Goal: Information Seeking & Learning: Learn about a topic

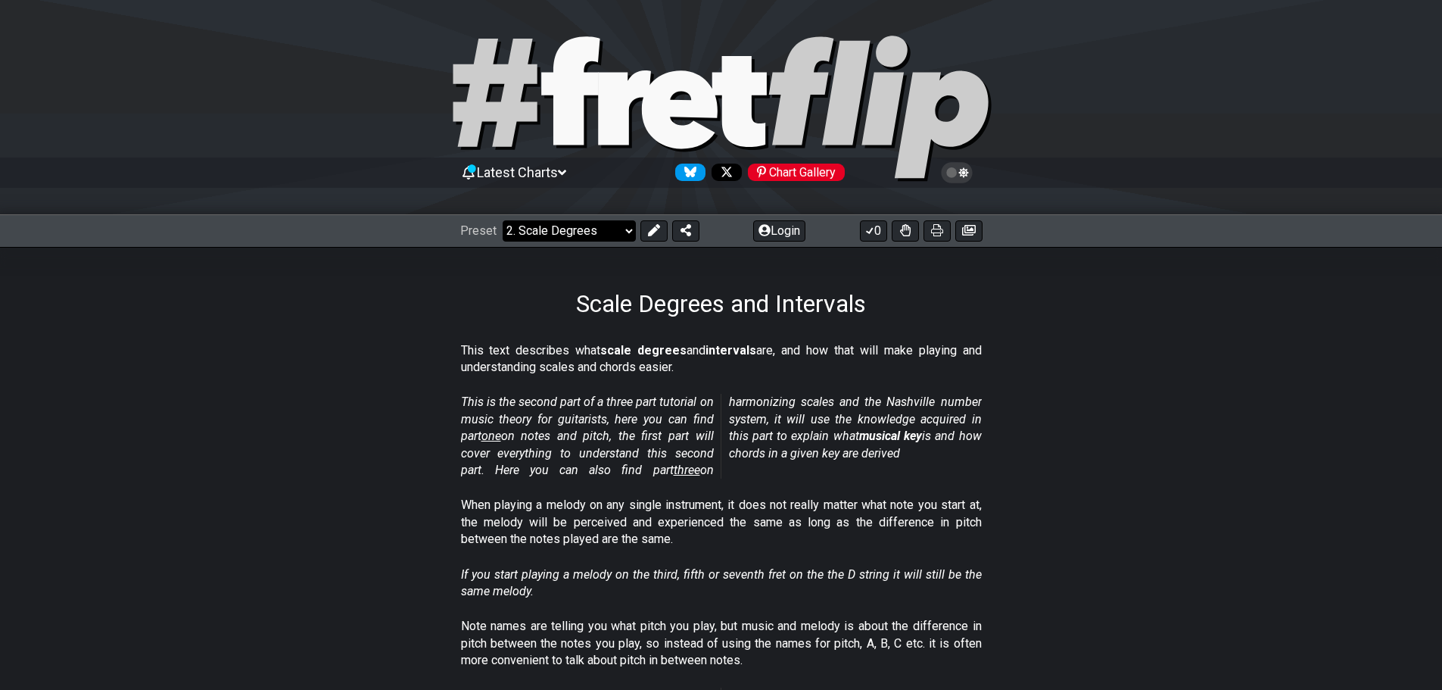
click at [598, 232] on select "Welcome to #fretflip! Initial Preset Custom Preset Minor Pentatonic Major Penta…" at bounding box center [569, 230] width 133 height 21
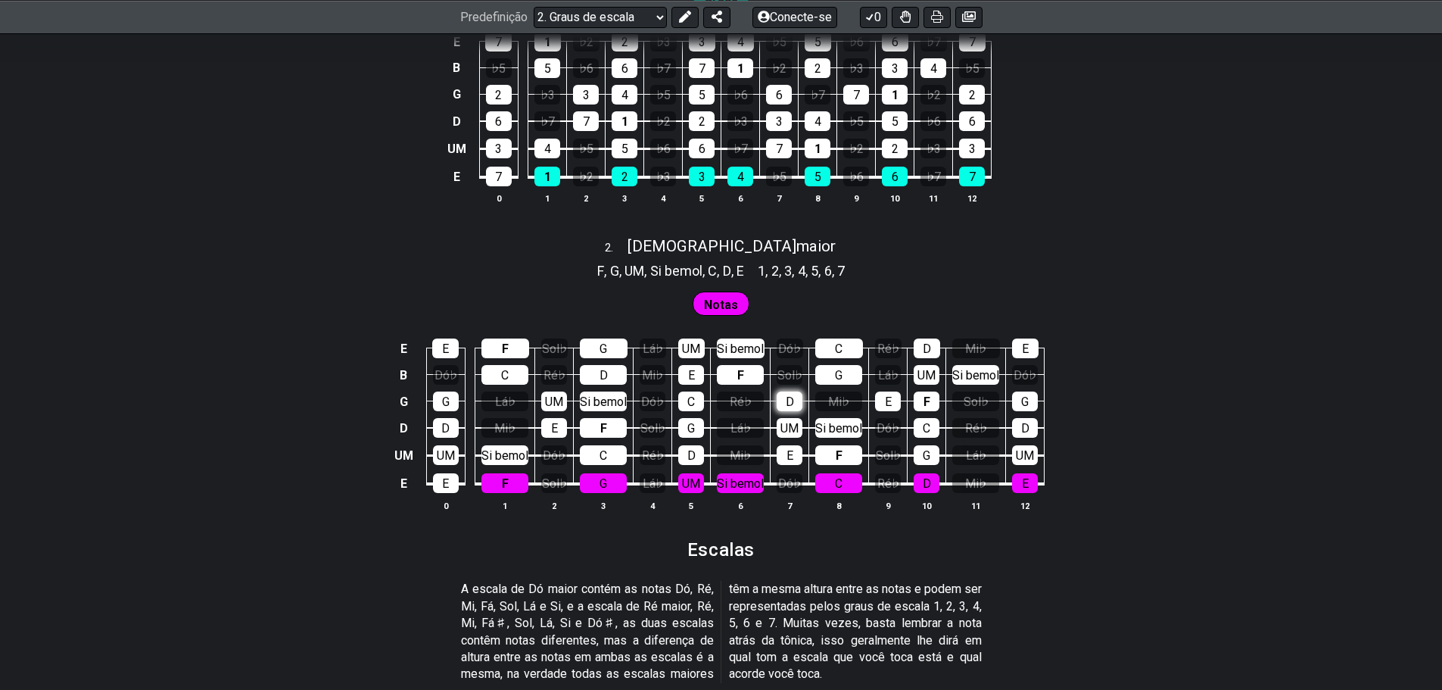
scroll to position [1211, 0]
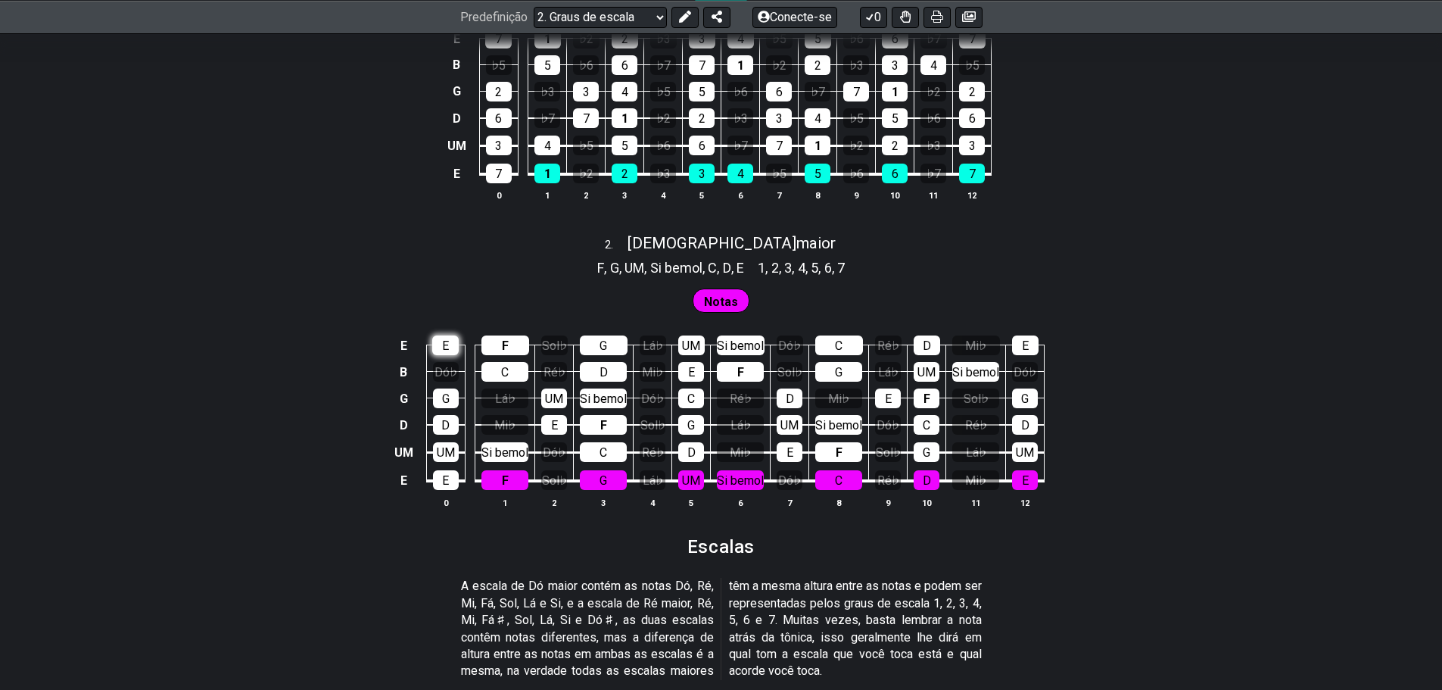
click at [457, 342] on div "E" at bounding box center [445, 345] width 26 height 20
click at [489, 344] on div "F" at bounding box center [506, 345] width 48 height 20
click at [588, 344] on div "G" at bounding box center [604, 345] width 48 height 20
click at [603, 382] on td "Si bemol" at bounding box center [604, 385] width 60 height 26
click at [603, 377] on font "D" at bounding box center [604, 372] width 8 height 14
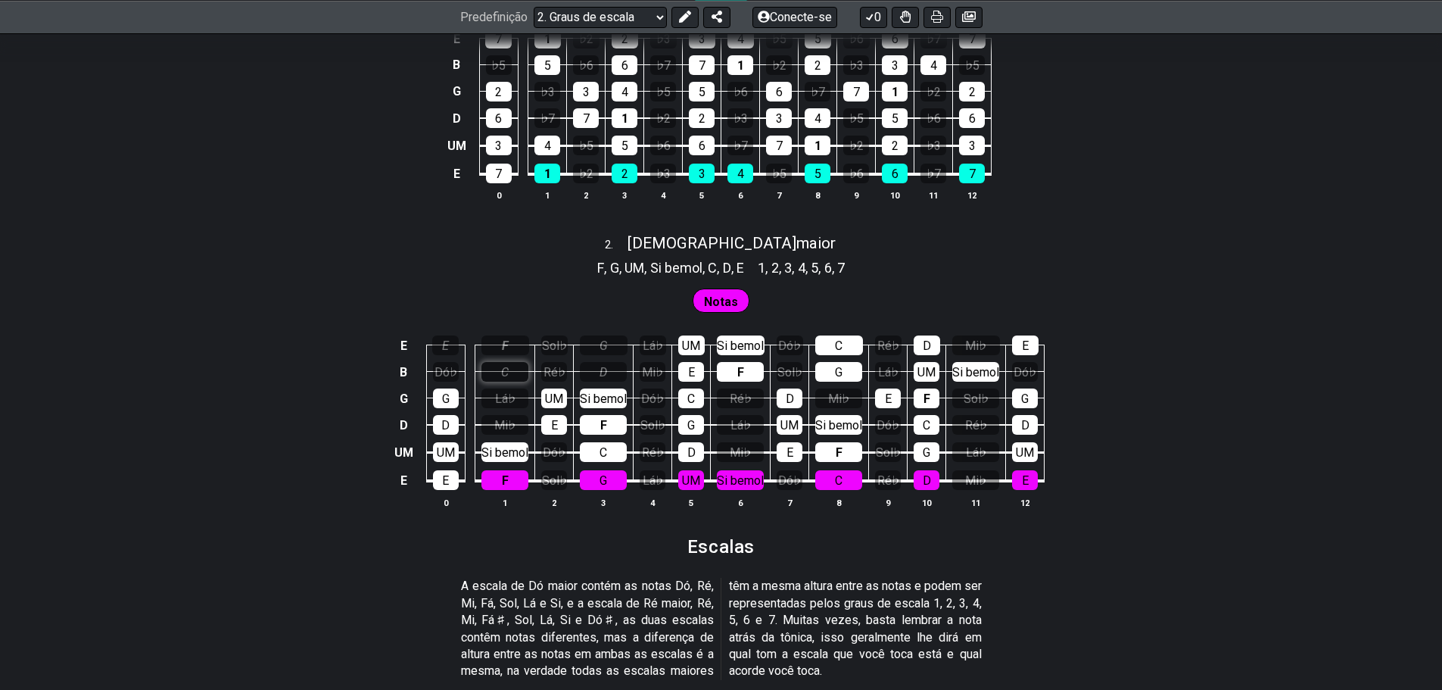
click at [500, 377] on div "C" at bounding box center [505, 372] width 47 height 20
click at [755, 339] on font "Si bemol" at bounding box center [740, 345] width 47 height 14
click at [705, 339] on td "UM" at bounding box center [691, 332] width 39 height 26
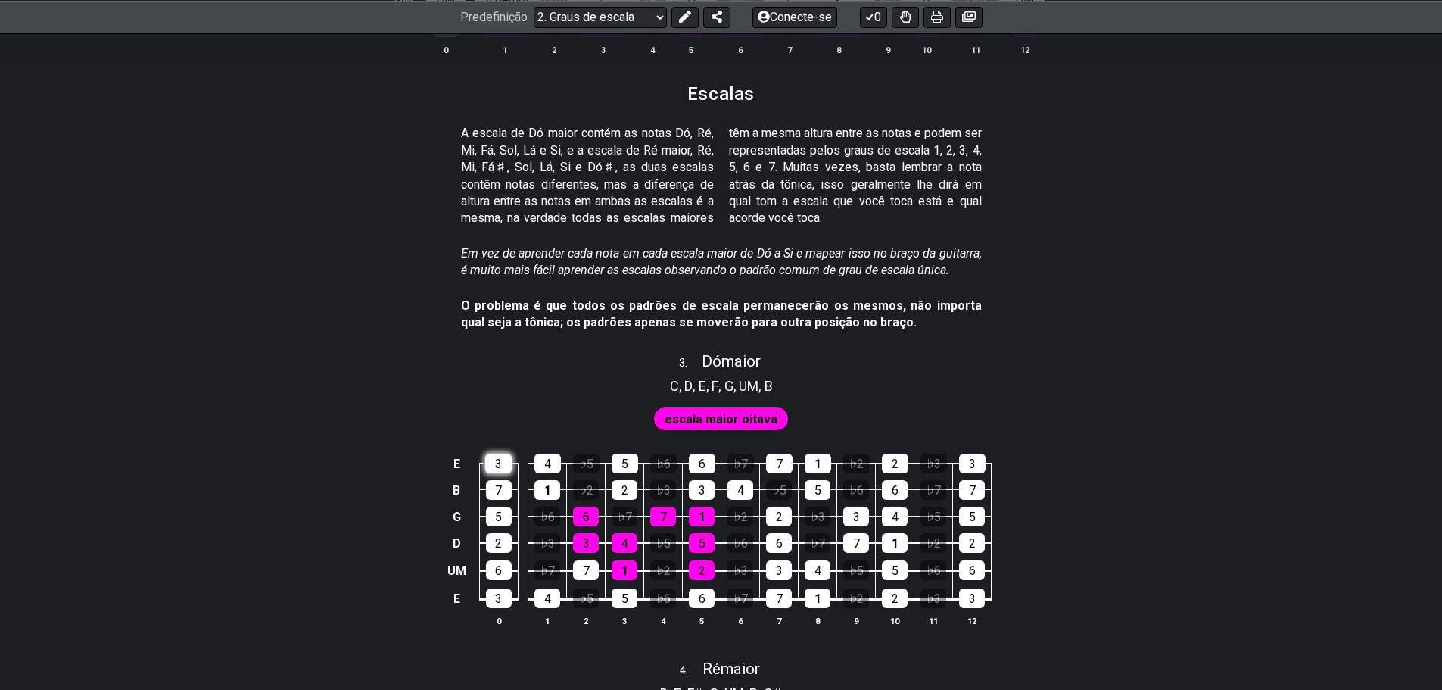
scroll to position [1893, 0]
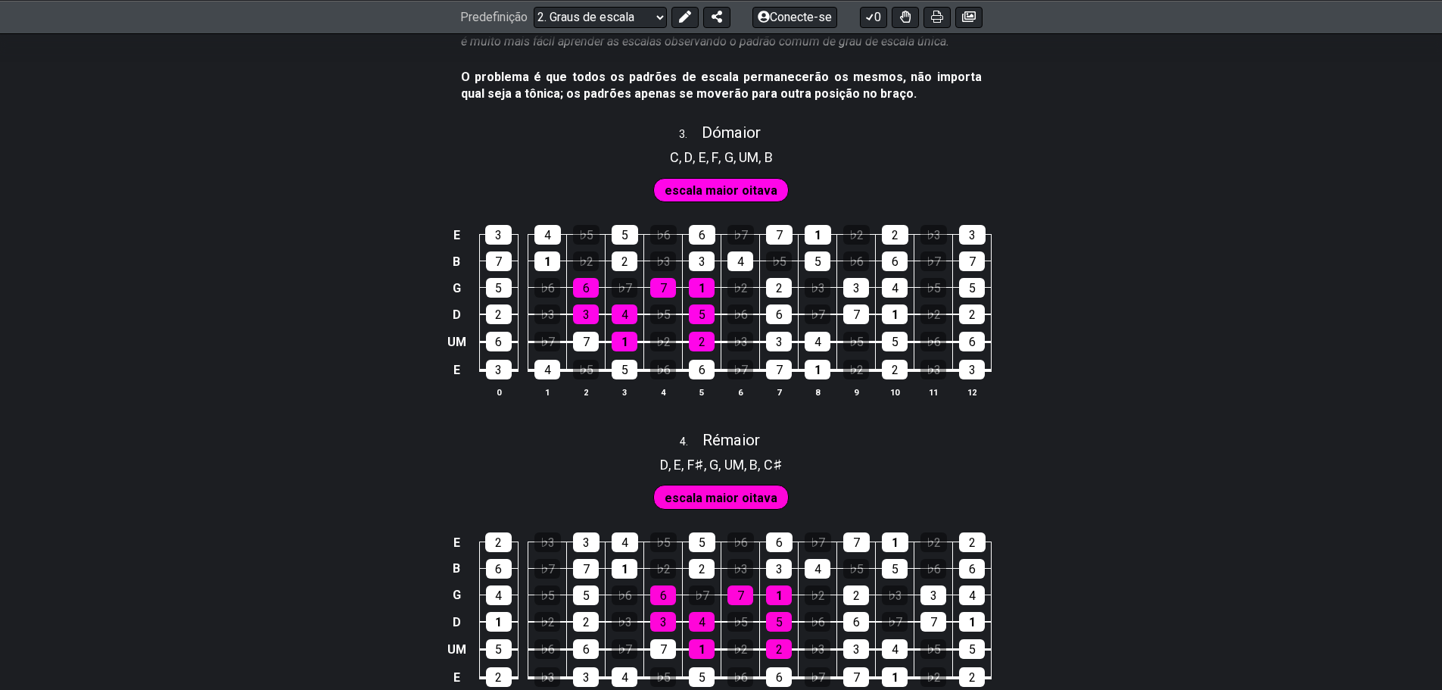
click at [727, 192] on font "escala maior oitava" at bounding box center [721, 190] width 113 height 14
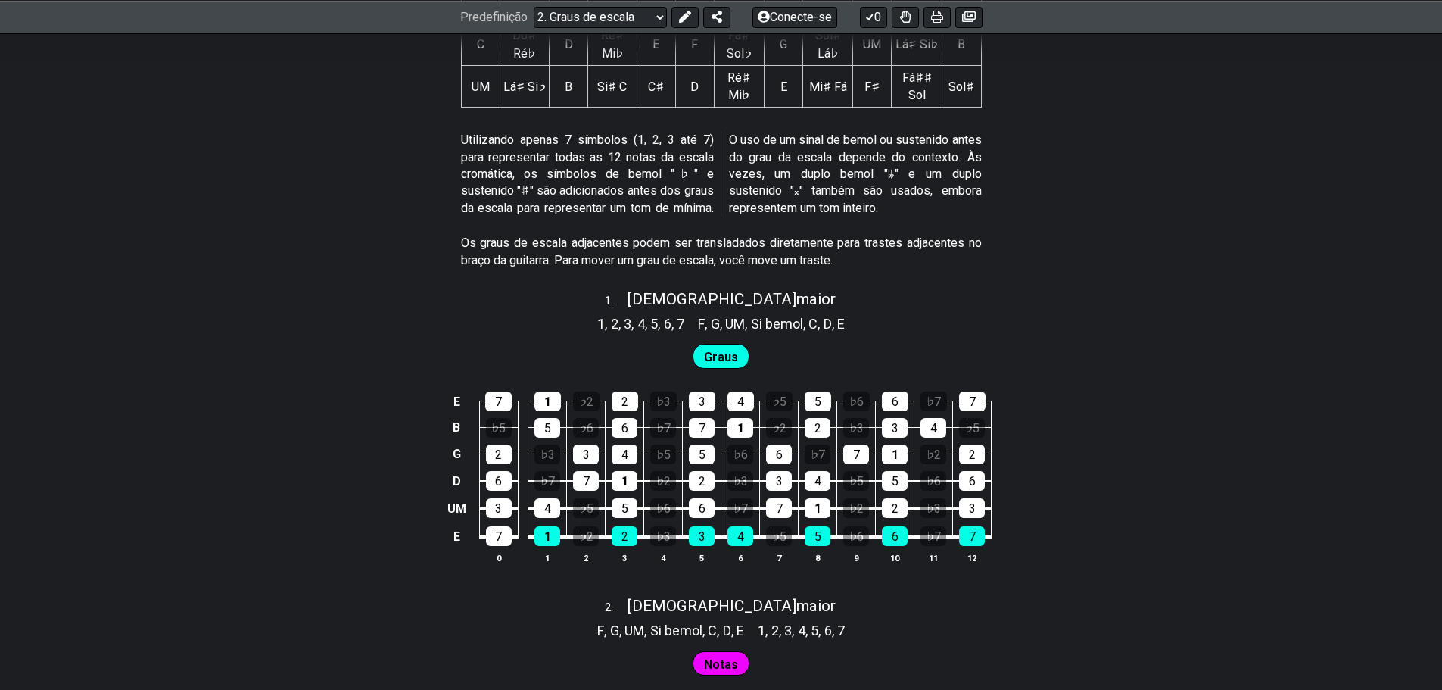
scroll to position [606, 0]
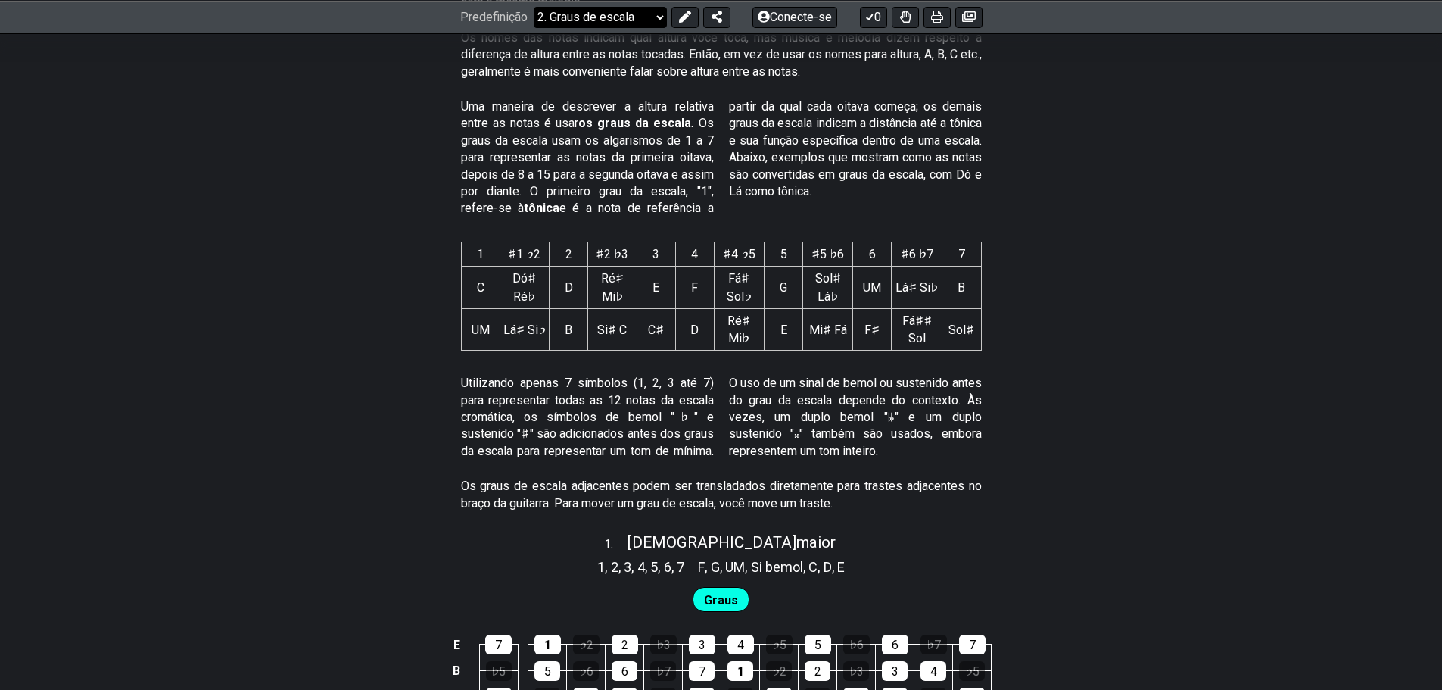
click at [637, 16] on select "Bem-vindo ao #fretflip! Predefinição inicial Predefinição personalizada Pentatô…" at bounding box center [600, 16] width 133 height 21
click at [534, 6] on select "Bem-vindo ao #fretflip! Predefinição inicial Predefinição personalizada Pentatô…" at bounding box center [600, 16] width 133 height 21
select select "/scale-degrees-and-intervals"
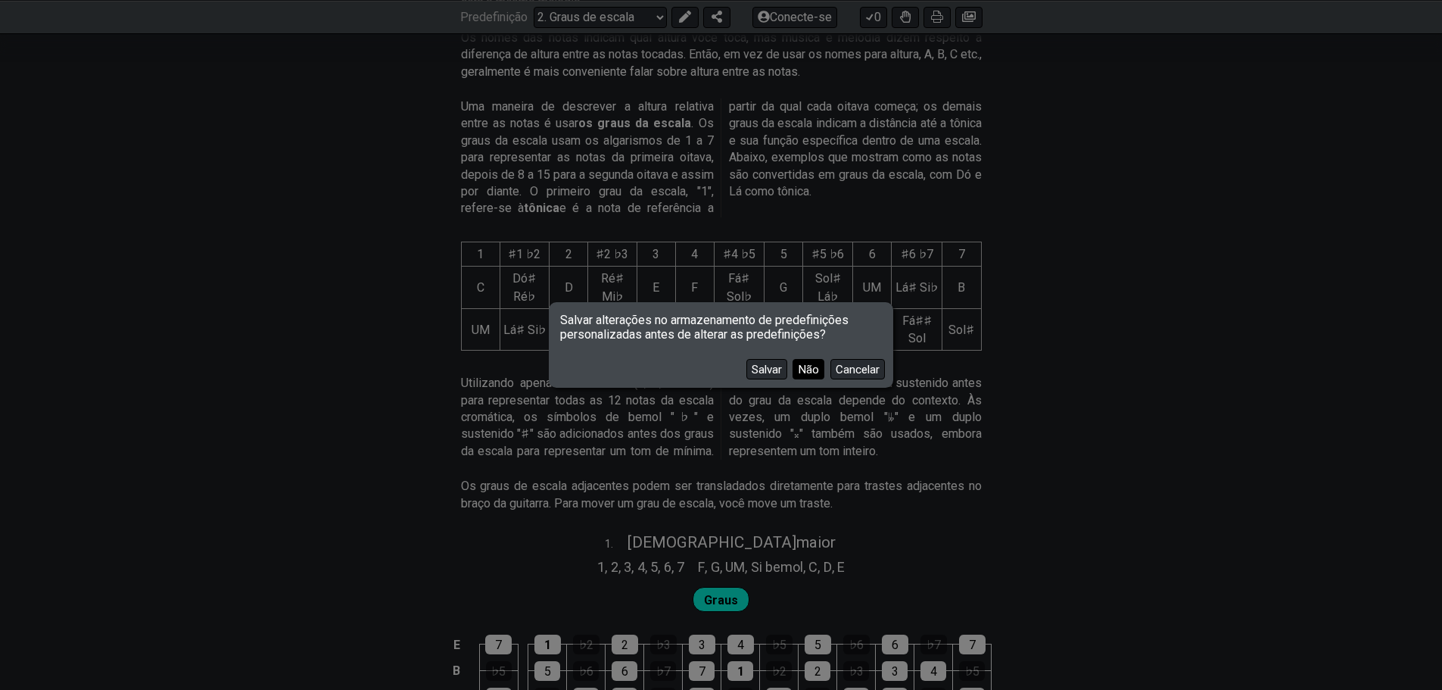
click at [800, 369] on font "Não" at bounding box center [808, 370] width 21 height 14
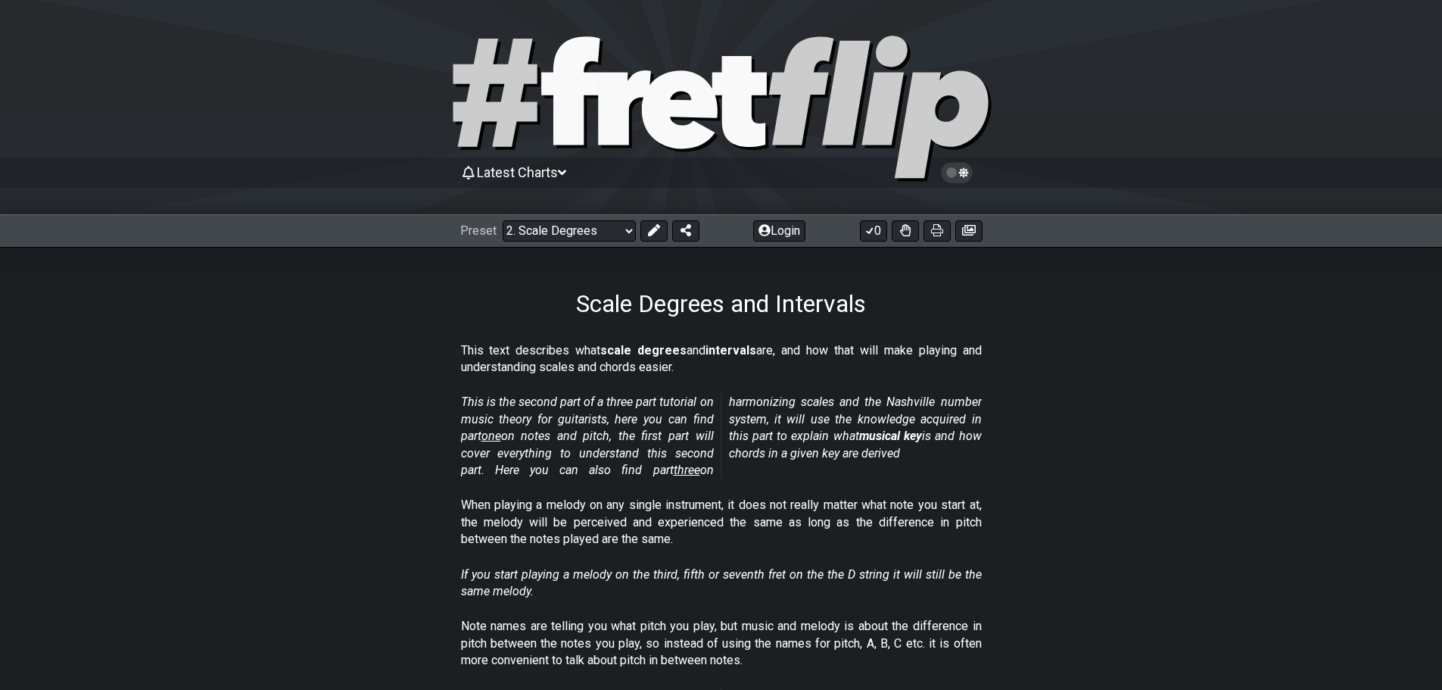
select select "/common-guitar-chords"
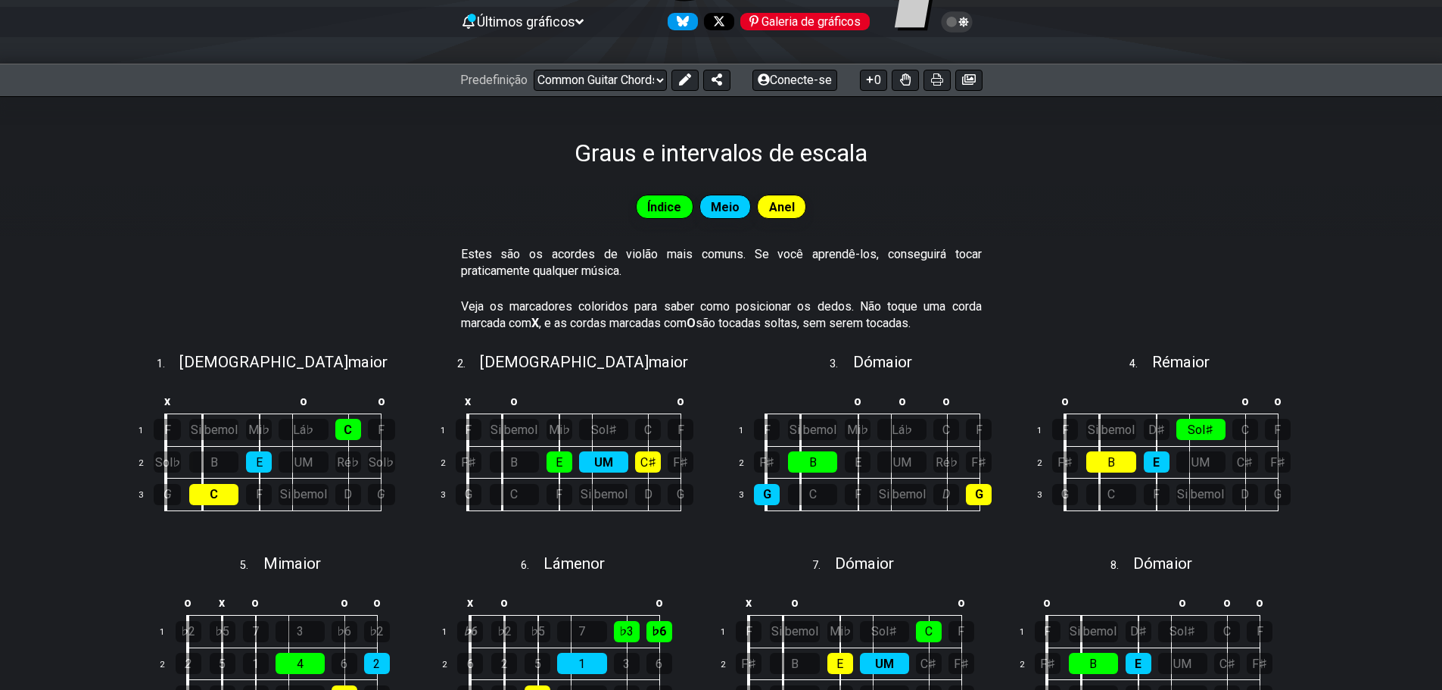
scroll to position [151, 0]
drag, startPoint x: 754, startPoint y: 253, endPoint x: 986, endPoint y: 261, distance: 231.8
click at [986, 261] on section "Estes são os acordes de violão mais comuns. Se você aprendê-los, conseguirá toc…" at bounding box center [721, 265] width 1442 height 52
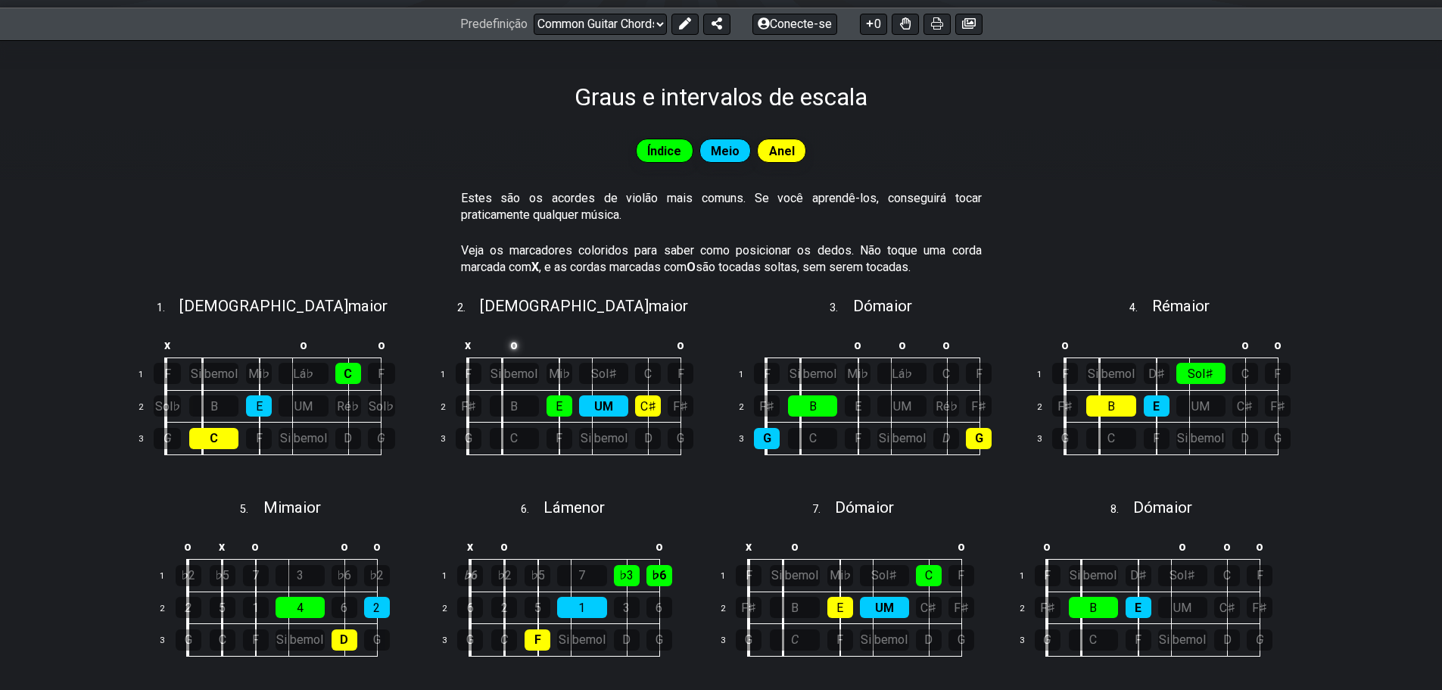
scroll to position [303, 0]
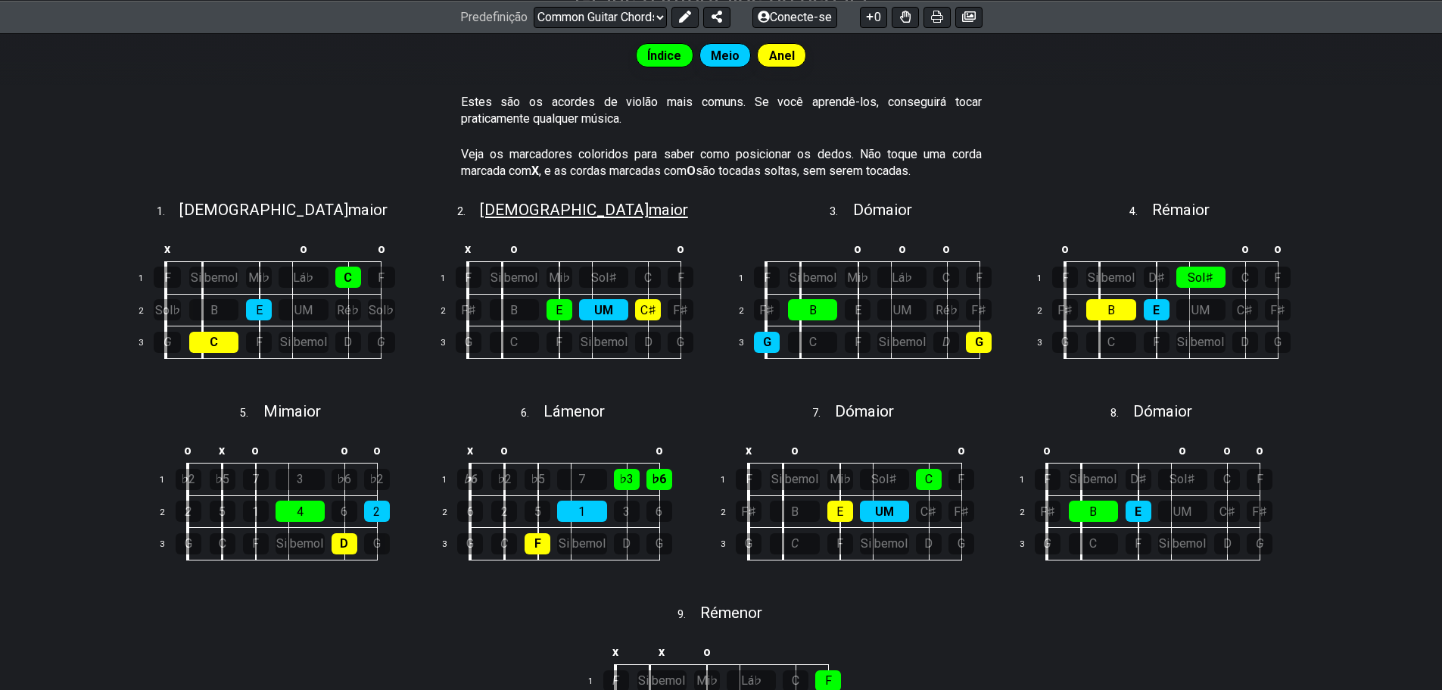
click at [649, 209] on font "maior" at bounding box center [668, 210] width 39 height 18
select select "A"
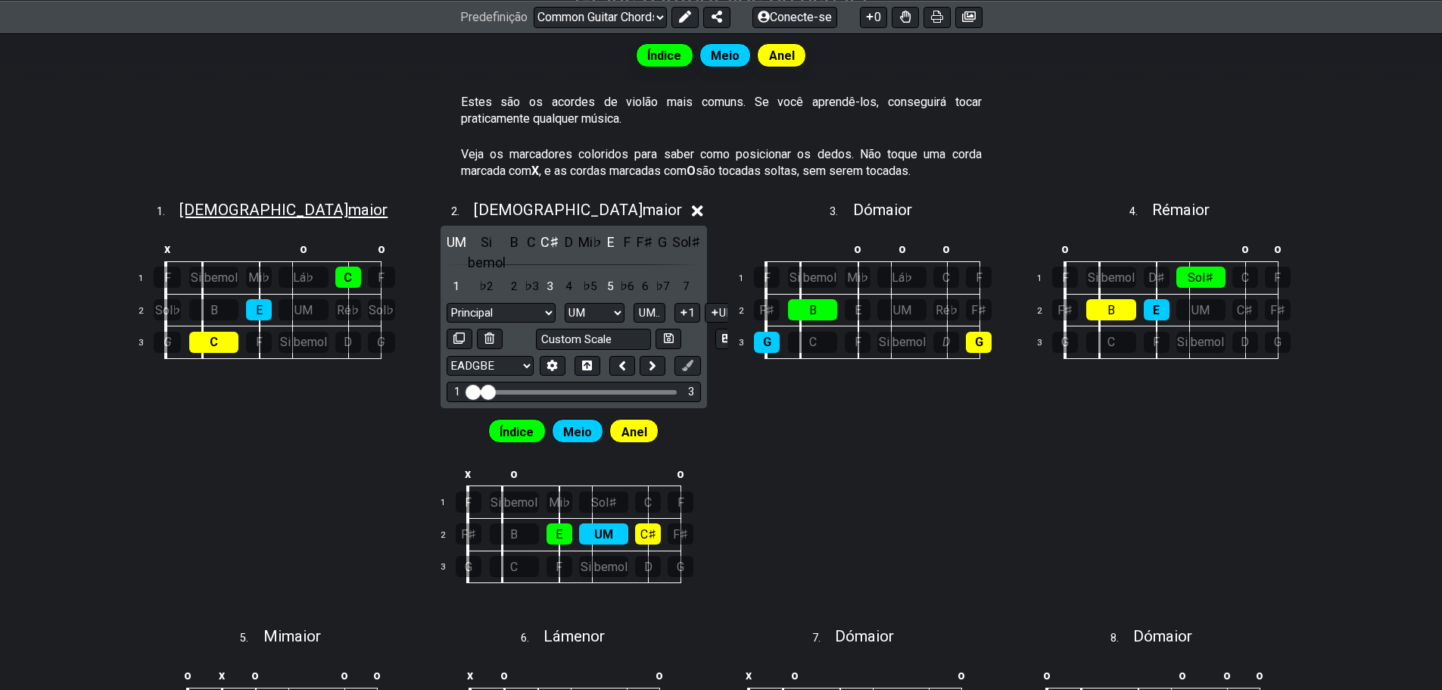
click at [348, 212] on font "maior" at bounding box center [367, 210] width 39 height 18
select select "C"
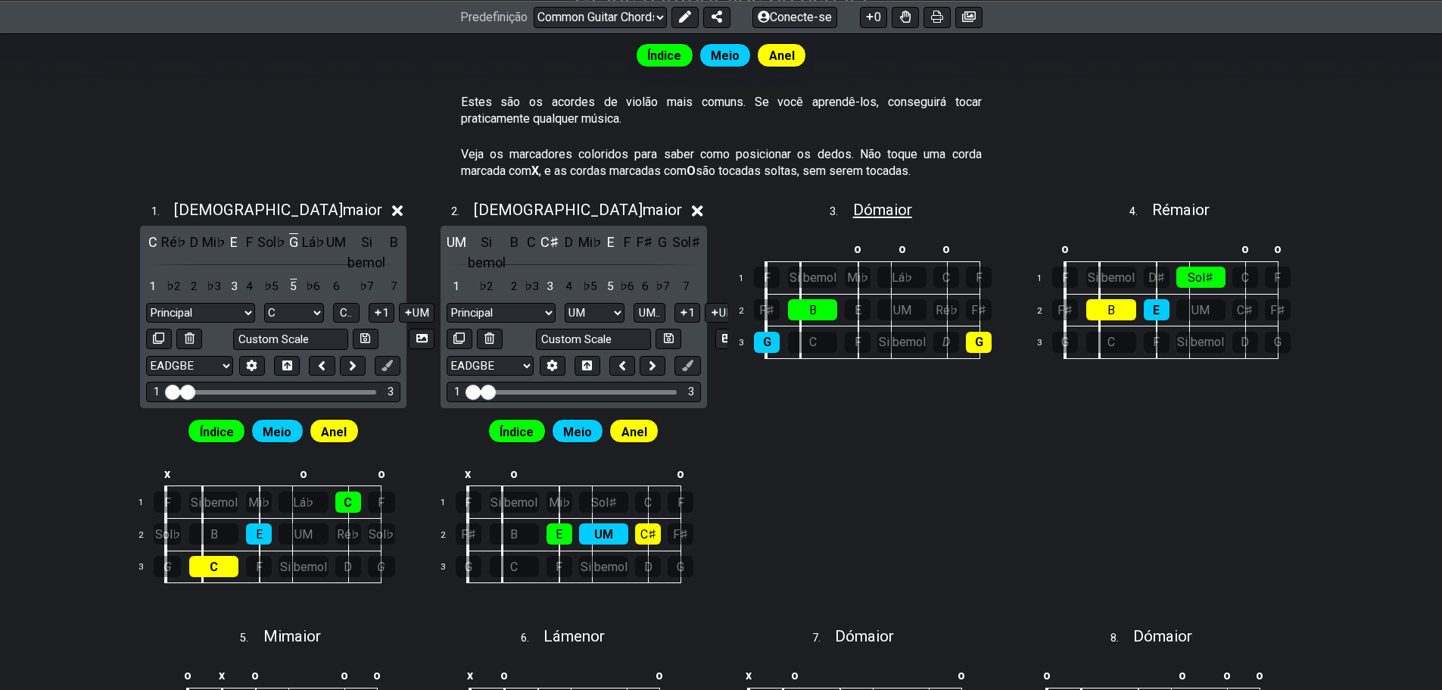
click at [883, 217] on font "maior" at bounding box center [892, 210] width 39 height 18
select select "G"
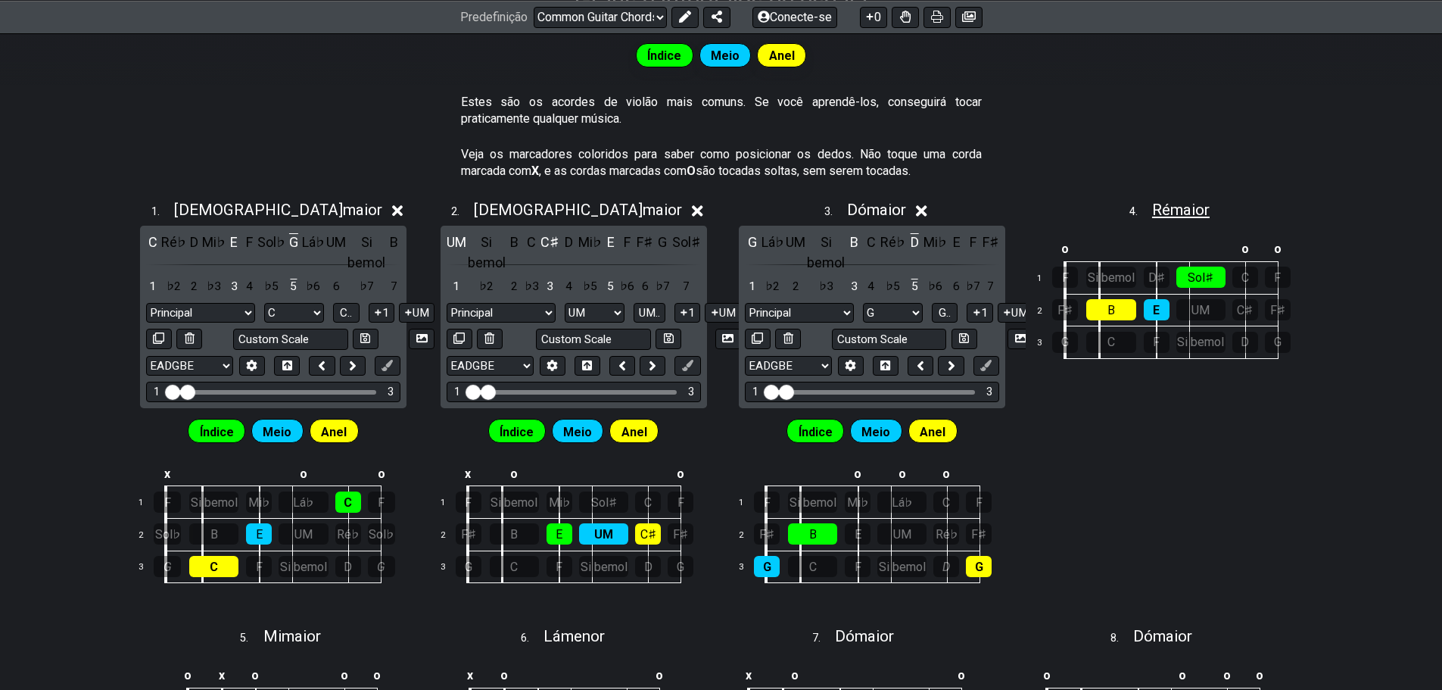
click at [1193, 217] on font "maior" at bounding box center [1189, 210] width 39 height 18
select select "E"
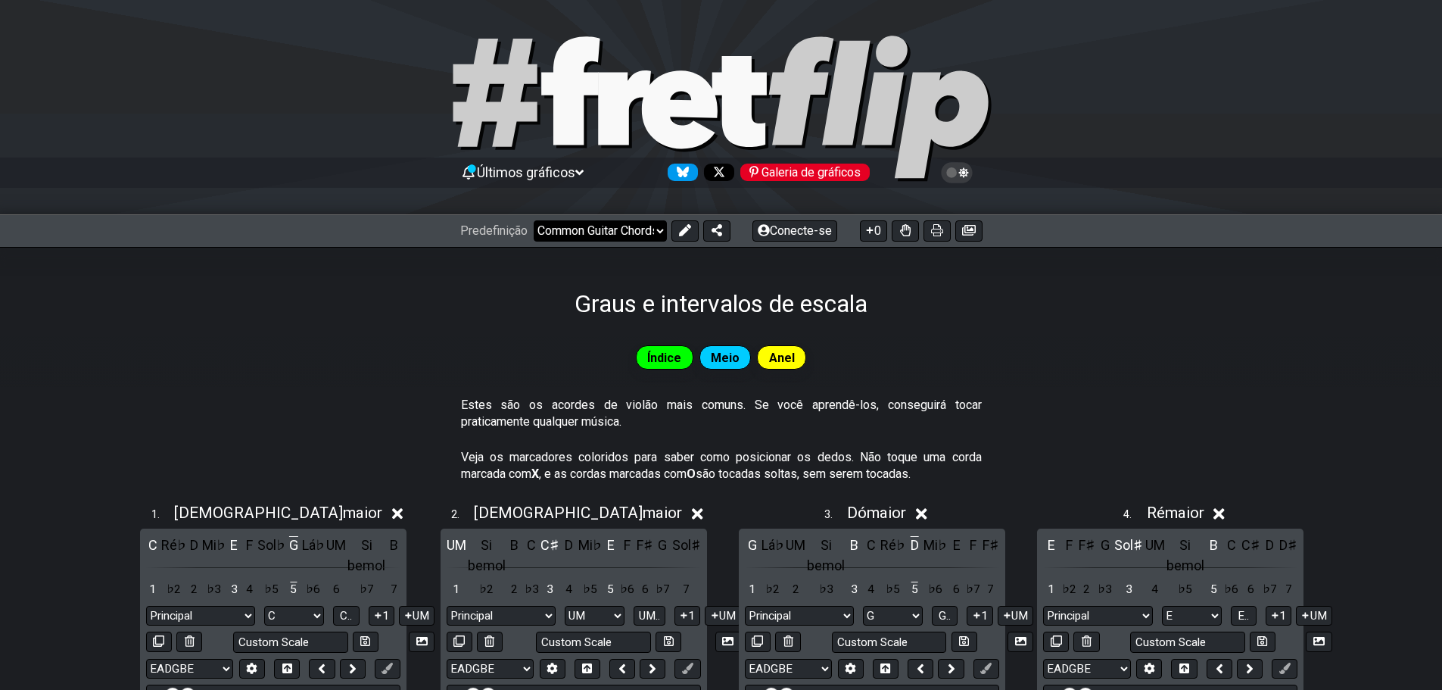
click at [633, 239] on select "Bem-vindo ao #fretflip! Common Guitar Chords Predefinição personalizada Pentatô…" at bounding box center [600, 230] width 133 height 21
click at [534, 220] on select "Bem-vindo ao #fretflip! Common Guitar Chords Predefinição personalizada Pentatô…" at bounding box center [600, 230] width 133 height 21
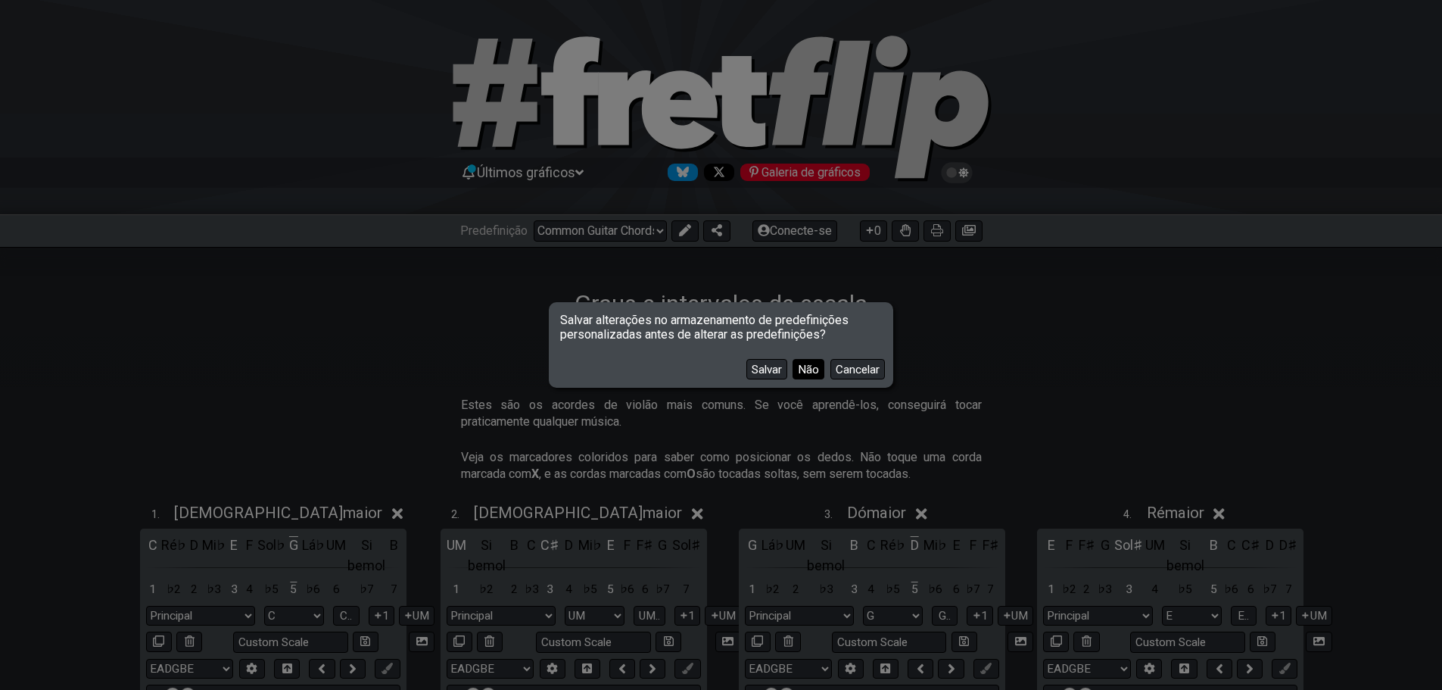
click at [812, 378] on button "Não" at bounding box center [809, 369] width 32 height 20
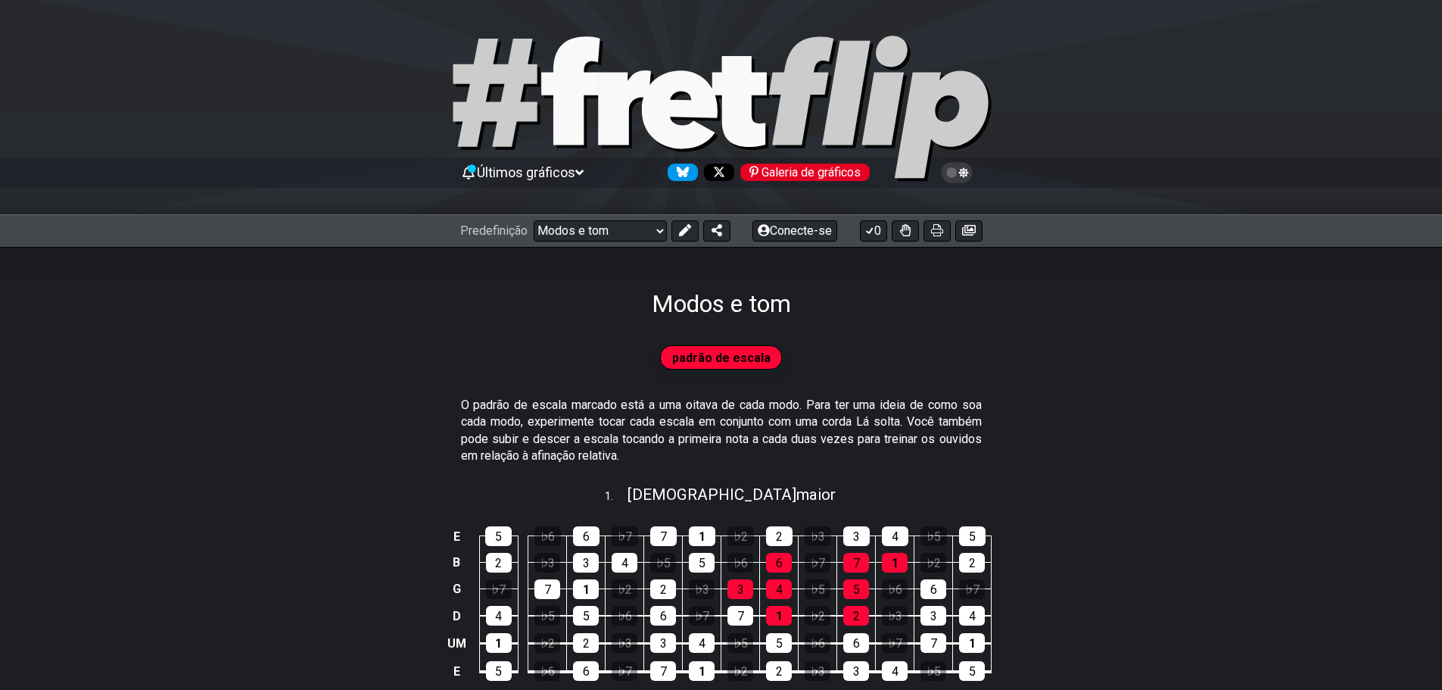
click at [566, 174] on font "Últimos gráficos" at bounding box center [526, 172] width 98 height 16
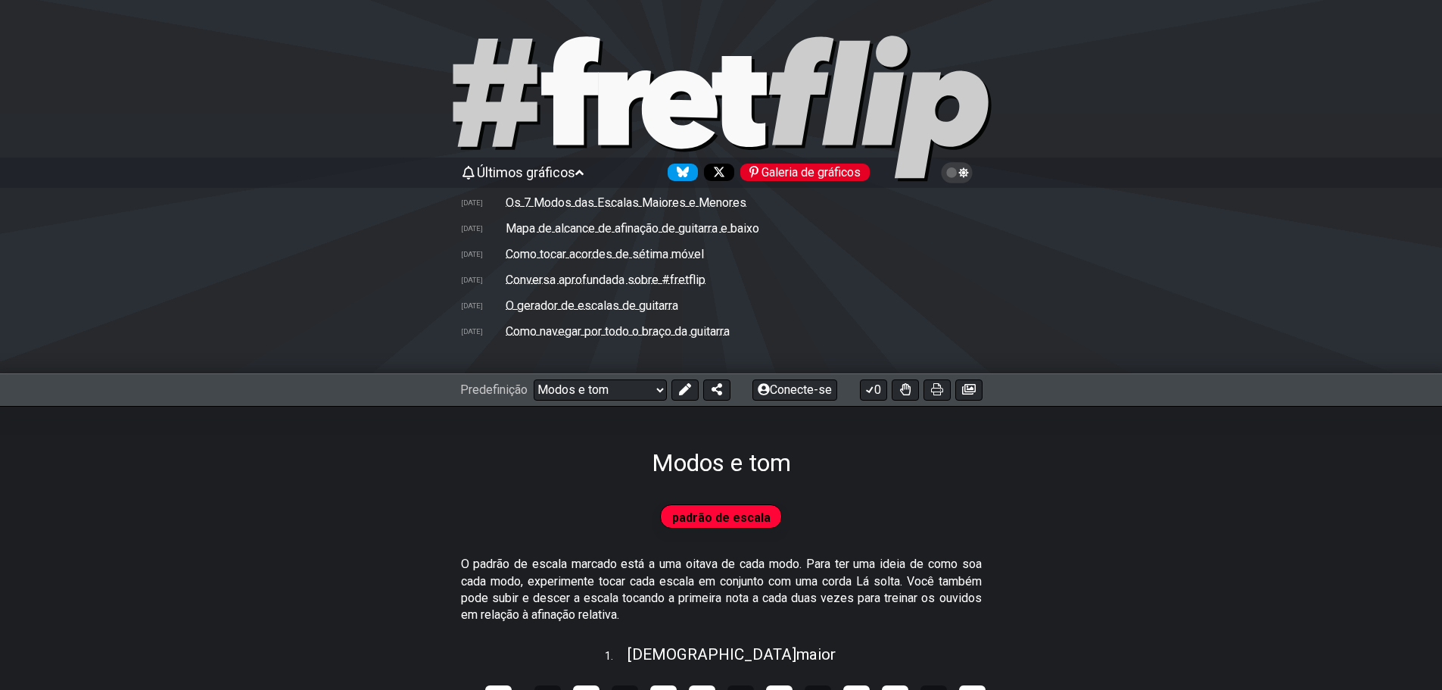
click at [959, 174] on icon at bounding box center [957, 173] width 14 height 14
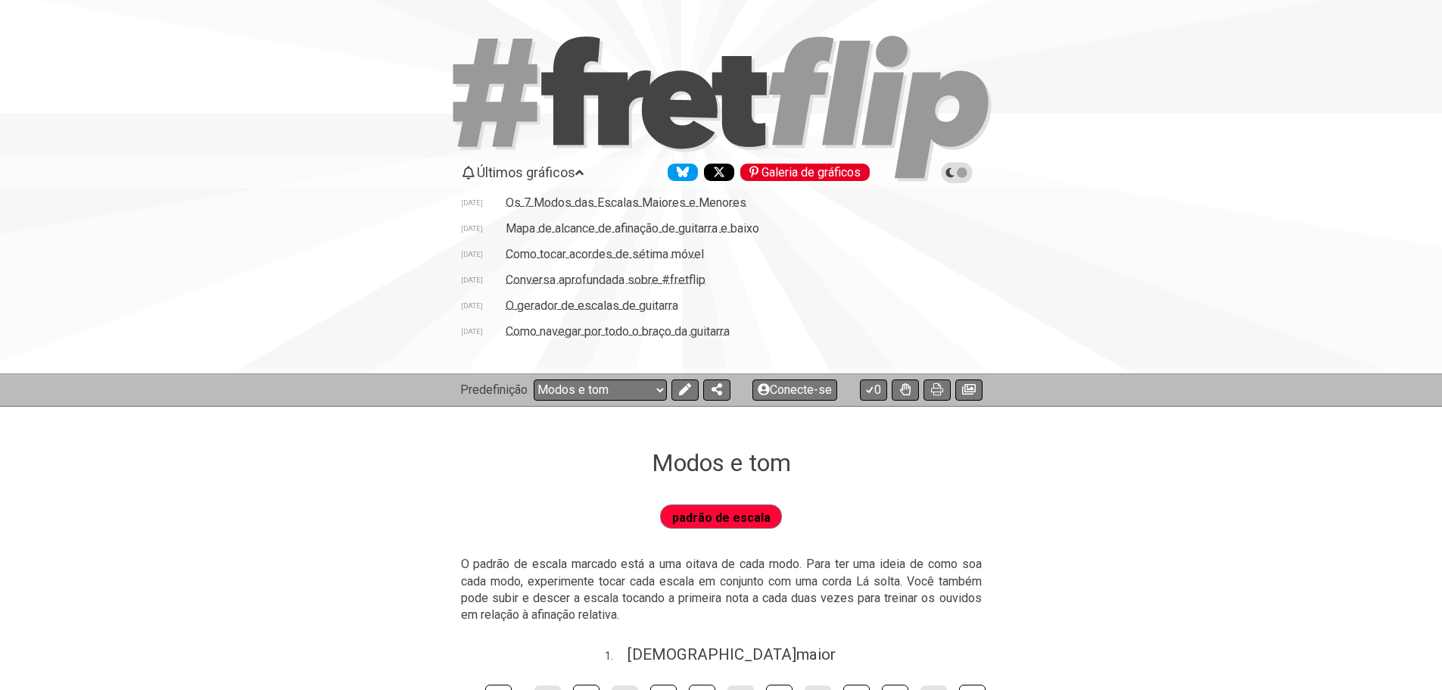
click at [959, 174] on icon at bounding box center [957, 173] width 14 height 14
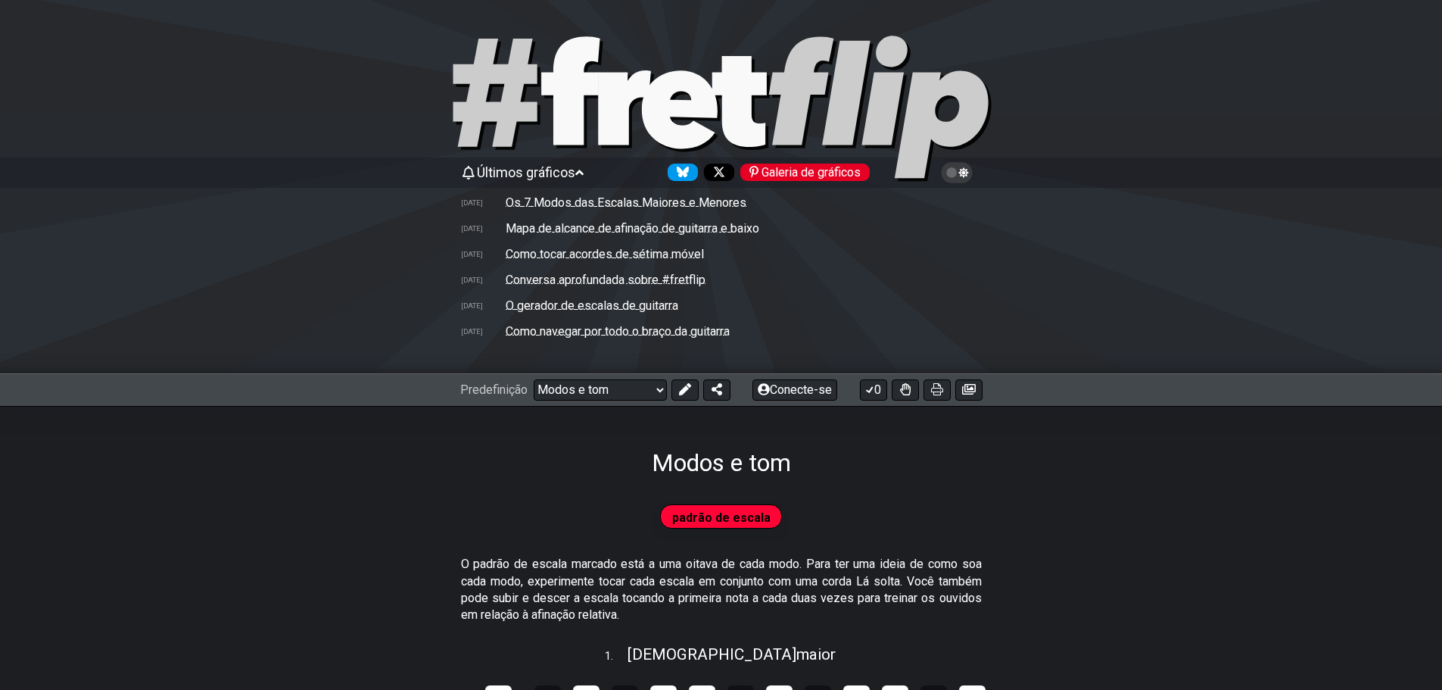
click at [955, 173] on icon at bounding box center [957, 173] width 14 height 14
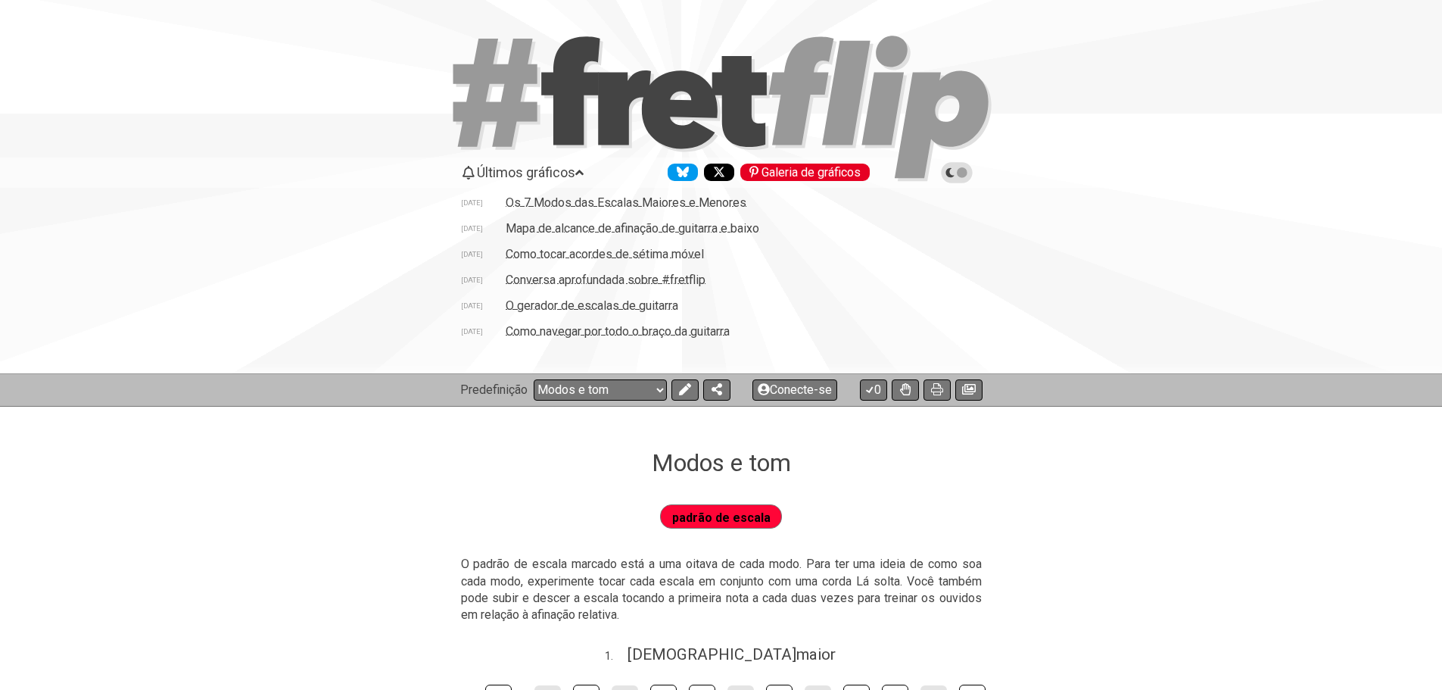
click at [961, 176] on span at bounding box center [957, 173] width 17 height 14
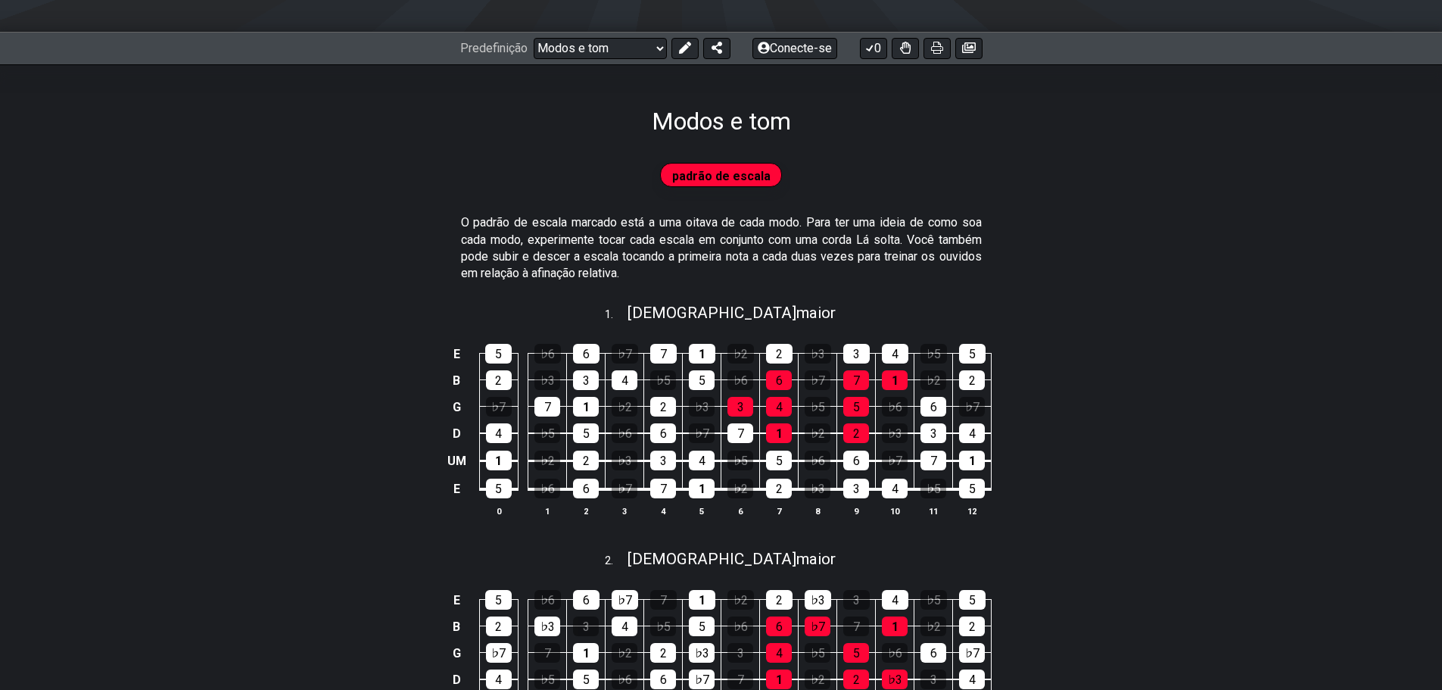
scroll to position [76, 0]
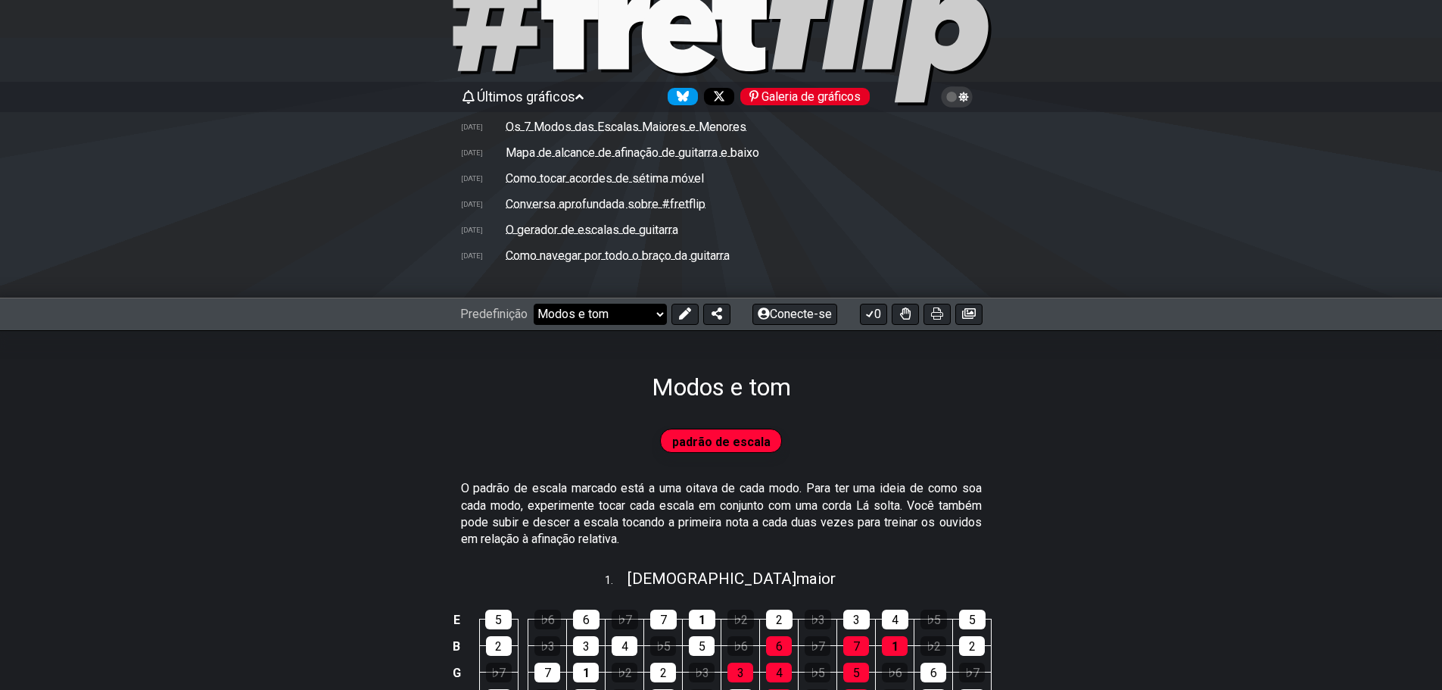
click at [597, 314] on select "Bem-vindo ao #fretflip! Common Guitar Chords Predefinição personalizada Pentatô…" at bounding box center [600, 314] width 133 height 21
click at [534, 304] on select "Bem-vindo ao #fretflip! Common Guitar Chords Predefinição personalizada Pentatô…" at bounding box center [600, 314] width 133 height 21
select select "/welcome"
select select "C"
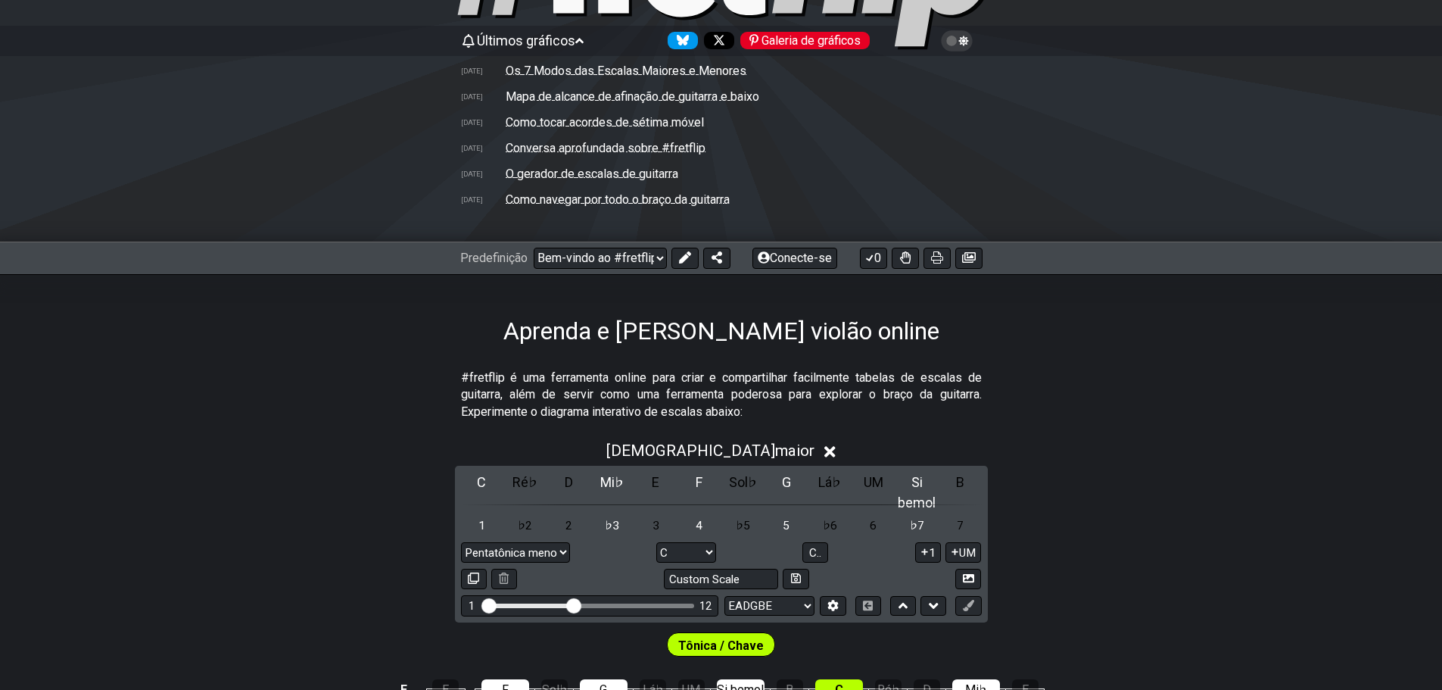
scroll to position [303, 0]
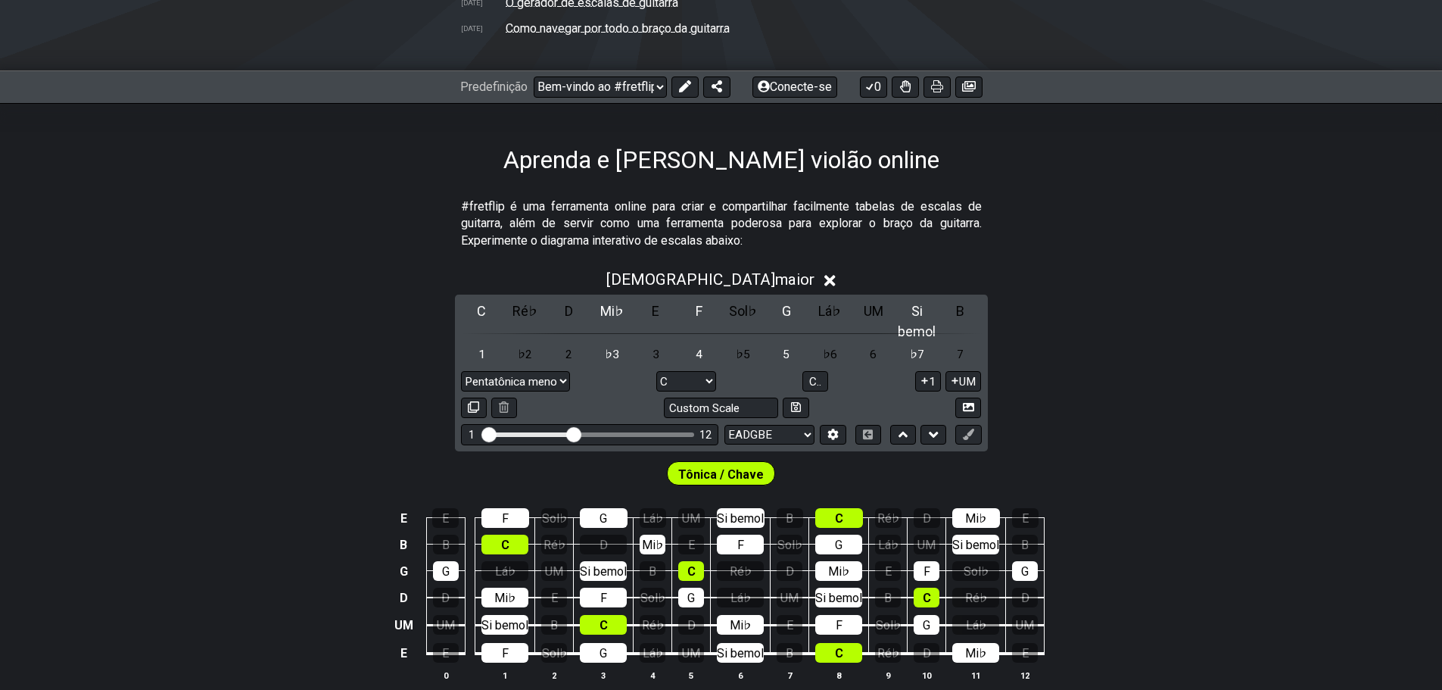
drag, startPoint x: 978, startPoint y: 213, endPoint x: 561, endPoint y: 213, distance: 417.2
click at [562, 213] on p "#fretflip é uma ferramenta online para criar e compartilhar facilmente tabelas …" at bounding box center [721, 223] width 521 height 51
click at [561, 213] on p "#fretflip é uma ferramenta online para criar e compartilhar facilmente tabelas …" at bounding box center [721, 223] width 521 height 51
drag, startPoint x: 983, startPoint y: 223, endPoint x: 690, endPoint y: 225, distance: 292.2
click at [690, 225] on section "#fretflip é uma ferramenta online para criar e compartilhar facilmente tabelas …" at bounding box center [721, 226] width 1442 height 69
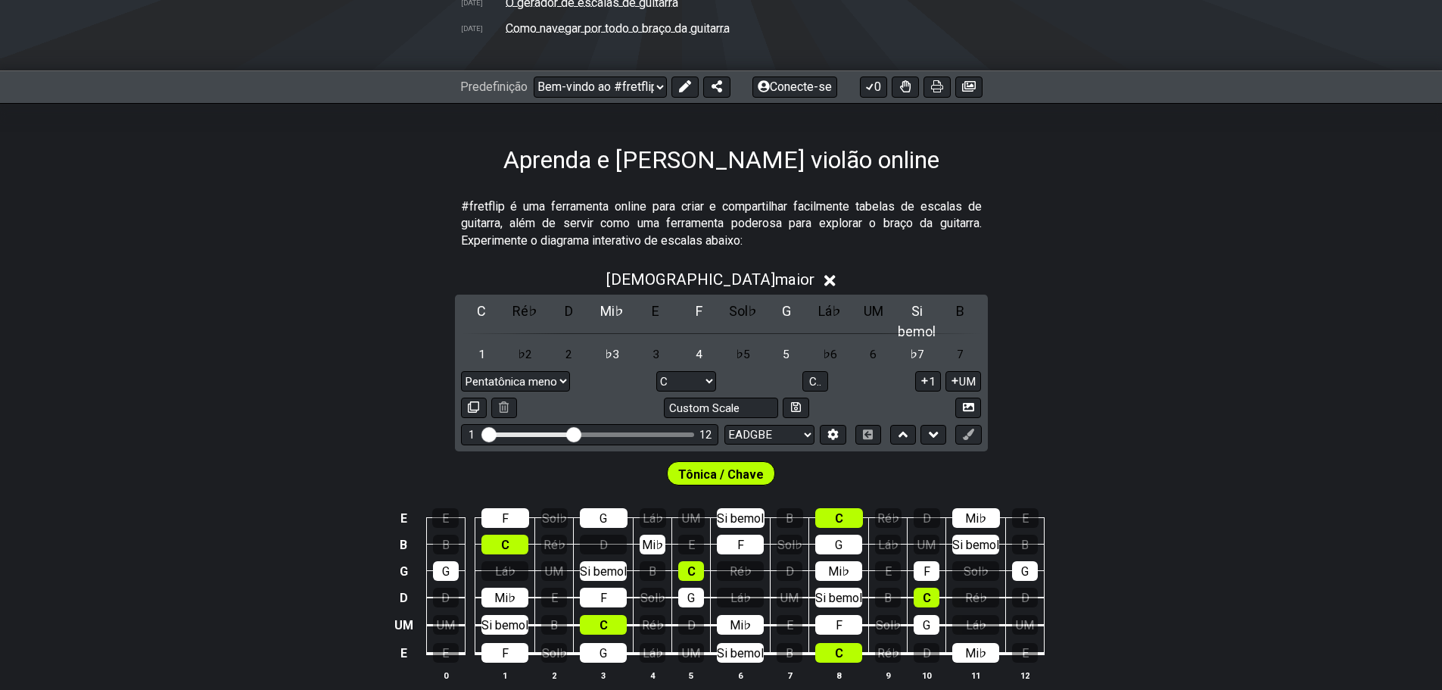
drag, startPoint x: 690, startPoint y: 225, endPoint x: 597, endPoint y: 240, distance: 94.3
click at [683, 225] on font "#fretflip é uma ferramenta online para criar e compartilhar facilmente tabelas …" at bounding box center [721, 223] width 521 height 48
click at [477, 310] on font "C" at bounding box center [481, 311] width 9 height 16
click at [477, 313] on font "C" at bounding box center [481, 311] width 9 height 16
drag, startPoint x: 634, startPoint y: 241, endPoint x: 797, endPoint y: 242, distance: 163.5
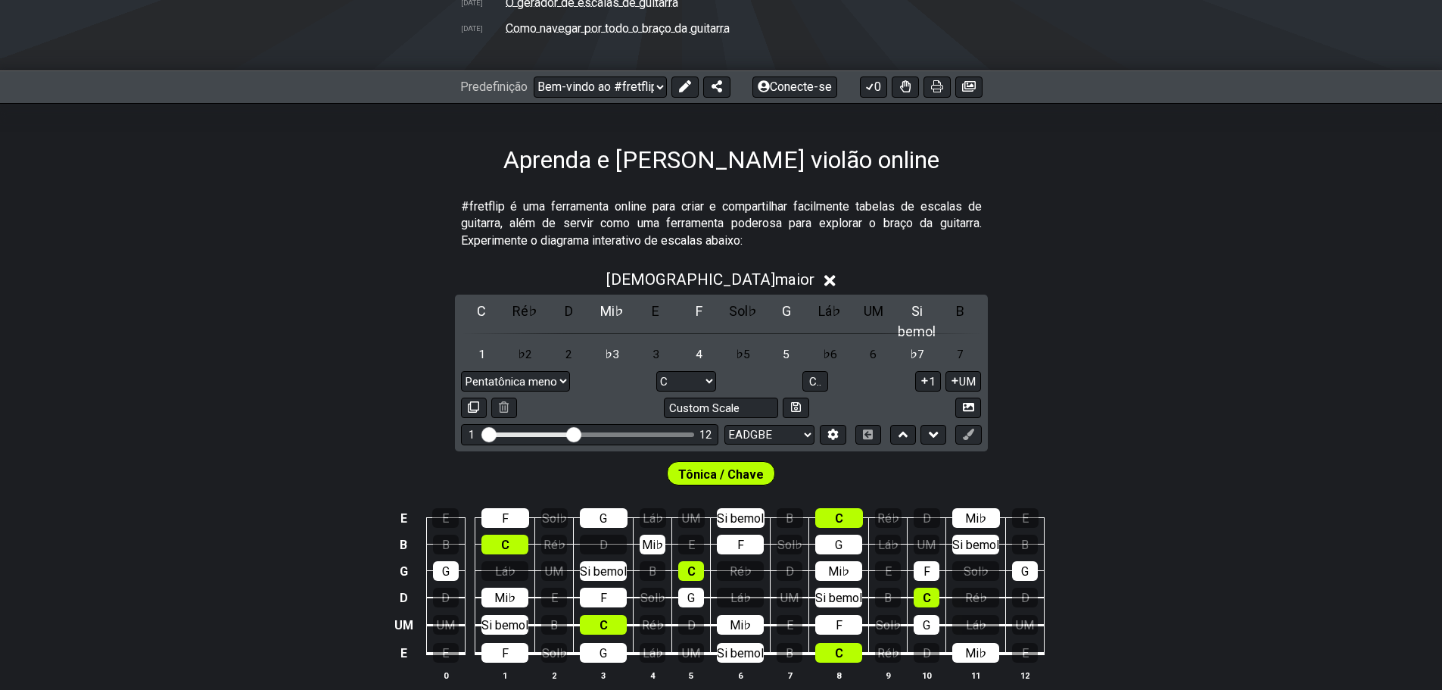
click at [787, 242] on p "#fretflip é uma ferramenta online para criar e compartilhar facilmente tabelas …" at bounding box center [721, 223] width 521 height 51
click at [797, 242] on p "#fretflip é uma ferramenta online para criar e compartilhar facilmente tabelas …" at bounding box center [721, 223] width 521 height 51
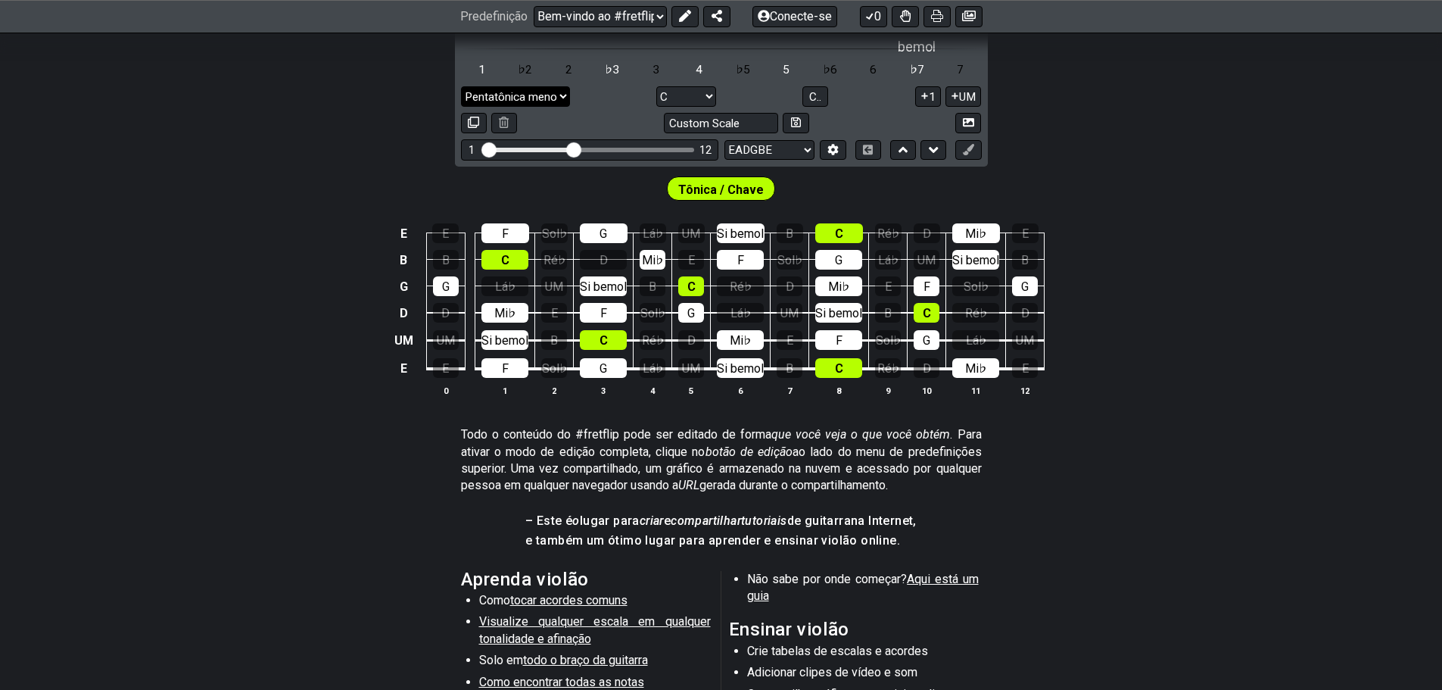
scroll to position [379, 0]
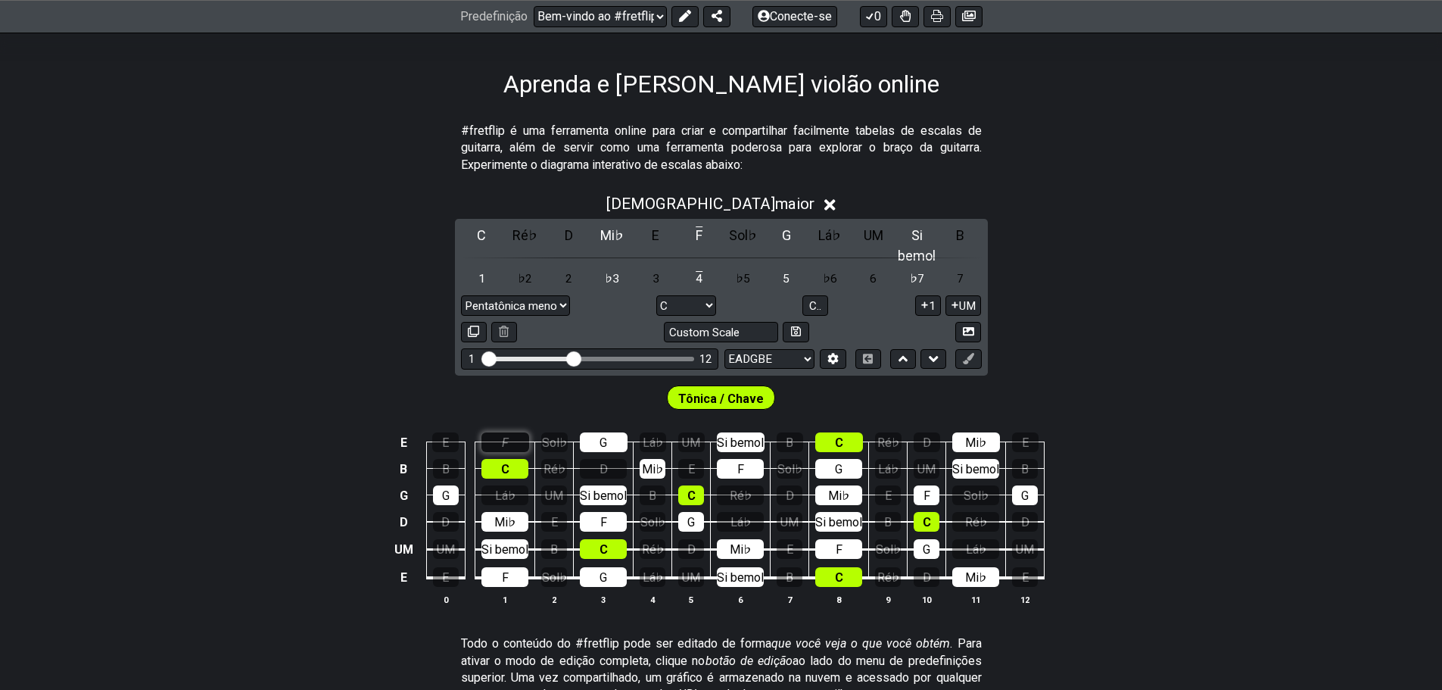
click at [496, 432] on div "F" at bounding box center [506, 442] width 48 height 20
click at [549, 435] on font "Sol♭" at bounding box center [554, 442] width 25 height 14
click at [447, 435] on font "E" at bounding box center [445, 442] width 7 height 14
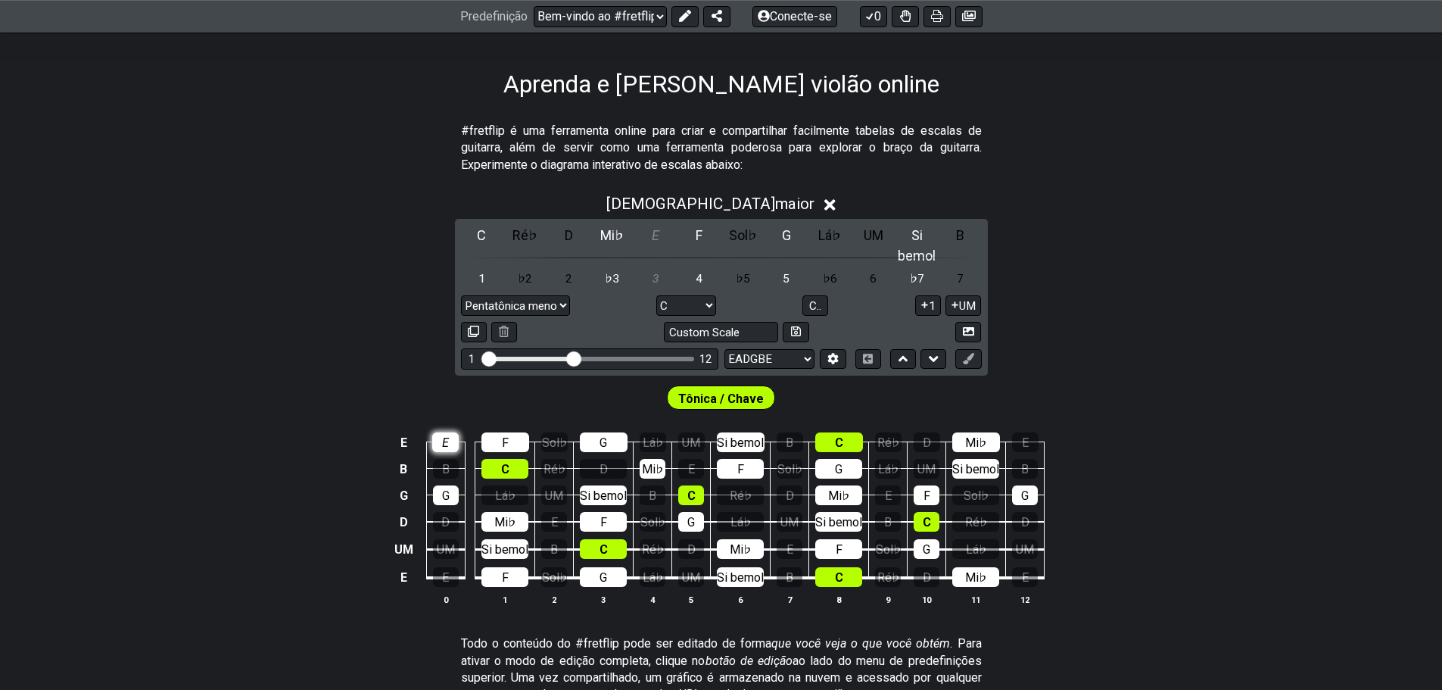
click at [447, 435] on font "E" at bounding box center [445, 442] width 7 height 14
click at [446, 462] on font "B" at bounding box center [446, 469] width 8 height 14
click at [644, 432] on div "Lá♭" at bounding box center [653, 442] width 26 height 20
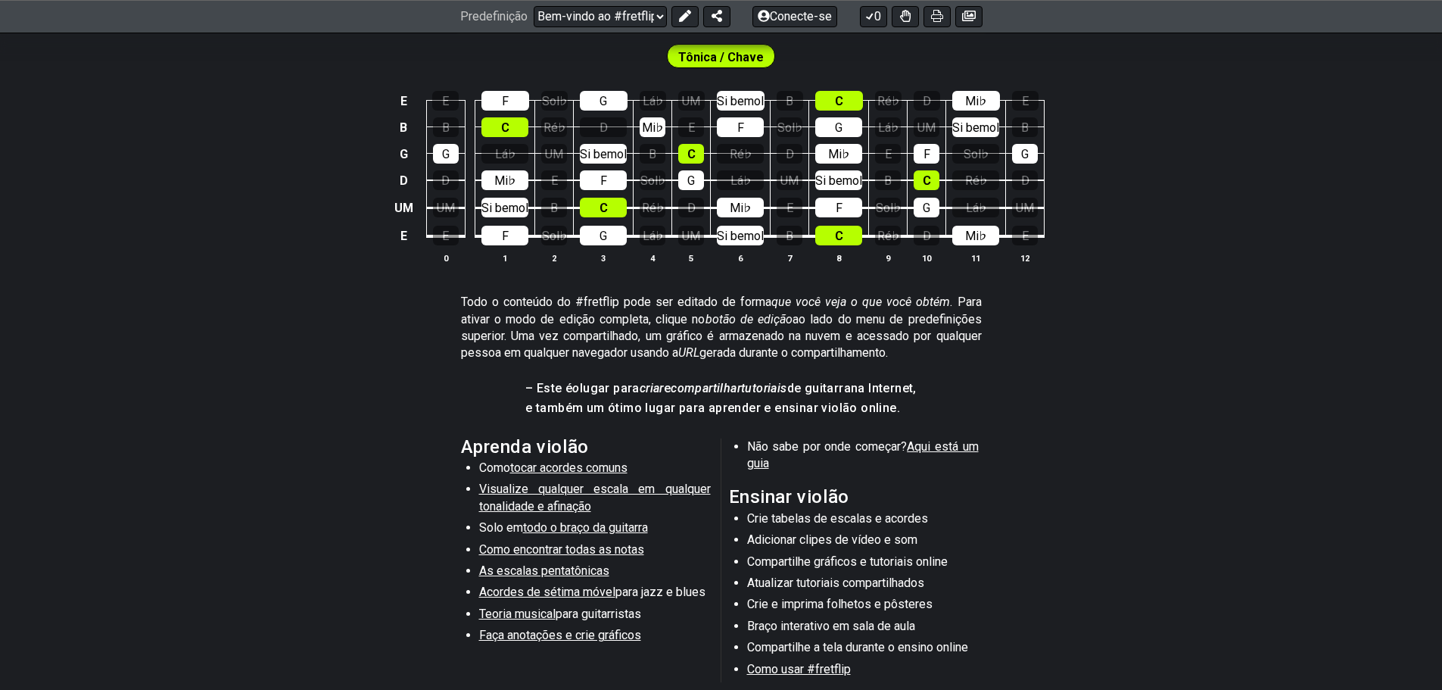
scroll to position [757, 0]
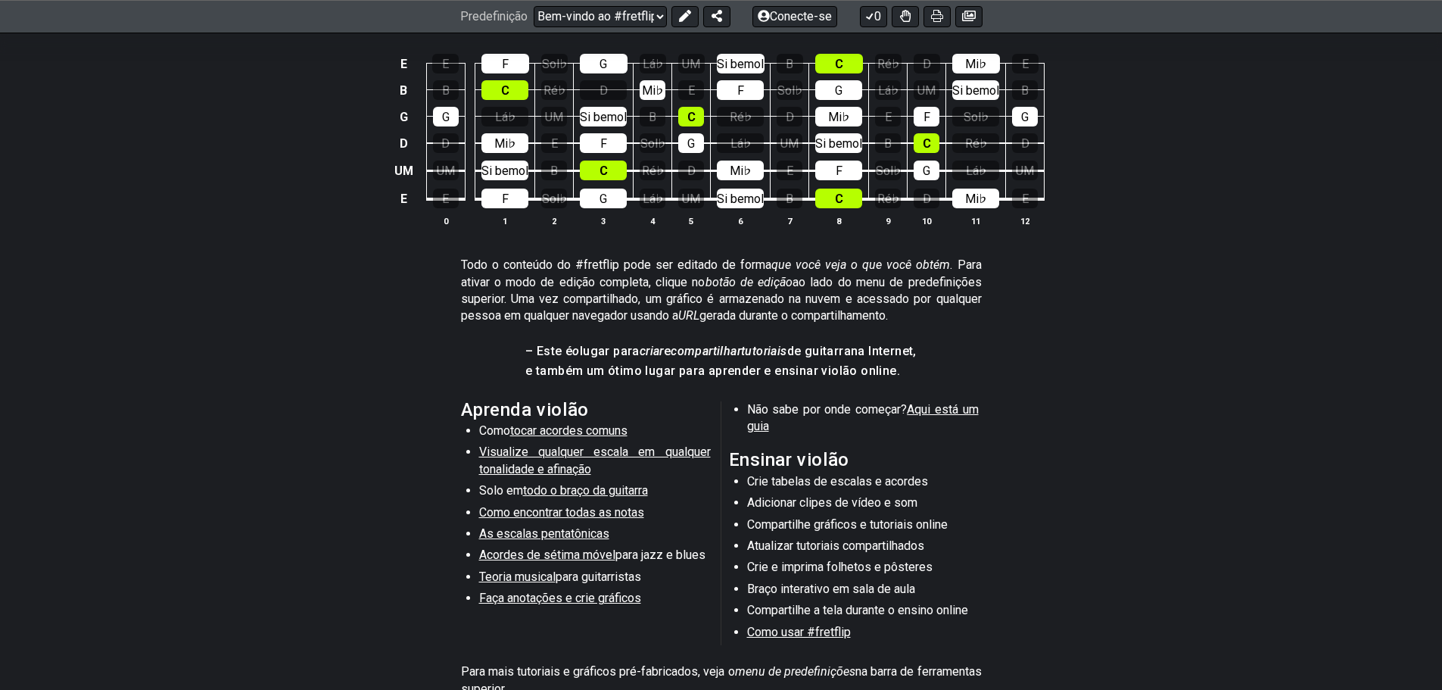
drag, startPoint x: 928, startPoint y: 305, endPoint x: 510, endPoint y: 307, distance: 418.7
click at [510, 337] on section "– Este é o lugar para criar e compartilhar tutoriais de guitarra na Internet, e…" at bounding box center [721, 366] width 1442 height 58
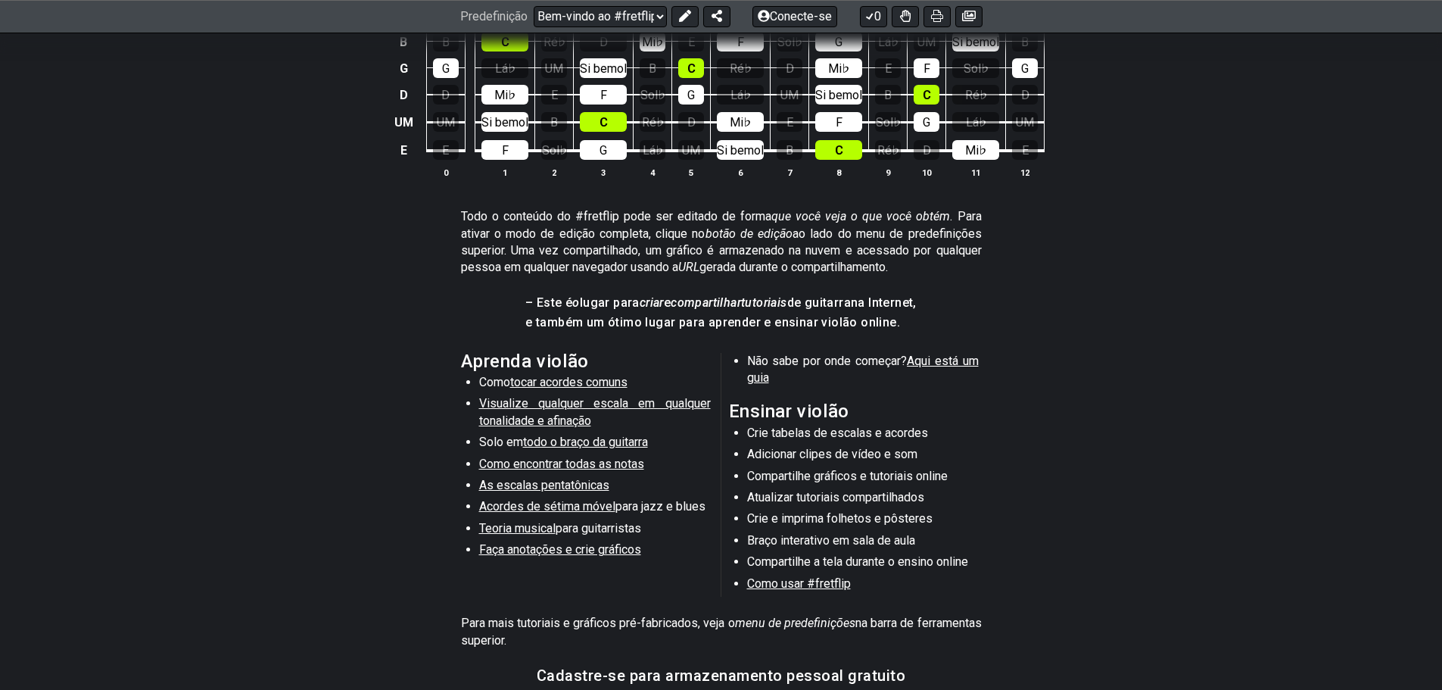
scroll to position [833, 0]
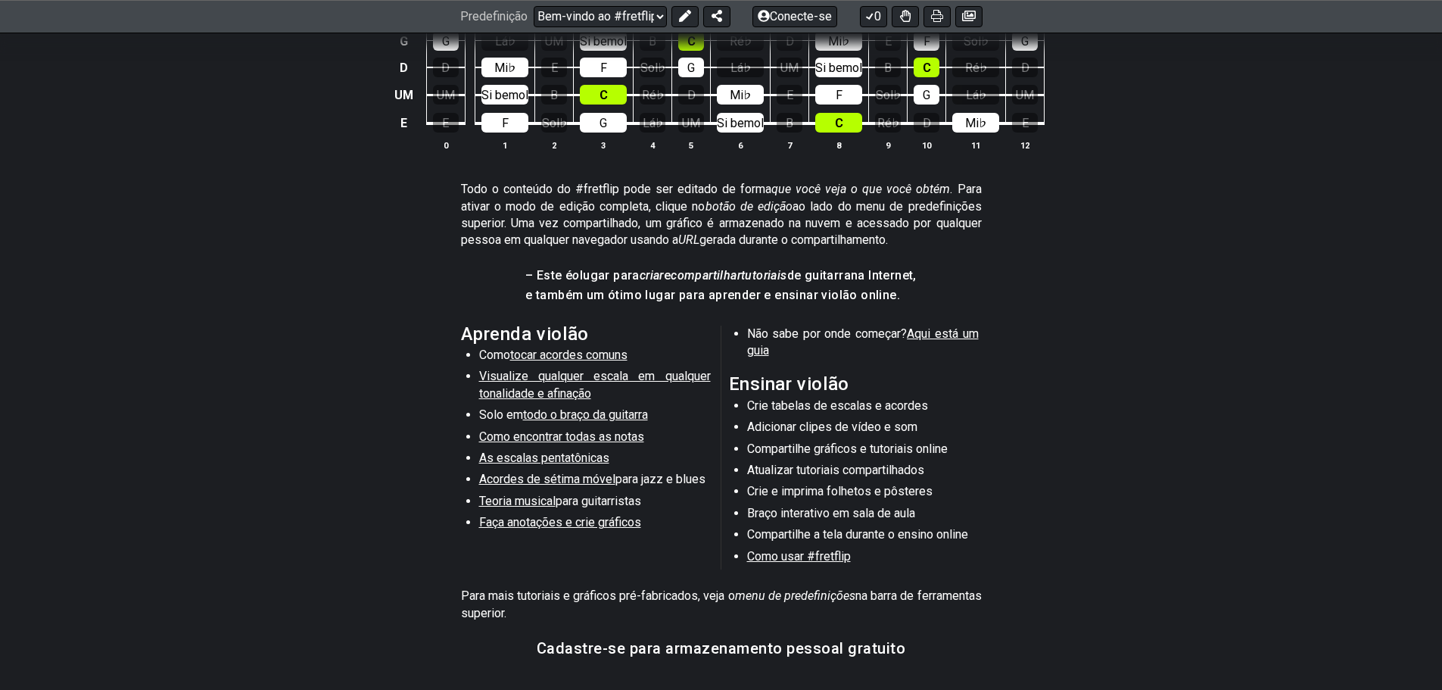
drag, startPoint x: 735, startPoint y: 328, endPoint x: 877, endPoint y: 329, distance: 142.3
click at [877, 376] on h2 "Ensinar violão" at bounding box center [855, 384] width 253 height 17
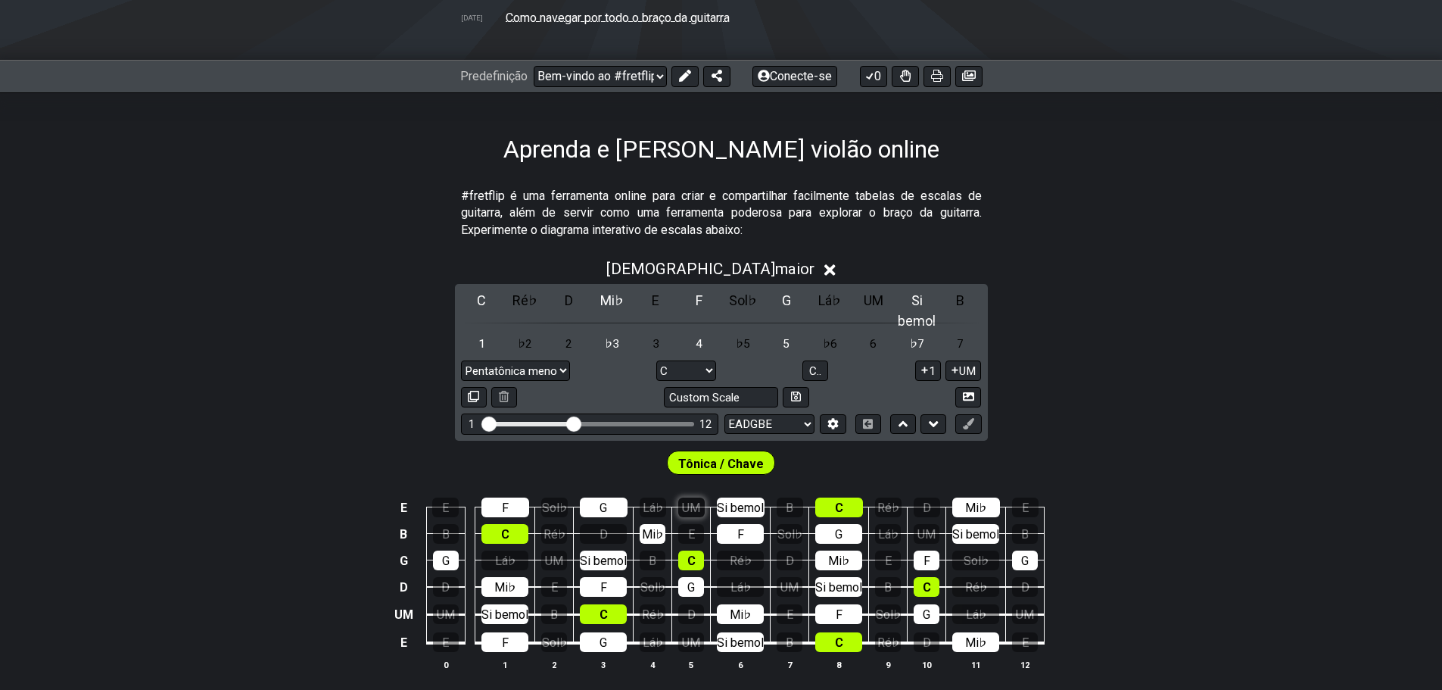
scroll to position [379, 0]
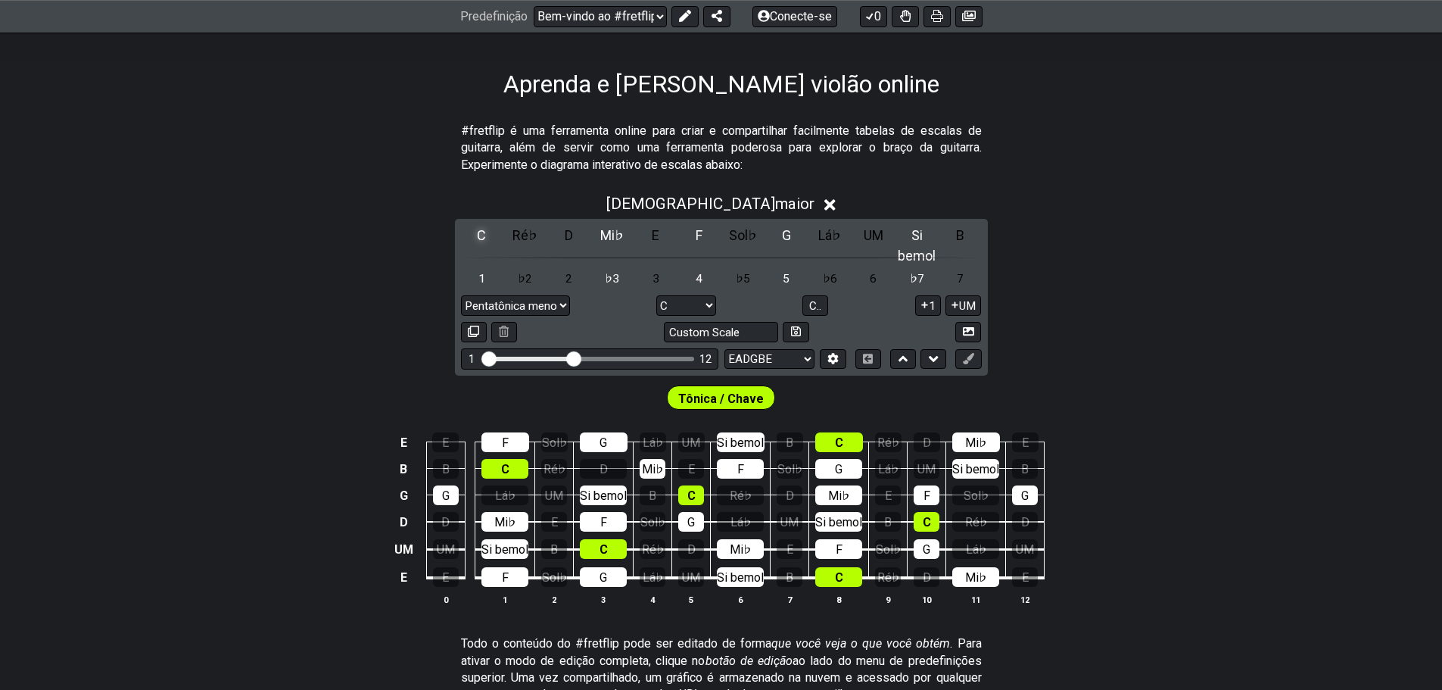
click at [477, 238] on font "C" at bounding box center [481, 235] width 9 height 16
click at [741, 391] on font "Tônica / Chave" at bounding box center [721, 398] width 86 height 14
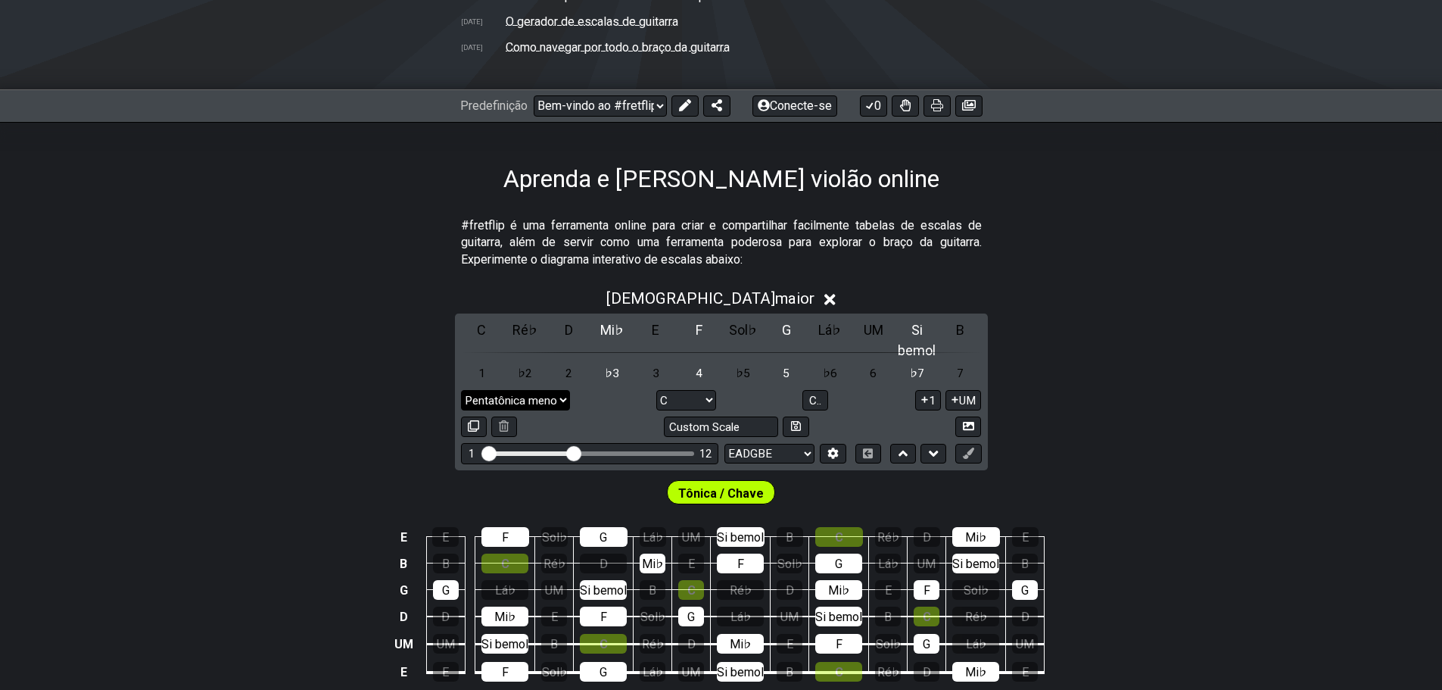
scroll to position [151, 0]
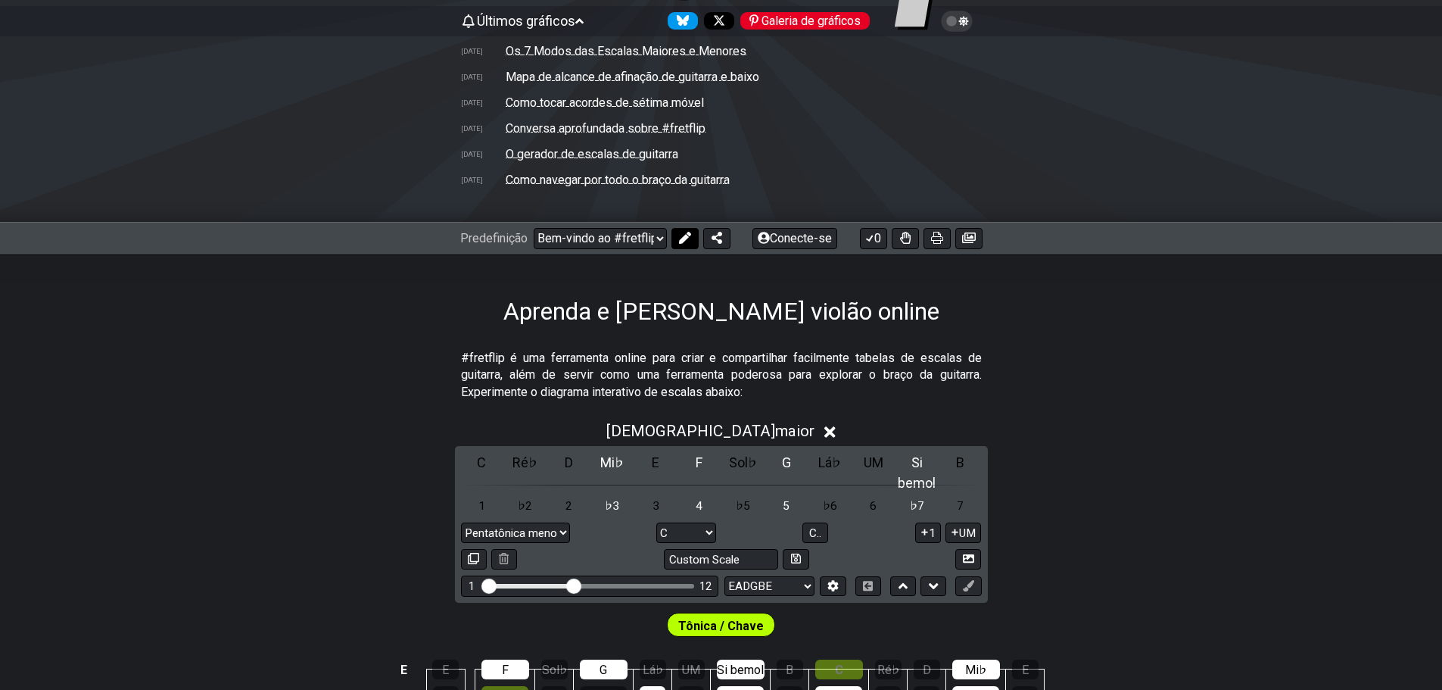
click at [687, 241] on icon at bounding box center [685, 238] width 12 height 12
click at [749, 240] on icon at bounding box center [746, 238] width 12 height 12
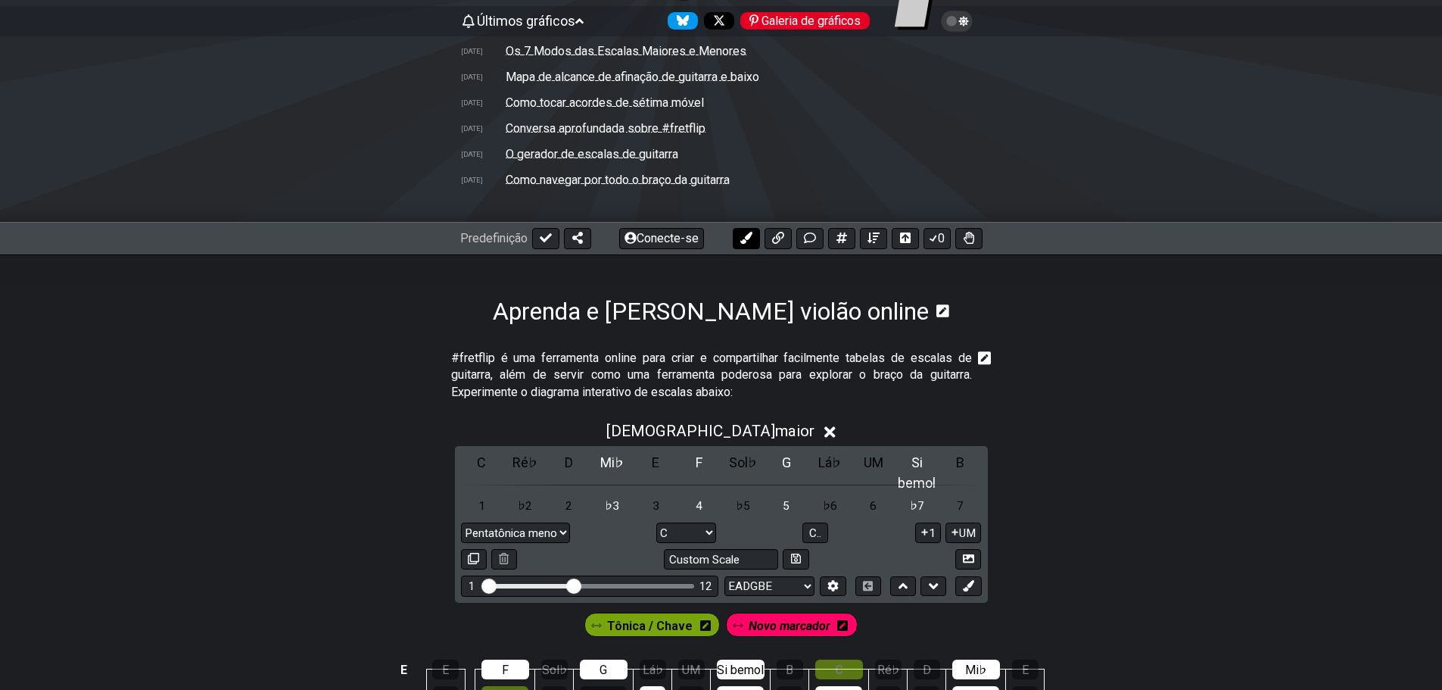
click at [749, 240] on icon at bounding box center [746, 238] width 12 height 12
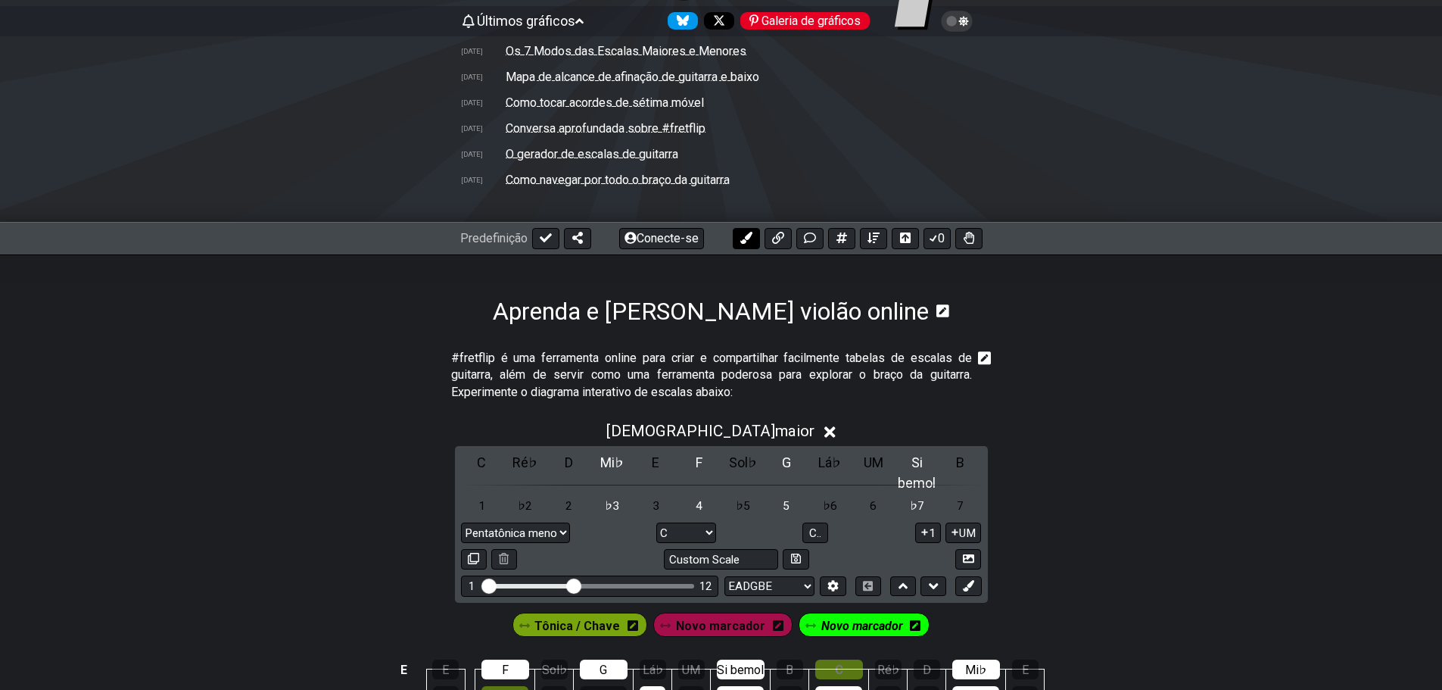
click at [749, 240] on icon at bounding box center [746, 238] width 12 height 12
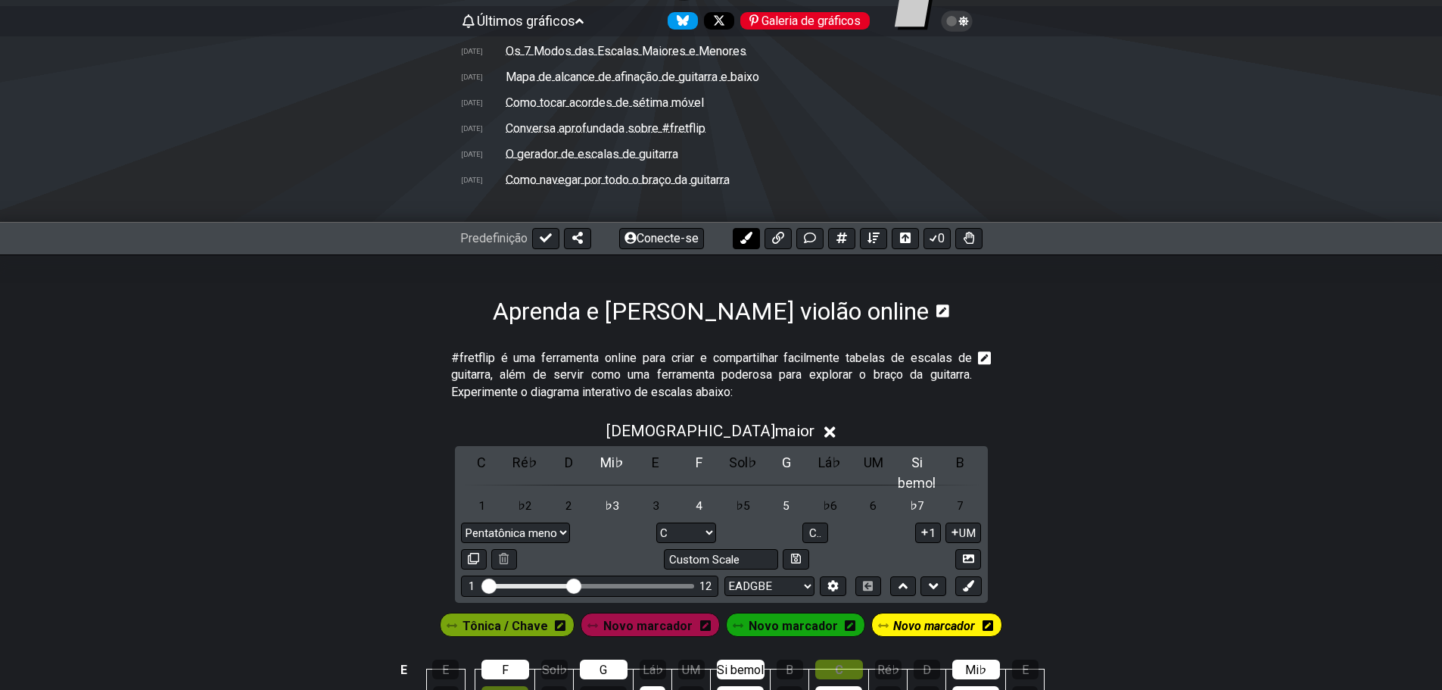
click at [749, 240] on icon at bounding box center [746, 238] width 12 height 12
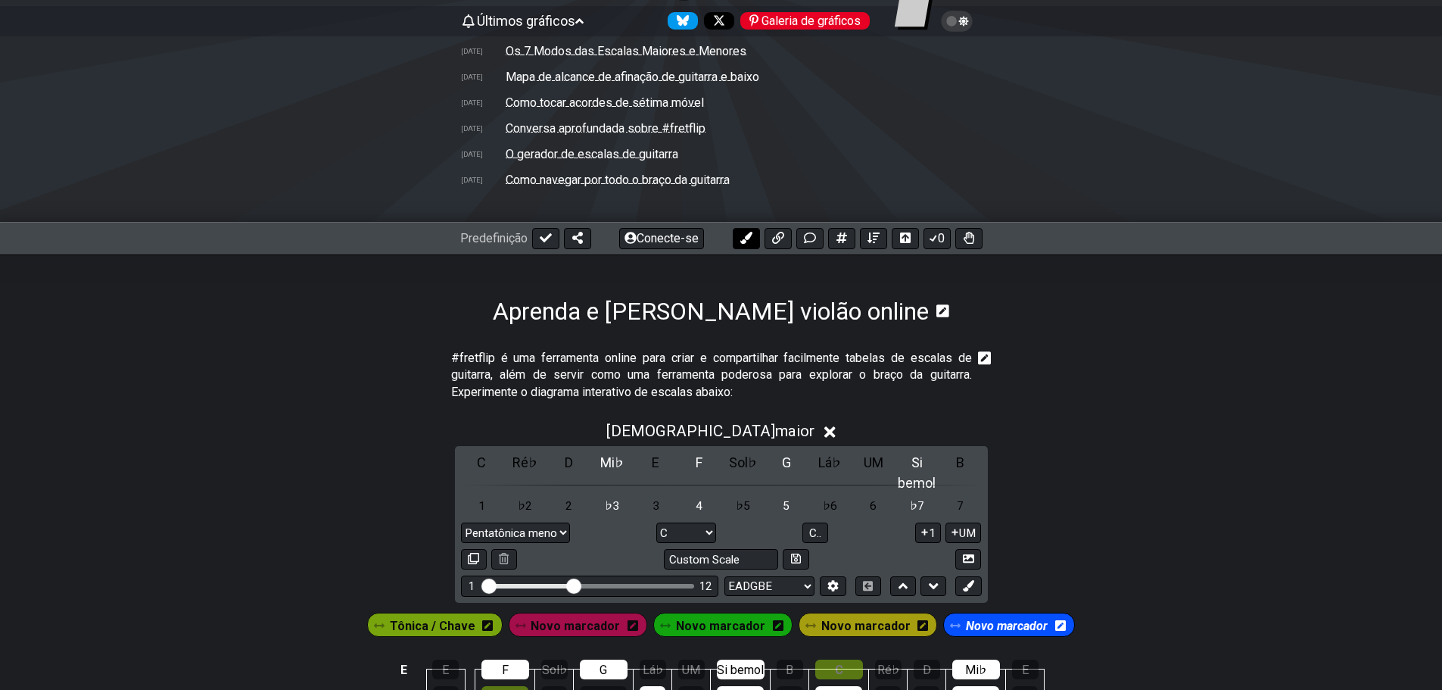
click at [749, 240] on icon at bounding box center [746, 238] width 12 height 12
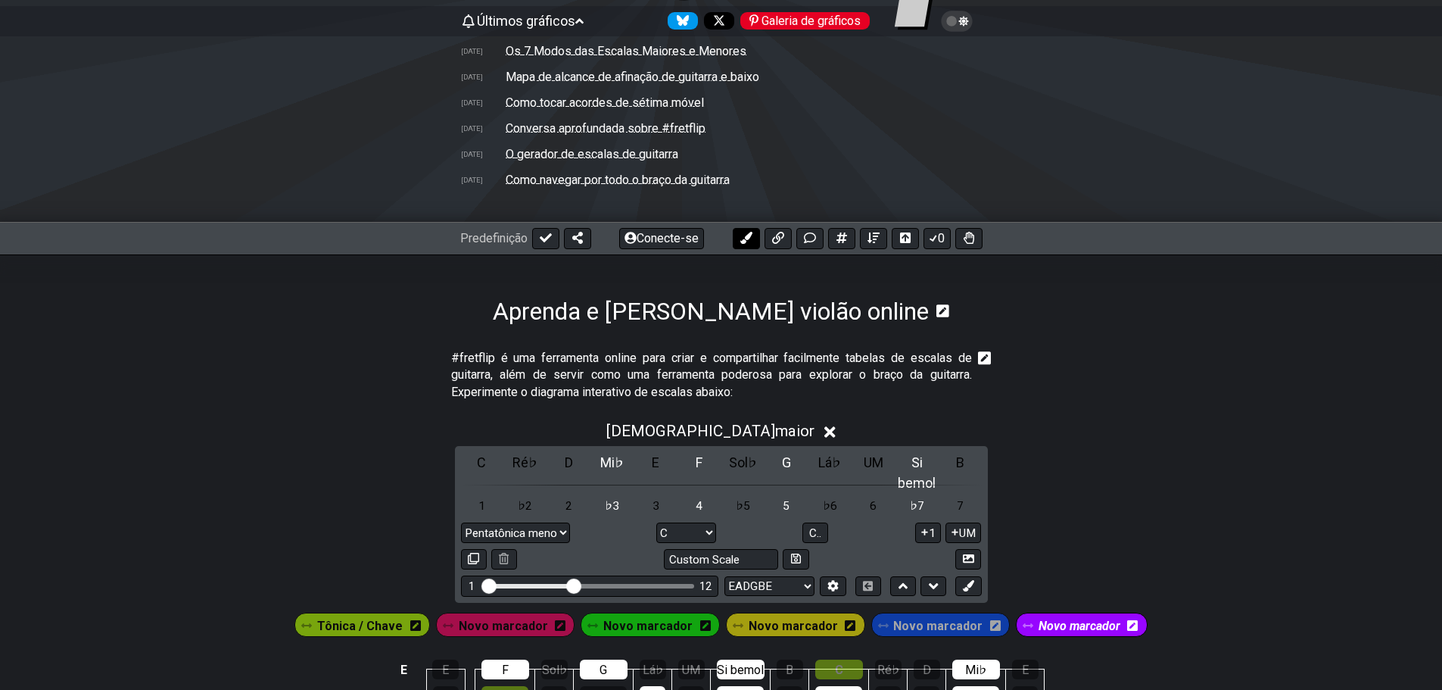
click at [749, 240] on icon at bounding box center [746, 238] width 12 height 12
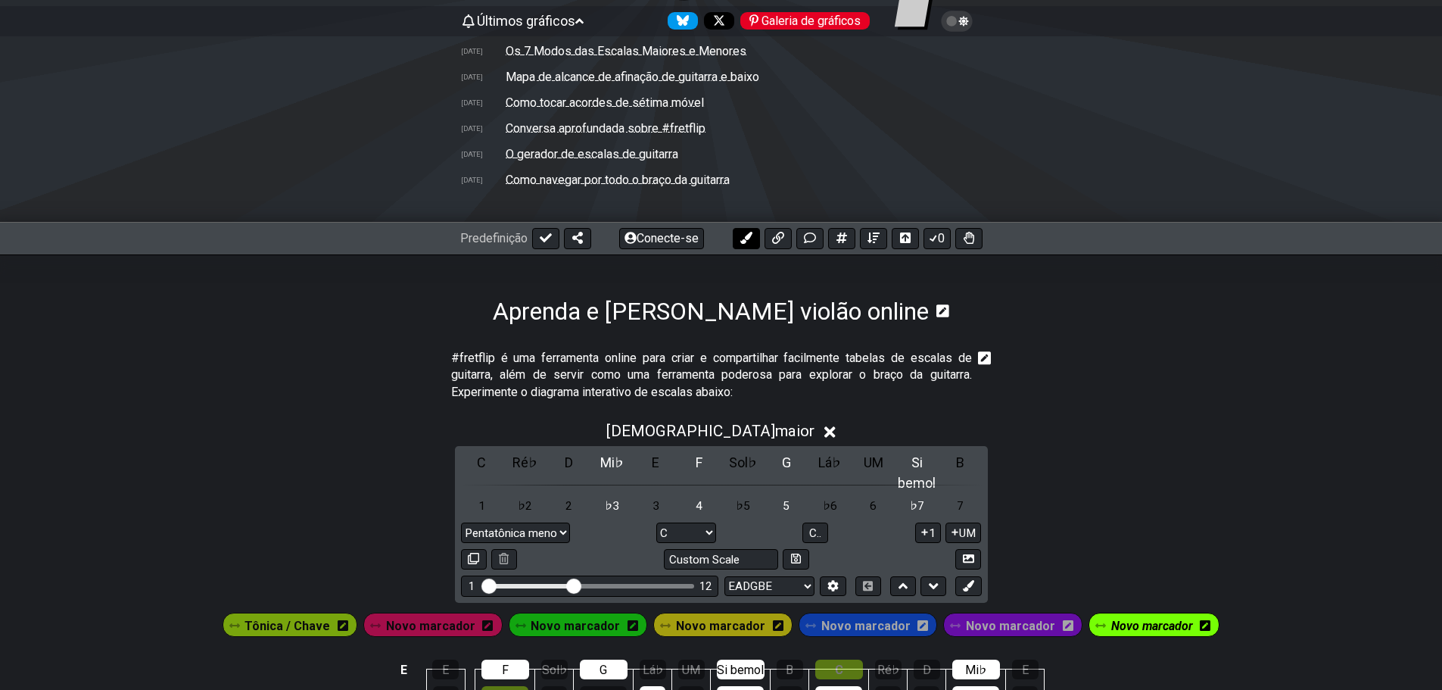
click at [749, 240] on icon at bounding box center [746, 238] width 12 height 12
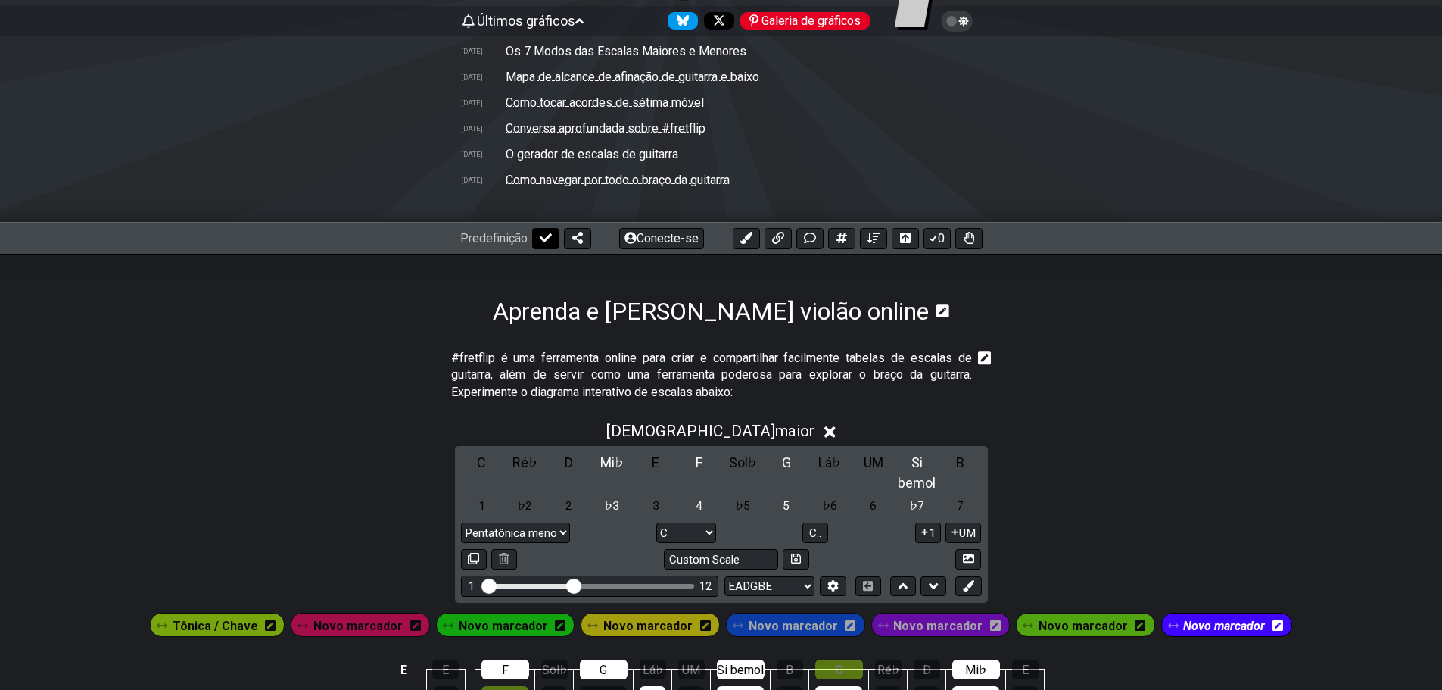
click at [550, 237] on icon at bounding box center [546, 238] width 12 height 9
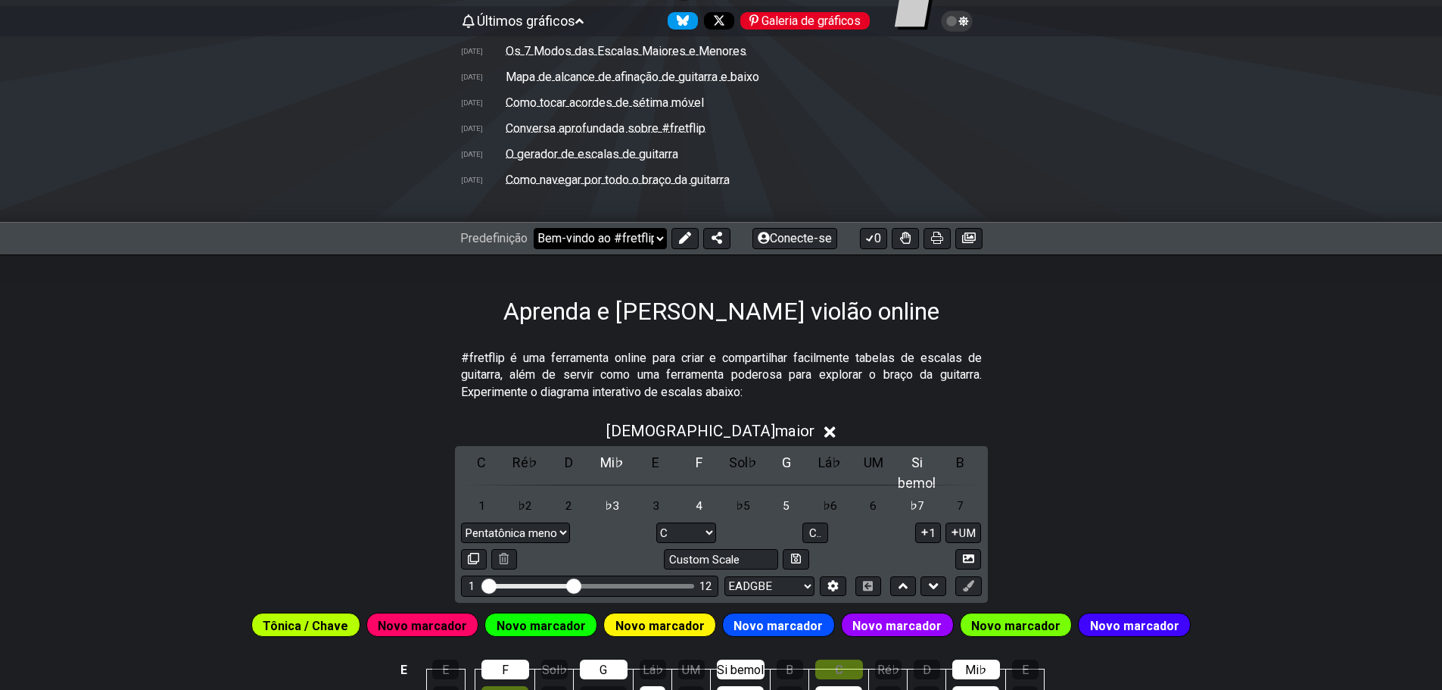
click at [550, 237] on select "Bem-vindo ao #fretflip! Acordes comuns de violão Predefinição personalizada Pen…" at bounding box center [600, 238] width 133 height 21
click at [534, 228] on select "Bem-vindo ao #fretflip! Acordes comuns de violão Predefinição personalizada Pen…" at bounding box center [600, 238] width 133 height 21
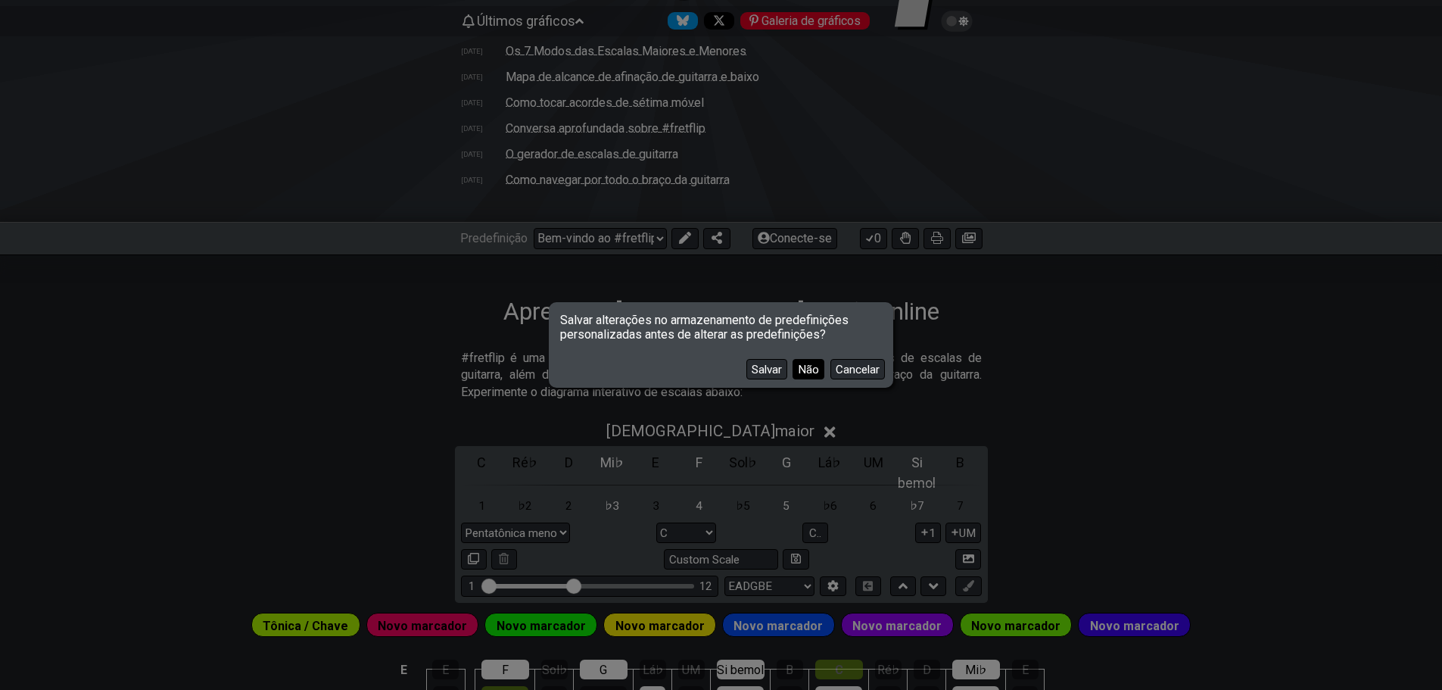
click at [808, 369] on font "Não" at bounding box center [808, 370] width 21 height 14
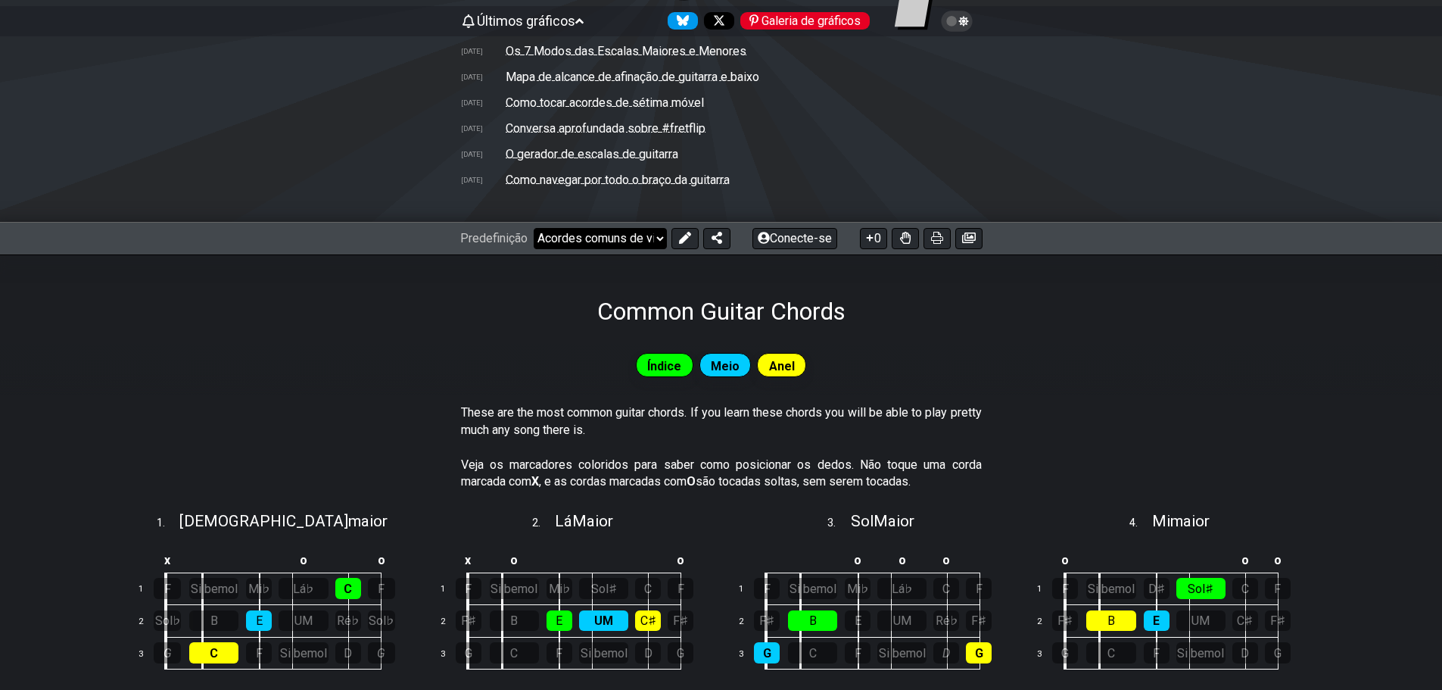
click at [631, 243] on select "Bem-vindo ao #fretflip! Acordes comuns de violão Predefinição personalizada Pen…" at bounding box center [600, 238] width 133 height 21
click at [534, 228] on select "Bem-vindo ao #fretflip! Acordes comuns de violão Predefinição personalizada Pen…" at bounding box center [600, 238] width 133 height 21
select select "/welcome"
select select "C"
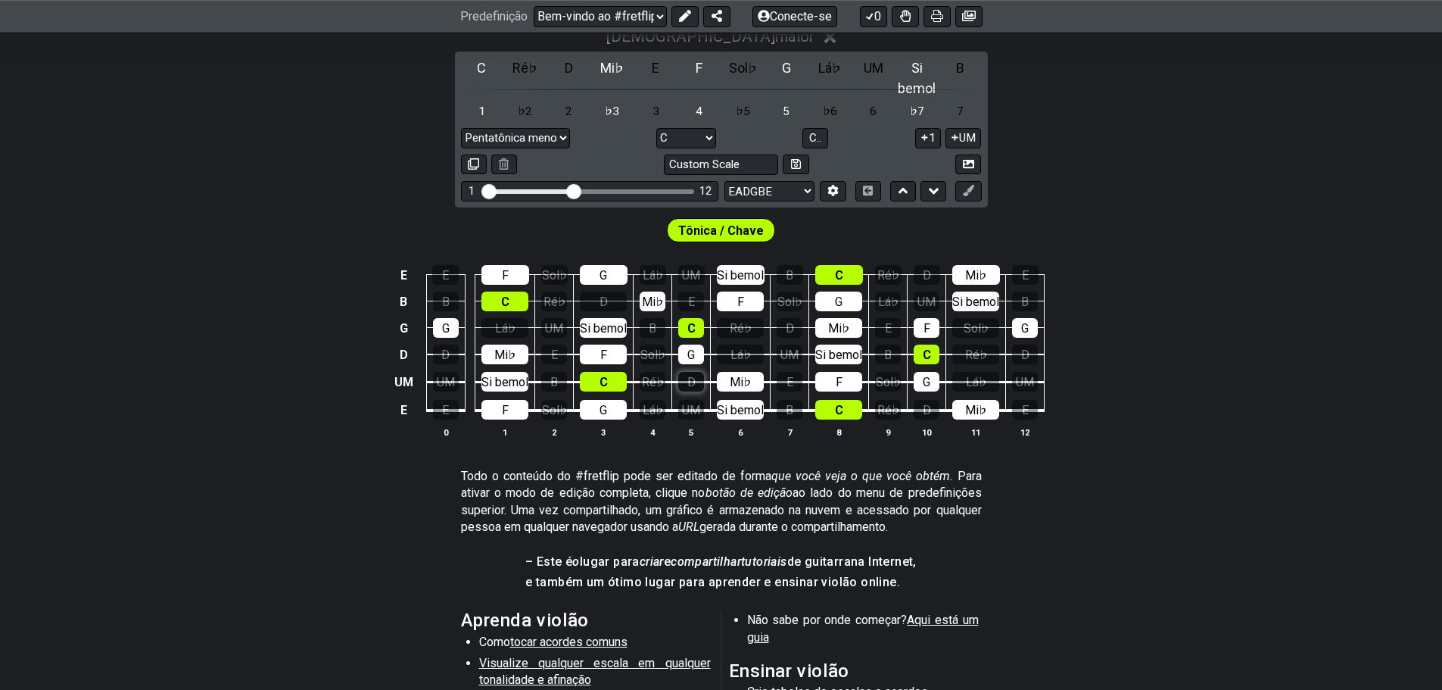
scroll to position [530, 0]
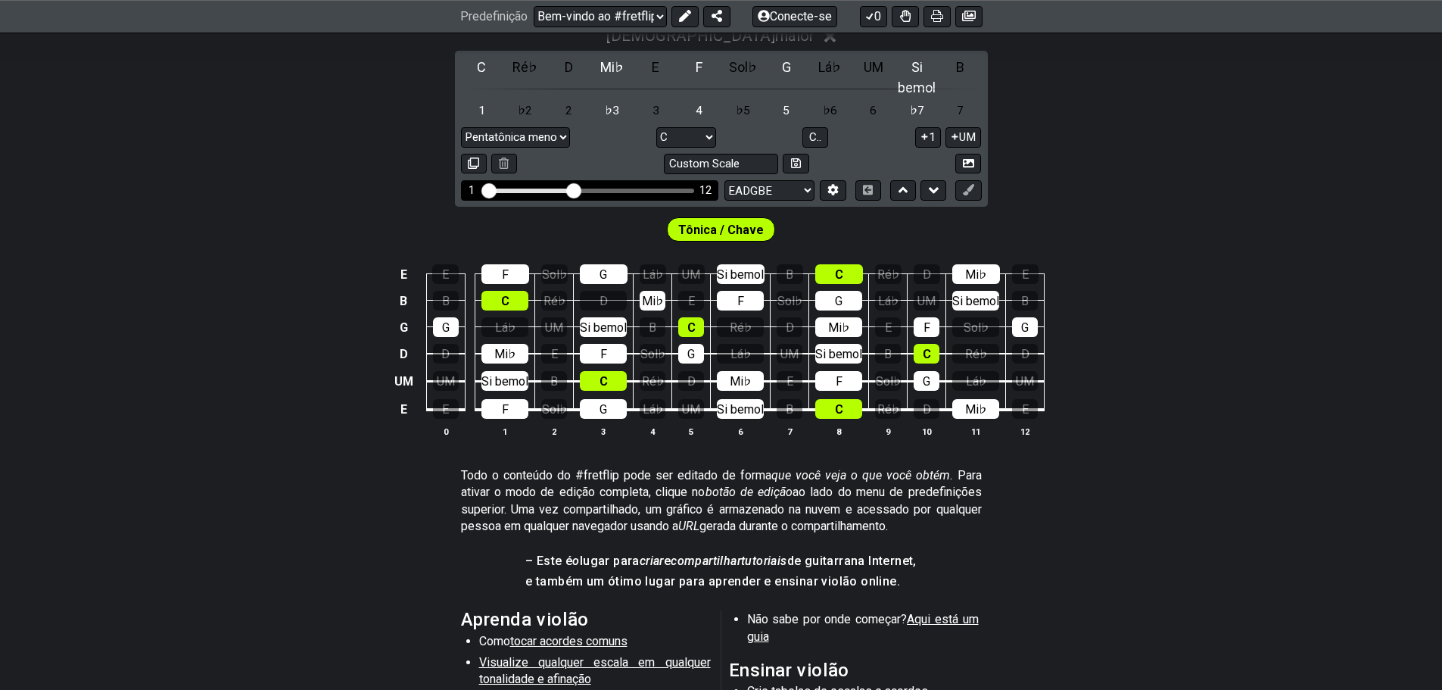
click at [567, 189] on input "Alcance de trastes visível" at bounding box center [589, 189] width 215 height 0
click at [606, 189] on div "Alcance de trastes visível" at bounding box center [590, 191] width 210 height 5
click at [624, 180] on div "1 12" at bounding box center [589, 190] width 257 height 20
drag, startPoint x: 494, startPoint y: 139, endPoint x: 442, endPoint y: 137, distance: 52.3
click at [482, 189] on input "Alcance de trastes visível" at bounding box center [589, 189] width 215 height 0
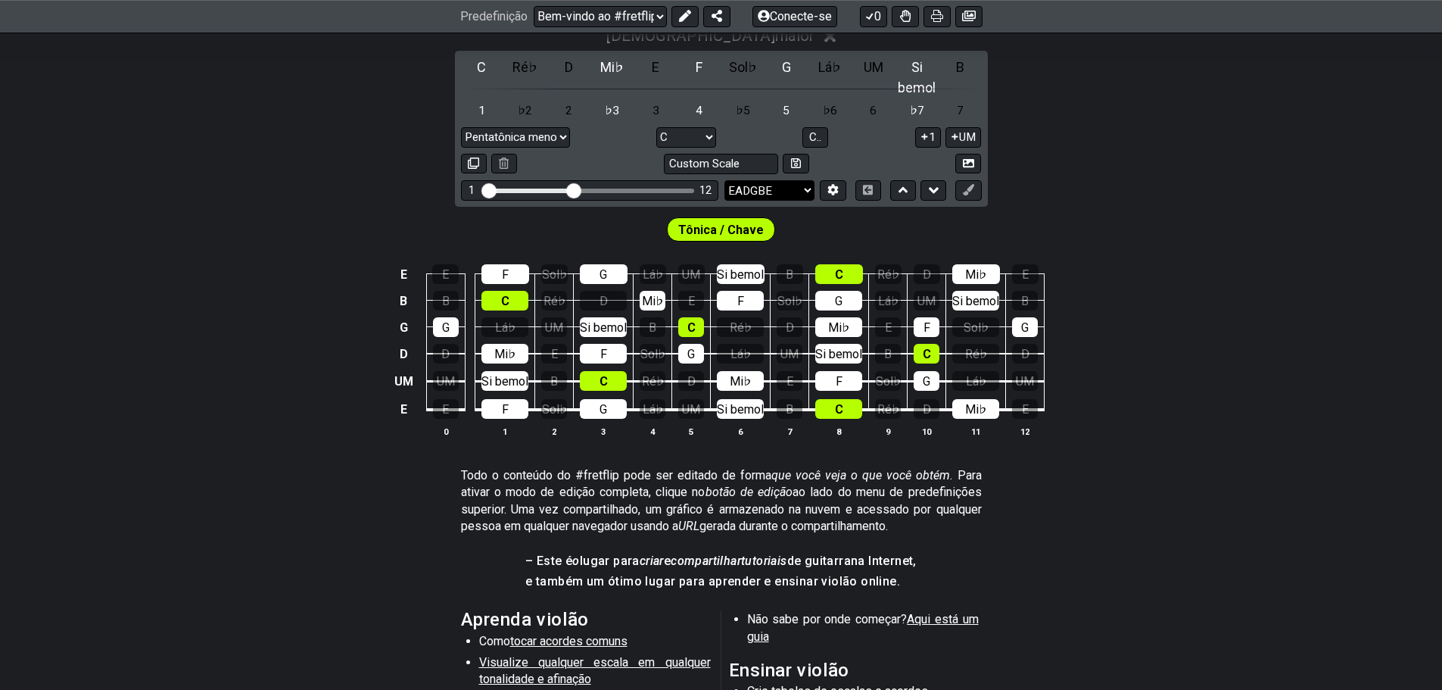
click at [762, 180] on select "EADGBE EADGBE EADGBE BEADF♯ B ADGCEA PAI Mi♭ Lá♭ Ré♭ Sol♭ Si♭ Mi♭ CGCFAD DGCFAD…" at bounding box center [770, 190] width 90 height 20
click at [1212, 403] on div "E E F Sol♭ G Lá♭ UM Si bemol B C Ré♭ D Mi♭ E B B C Ré♭ D Mi♭ E F Sol♭ G Lá♭ UM …" at bounding box center [721, 351] width 1442 height 213
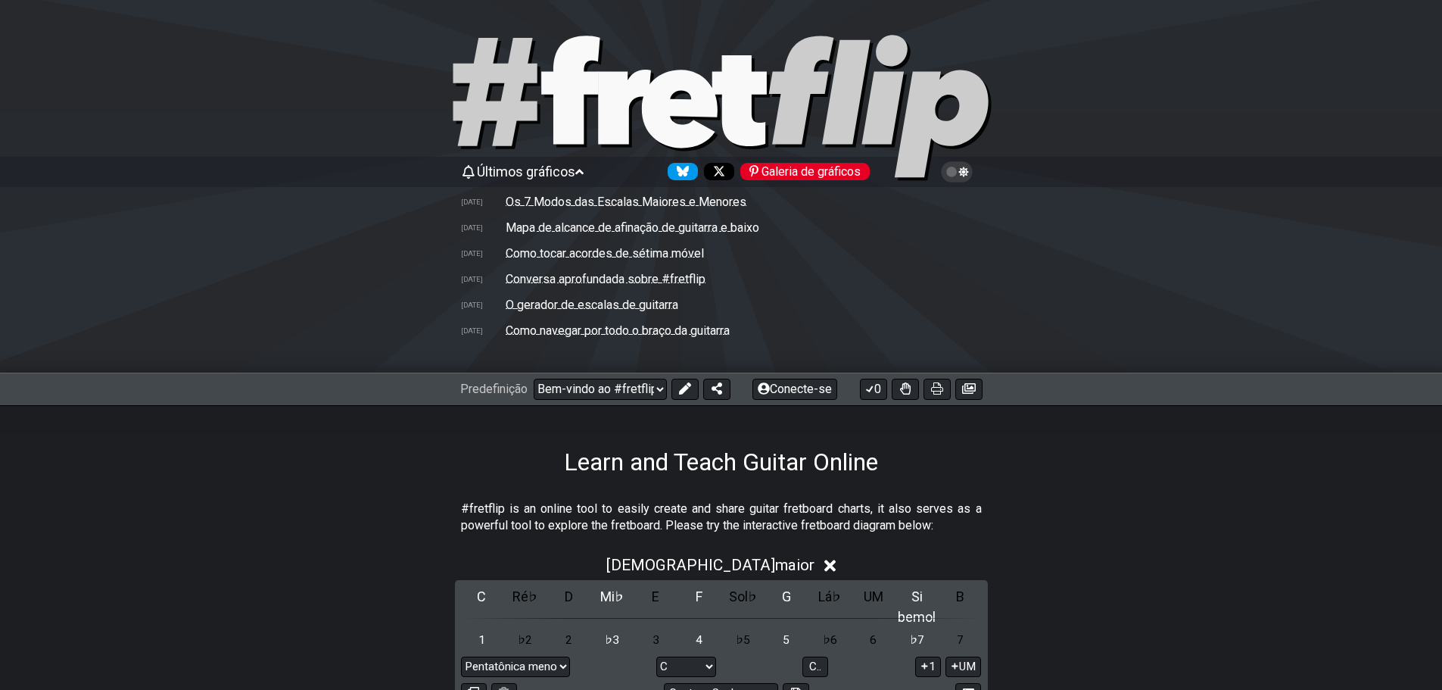
scroll to position [0, 0]
click at [201, 150] on div at bounding box center [721, 110] width 1442 height 154
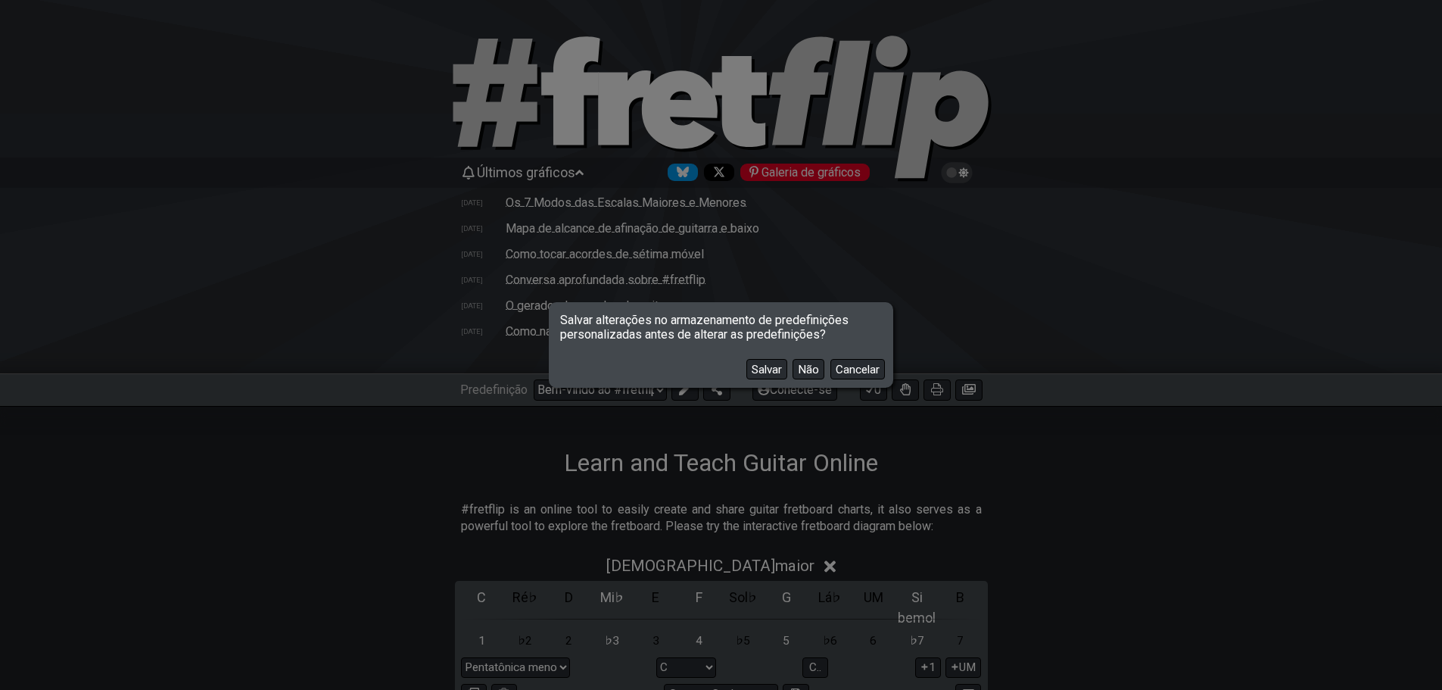
click at [818, 371] on button "Não" at bounding box center [809, 369] width 32 height 20
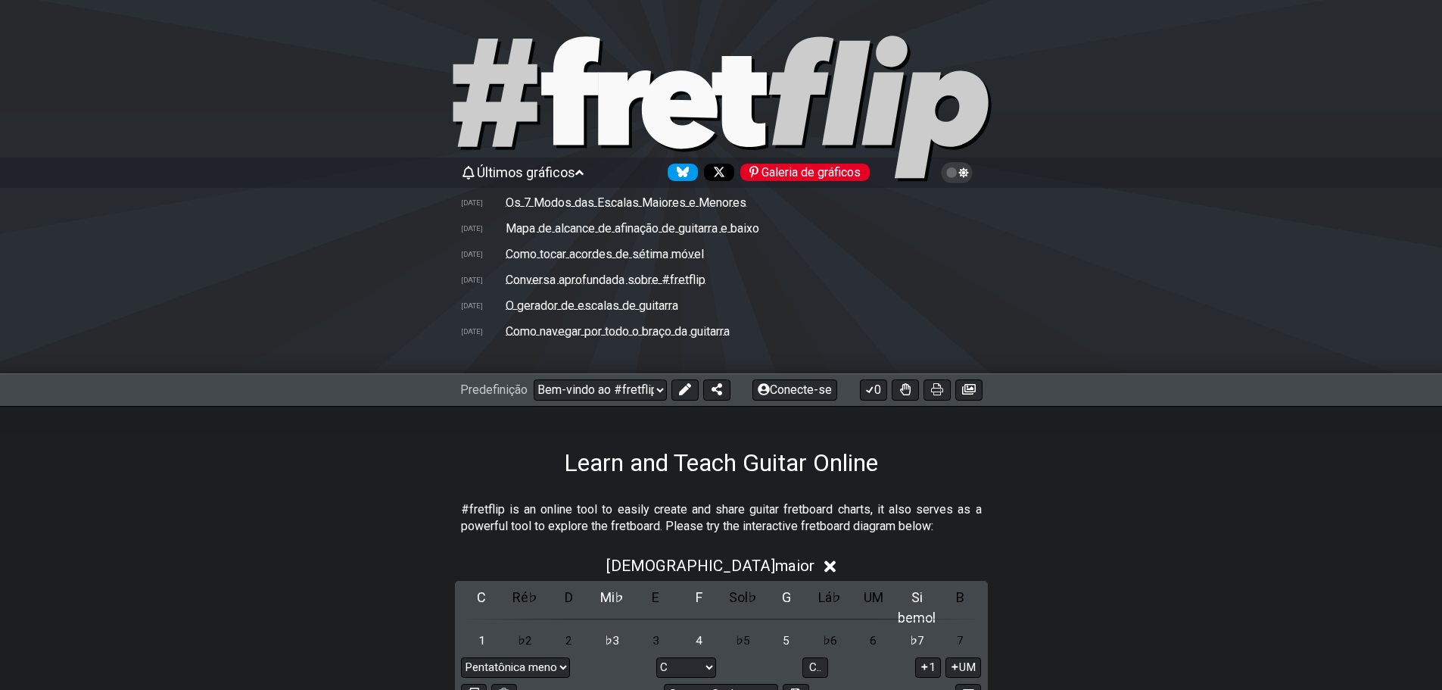
click at [812, 171] on font "Galeria de gráficos" at bounding box center [811, 172] width 99 height 14
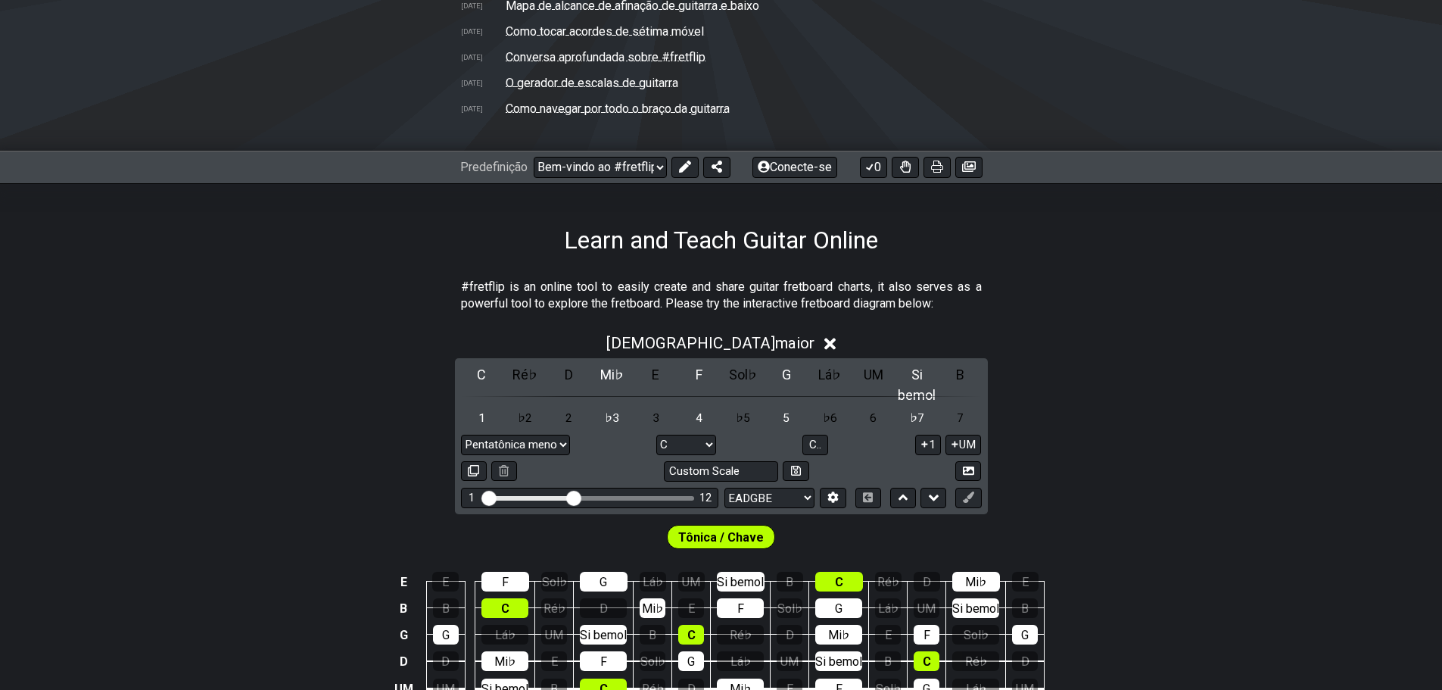
scroll to position [227, 0]
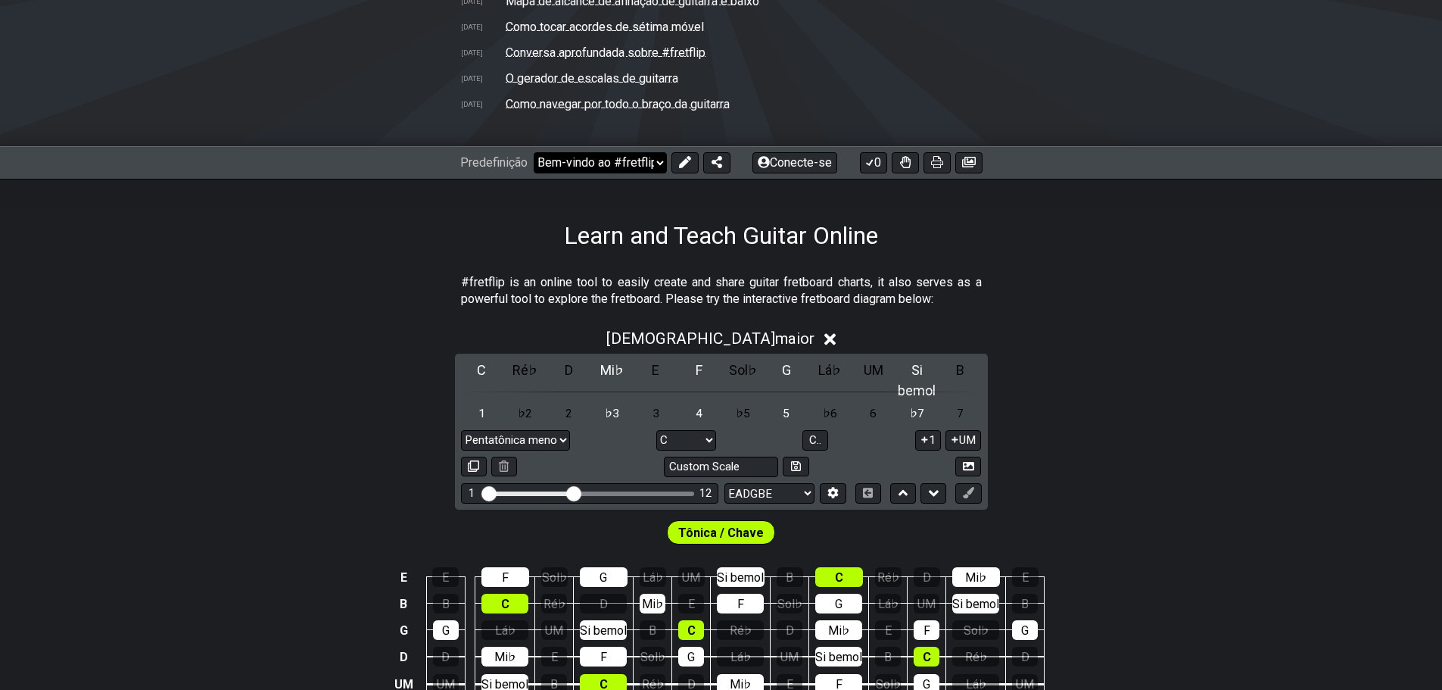
click at [640, 168] on select "Bem-vindo ao #fretflip! Acordes comuns de violão Predefinição personalizada Pen…" at bounding box center [600, 162] width 133 height 21
click at [534, 152] on select "Bem-vindo ao #fretflip! Acordes comuns de violão Predefinição personalizada Pen…" at bounding box center [600, 162] width 133 height 21
select select "/user-defined"
select select "A"
select select "Testing 1, 3 and 4"
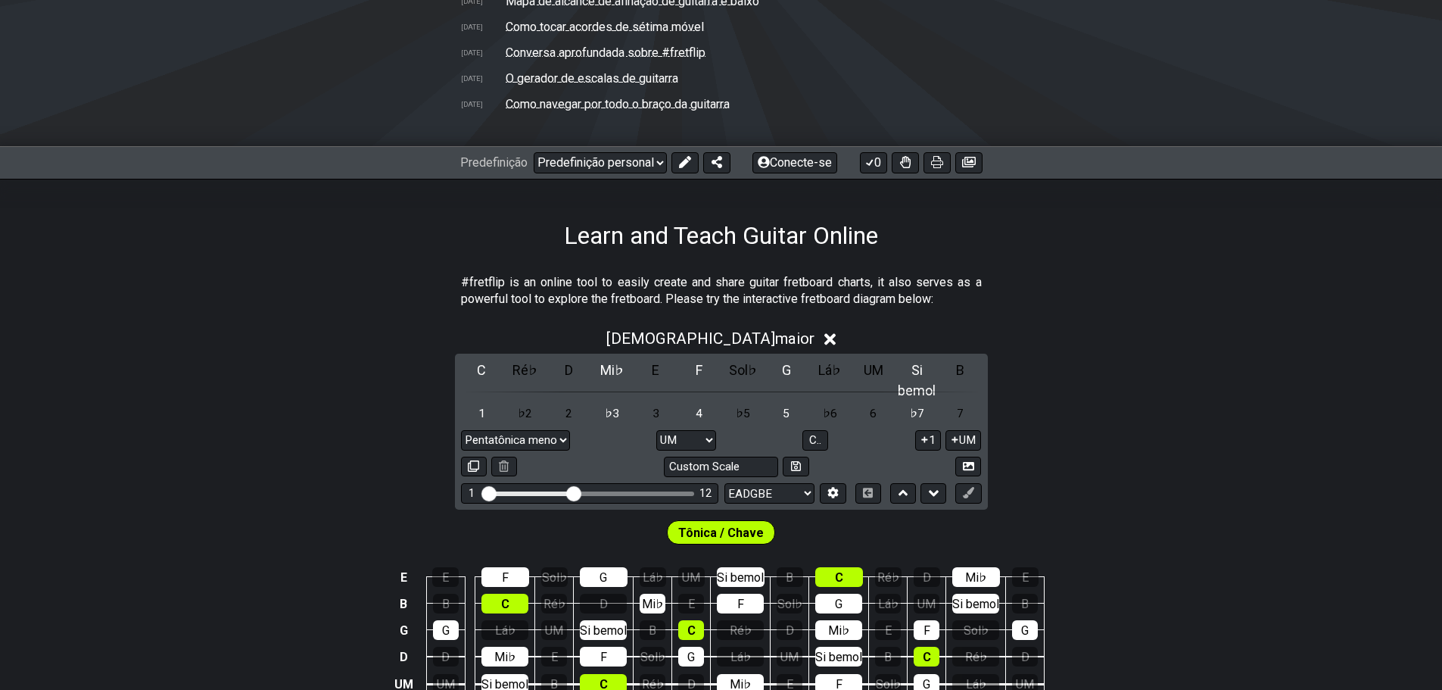
select select "C"
select select "A"
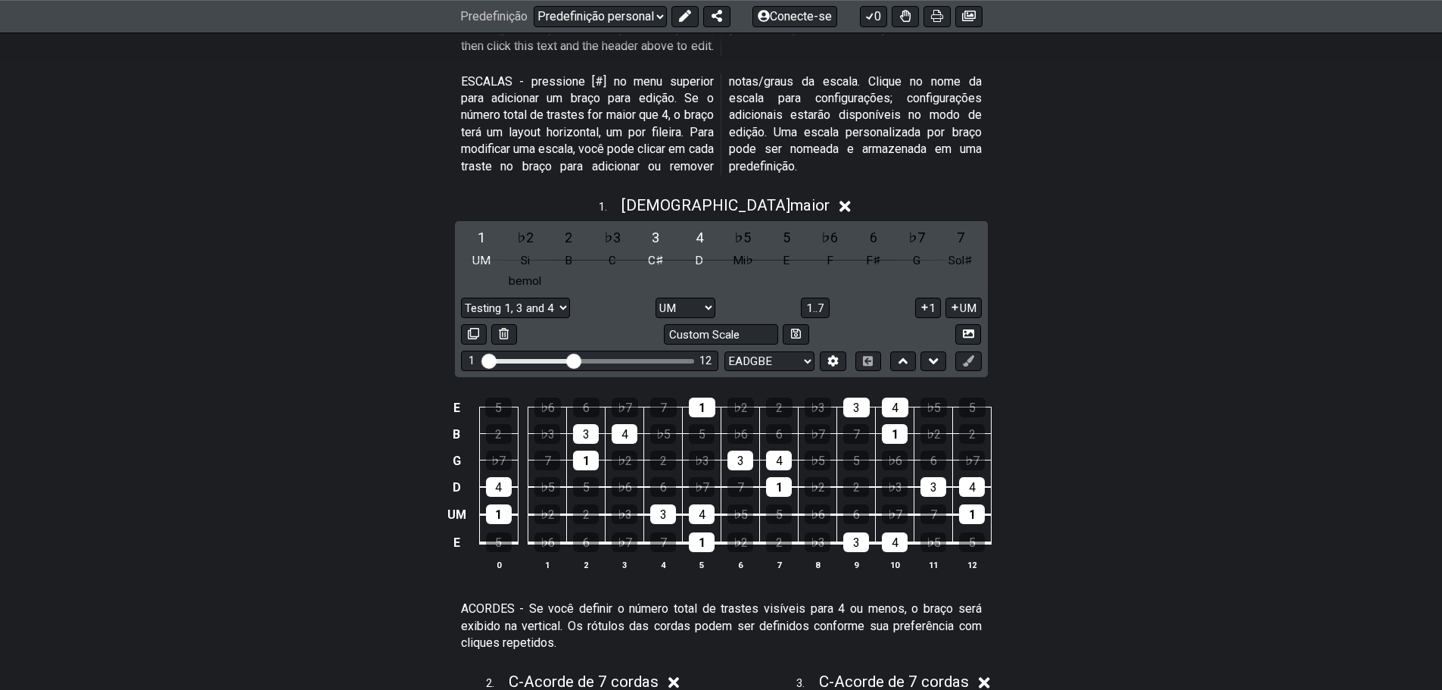
scroll to position [606, 0]
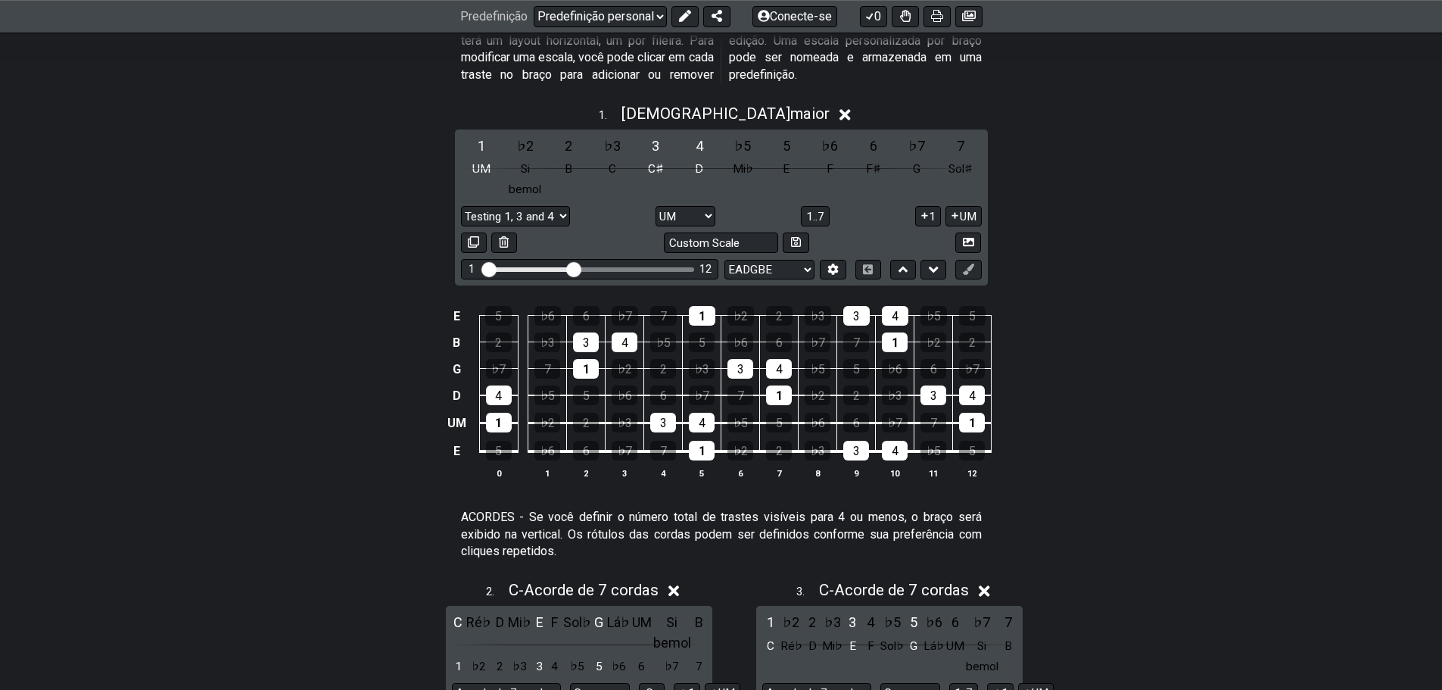
click at [840, 113] on icon at bounding box center [845, 114] width 11 height 11
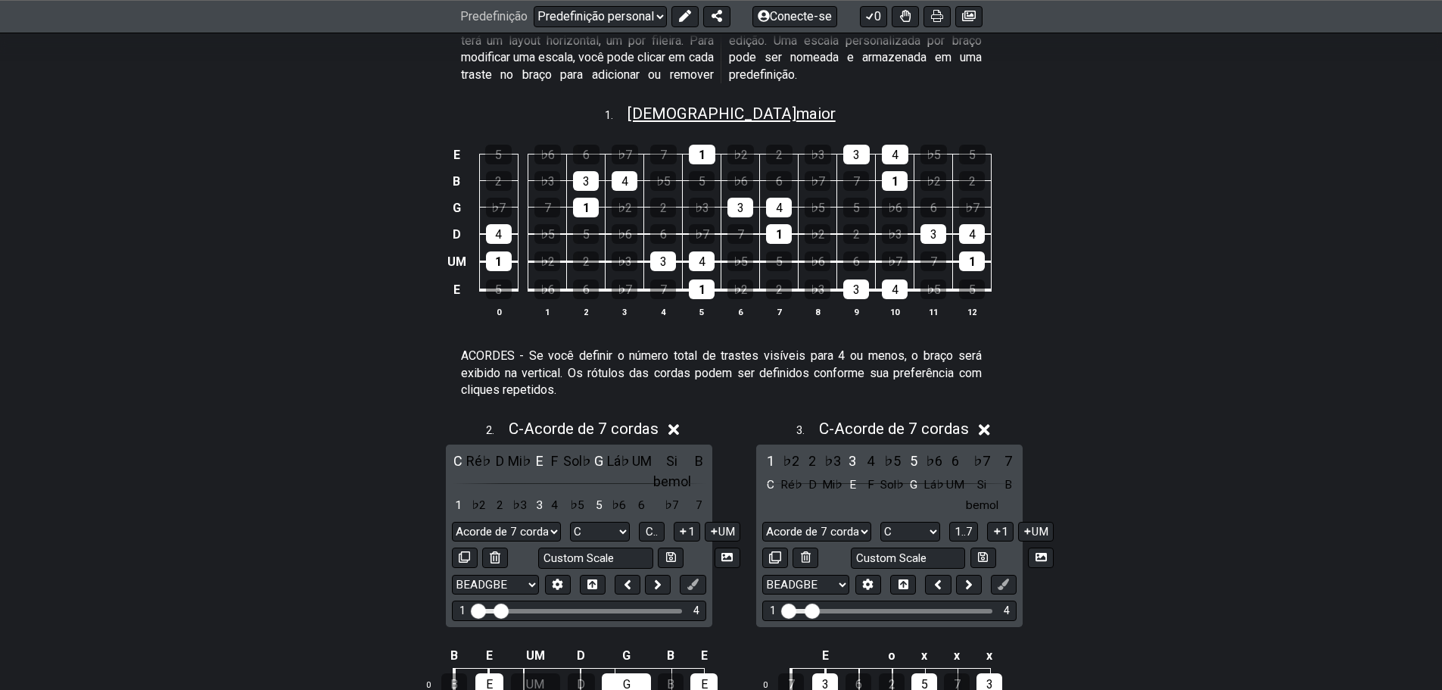
click at [796, 119] on font "maior" at bounding box center [815, 113] width 39 height 18
select select "A"
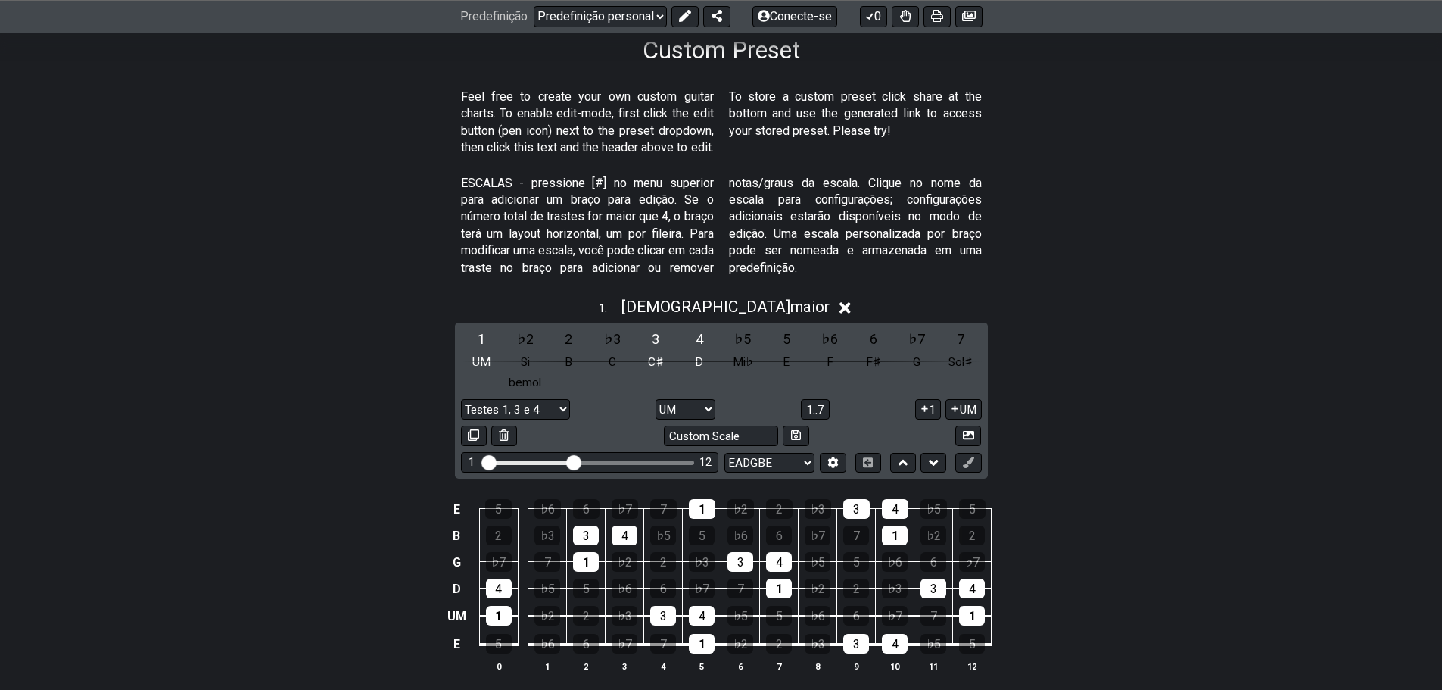
scroll to position [379, 0]
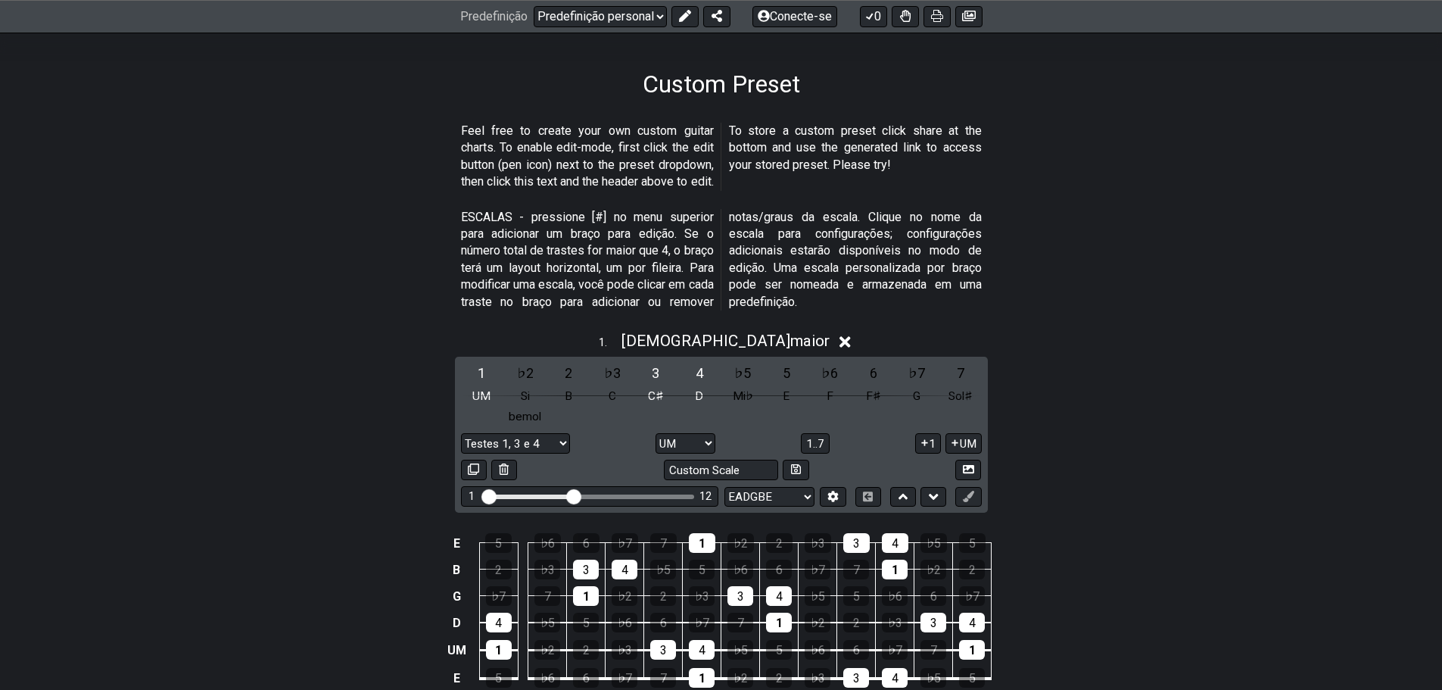
click at [840, 347] on icon at bounding box center [845, 342] width 11 height 16
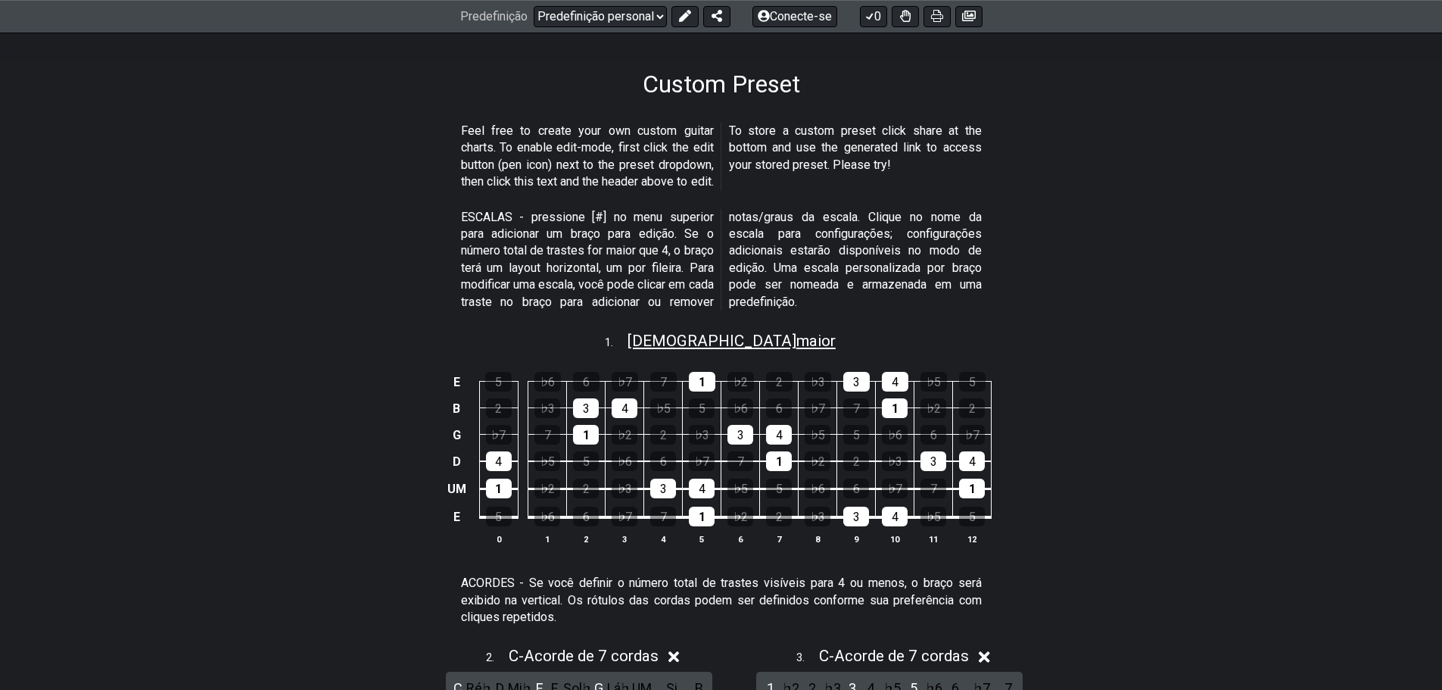
click at [796, 343] on font "maior" at bounding box center [815, 341] width 39 height 18
select select "A"
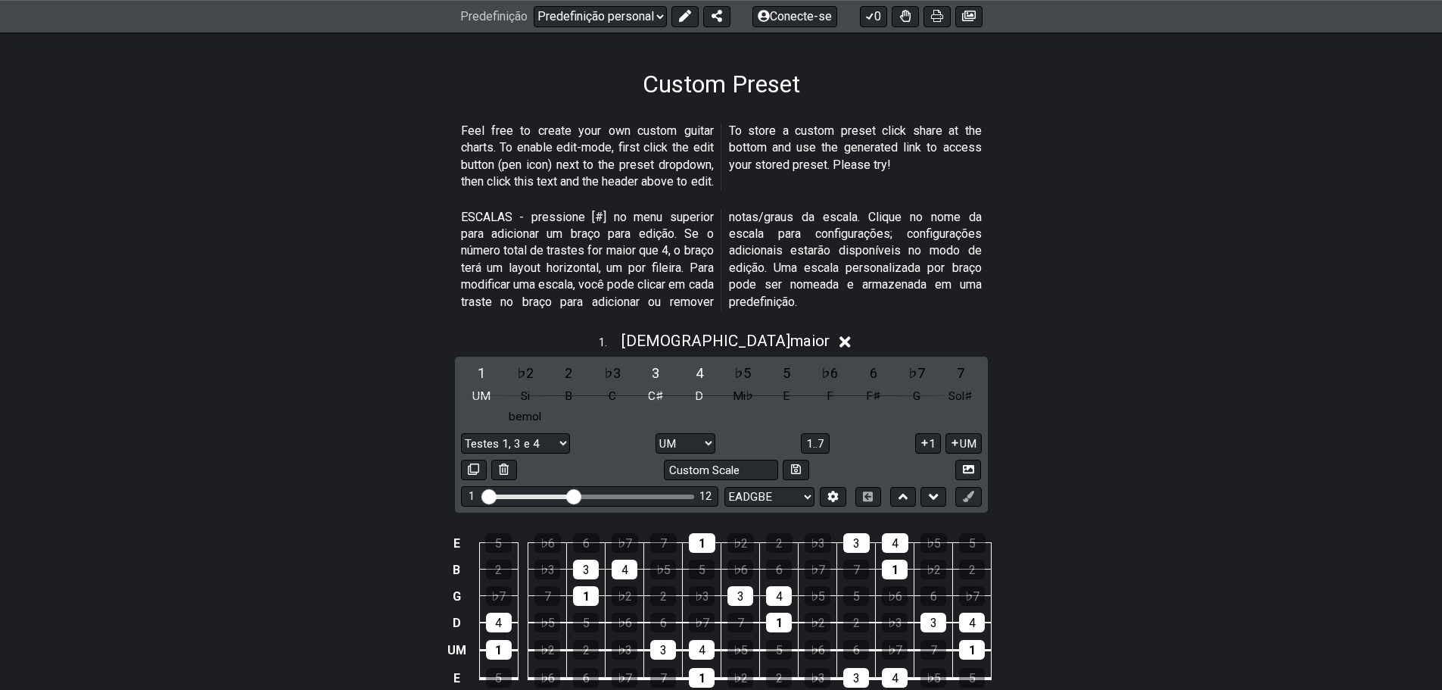
click at [622, 345] on span "1 ." at bounding box center [610, 343] width 23 height 17
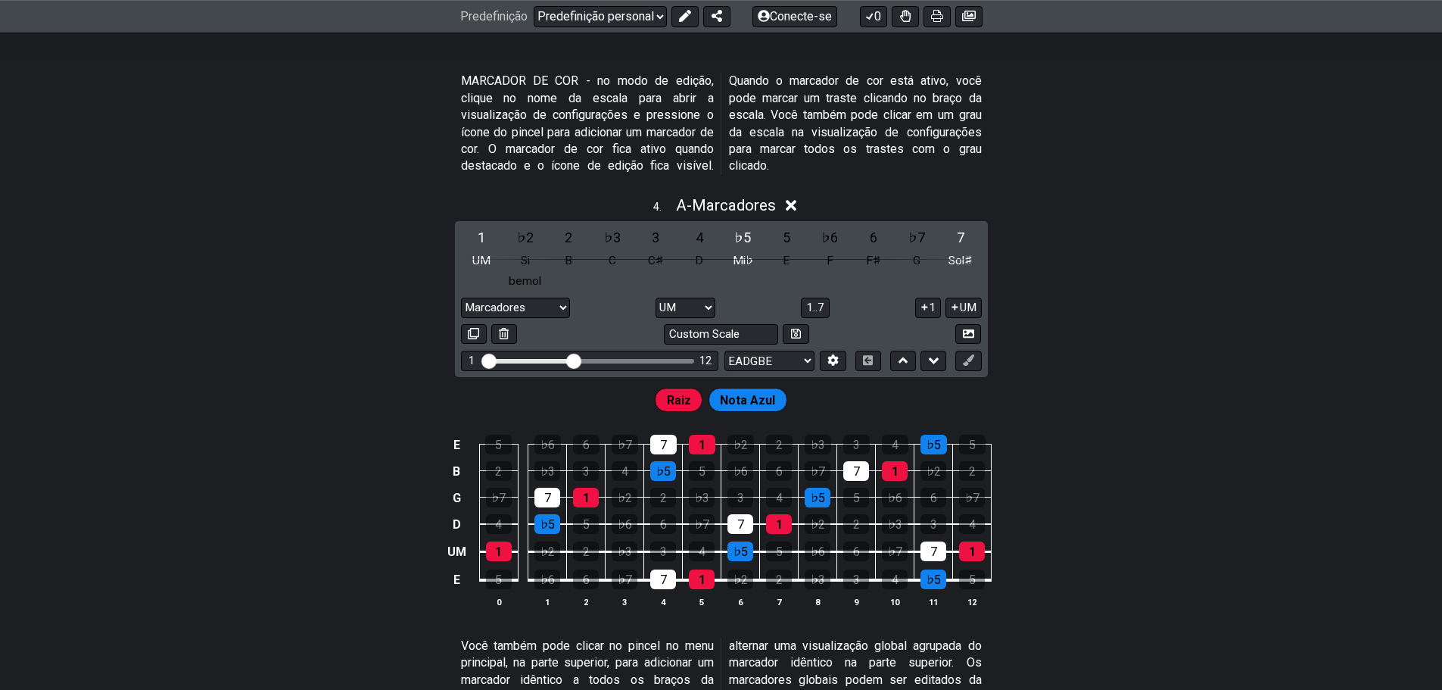
scroll to position [1514, 0]
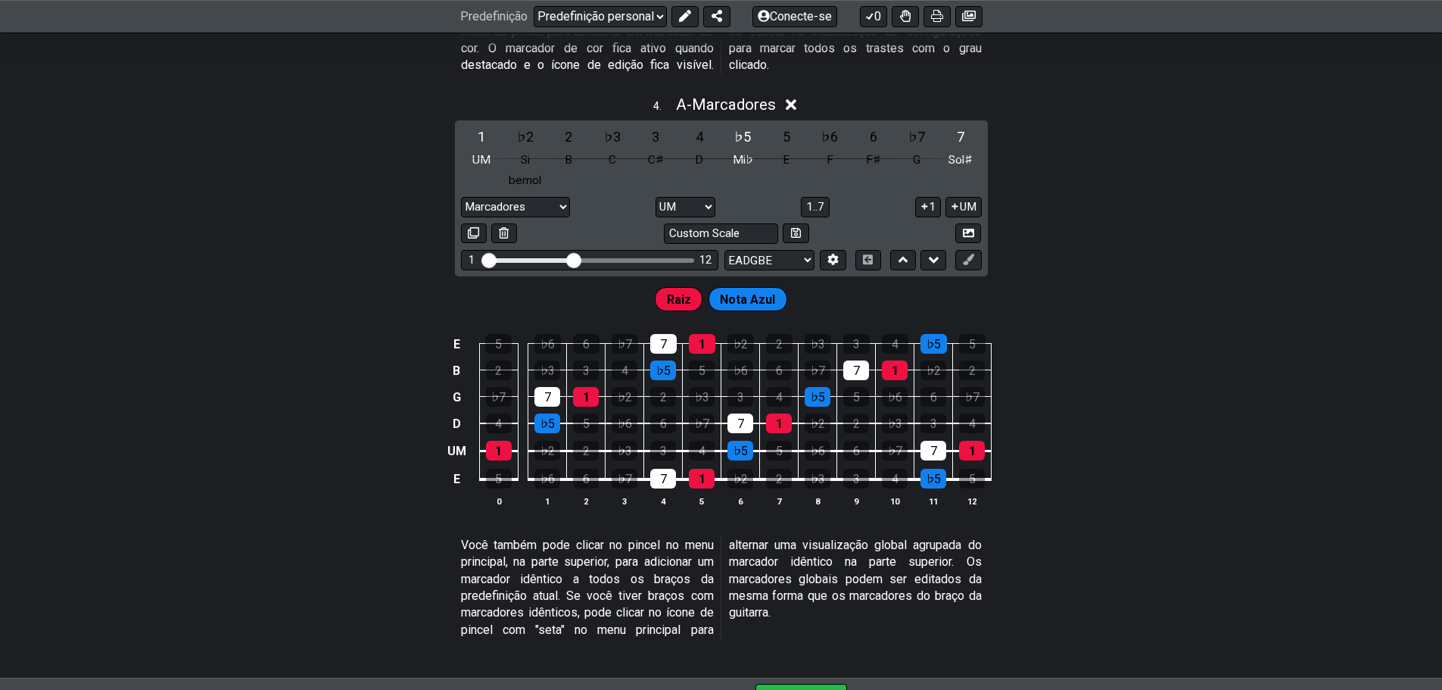
click at [677, 298] on font "Raiz" at bounding box center [679, 299] width 24 height 14
click at [753, 298] on font "Nota Azul" at bounding box center [747, 299] width 55 height 14
click at [658, 303] on div "Raiz" at bounding box center [679, 299] width 48 height 24
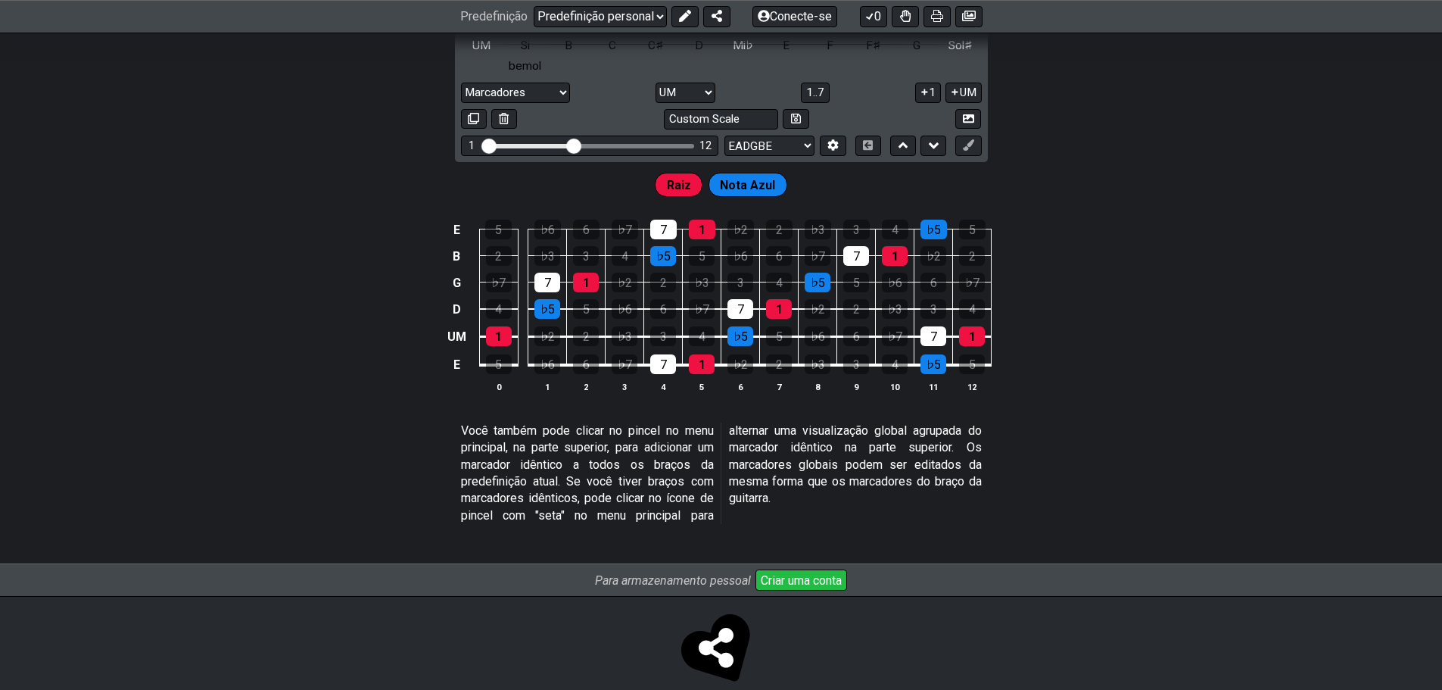
scroll to position [1653, 0]
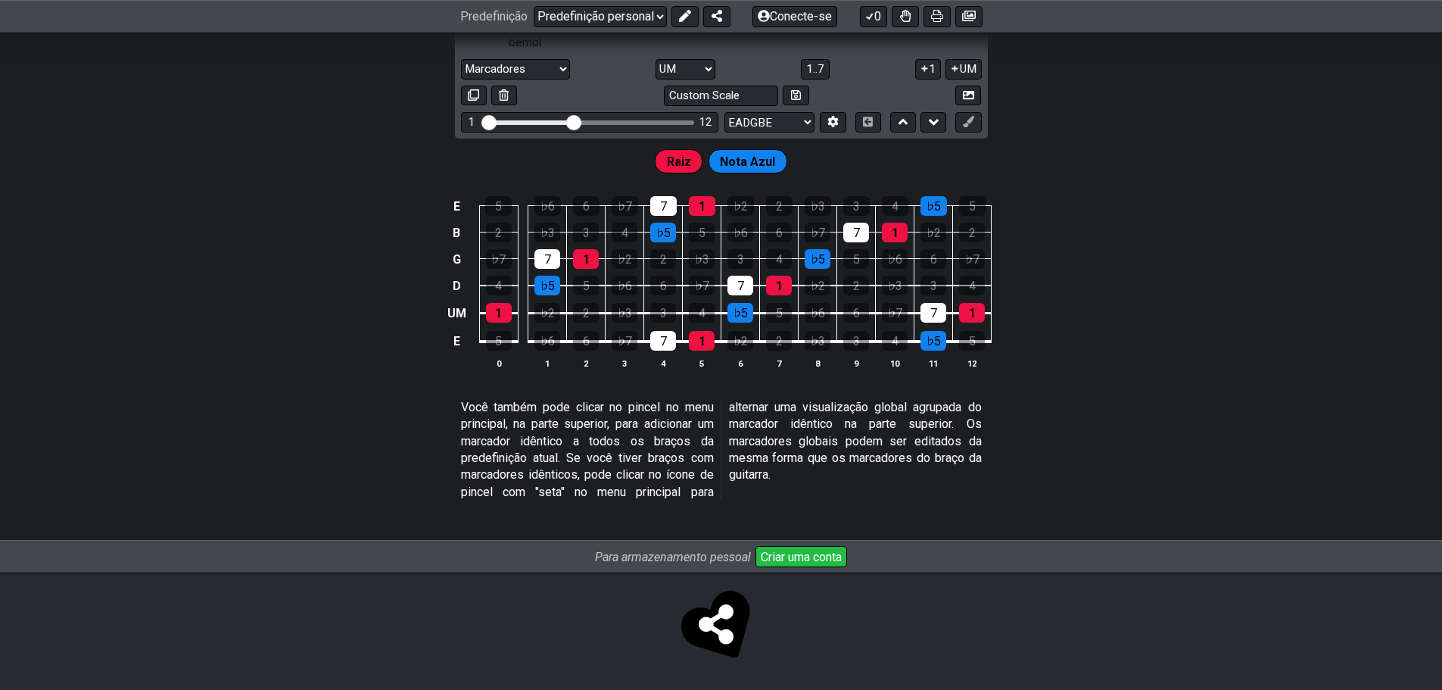
drag, startPoint x: 587, startPoint y: 556, endPoint x: 768, endPoint y: 576, distance: 182.0
click at [768, 576] on div "Para armazenamento pessoal Criar uma conta" at bounding box center [721, 603] width 1442 height 126
click at [805, 558] on font "Criar uma conta" at bounding box center [801, 557] width 81 height 14
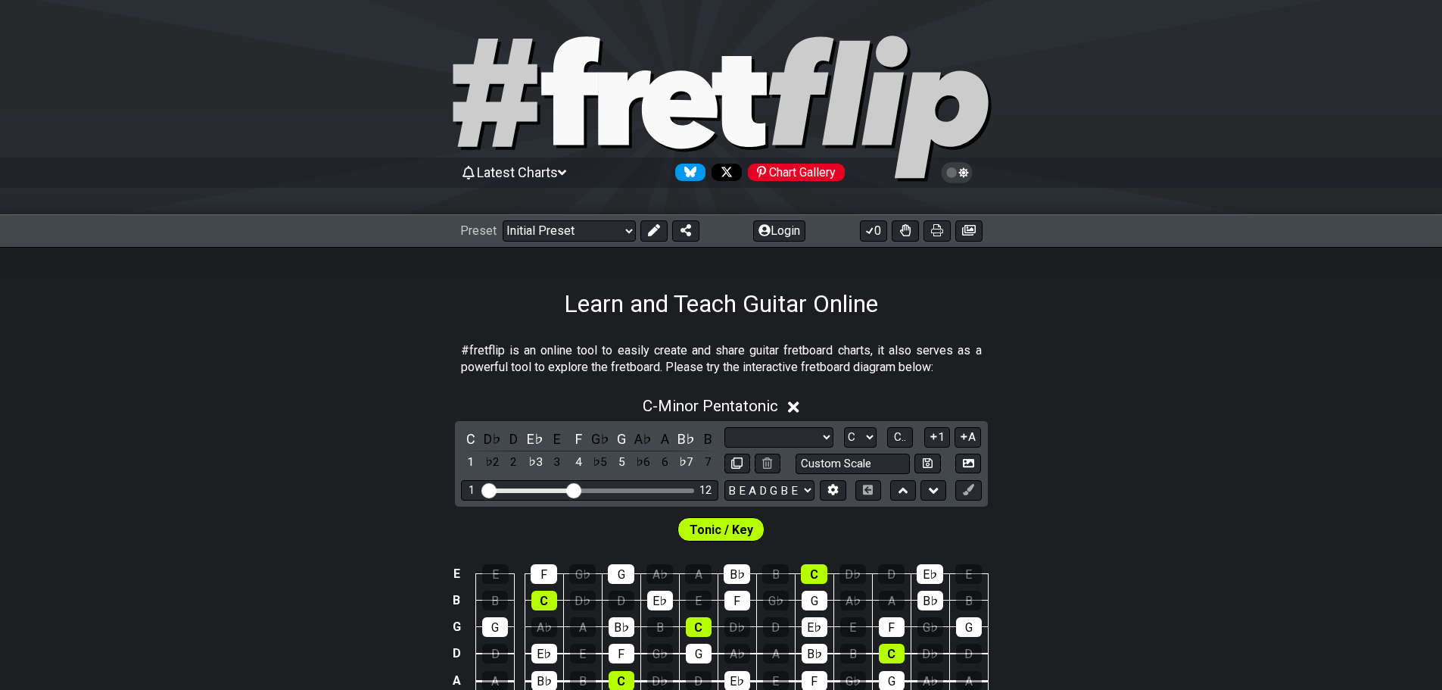
select select "Scale"
select select "B E A D G B E"
click at [967, 230] on icon at bounding box center [969, 230] width 14 height 11
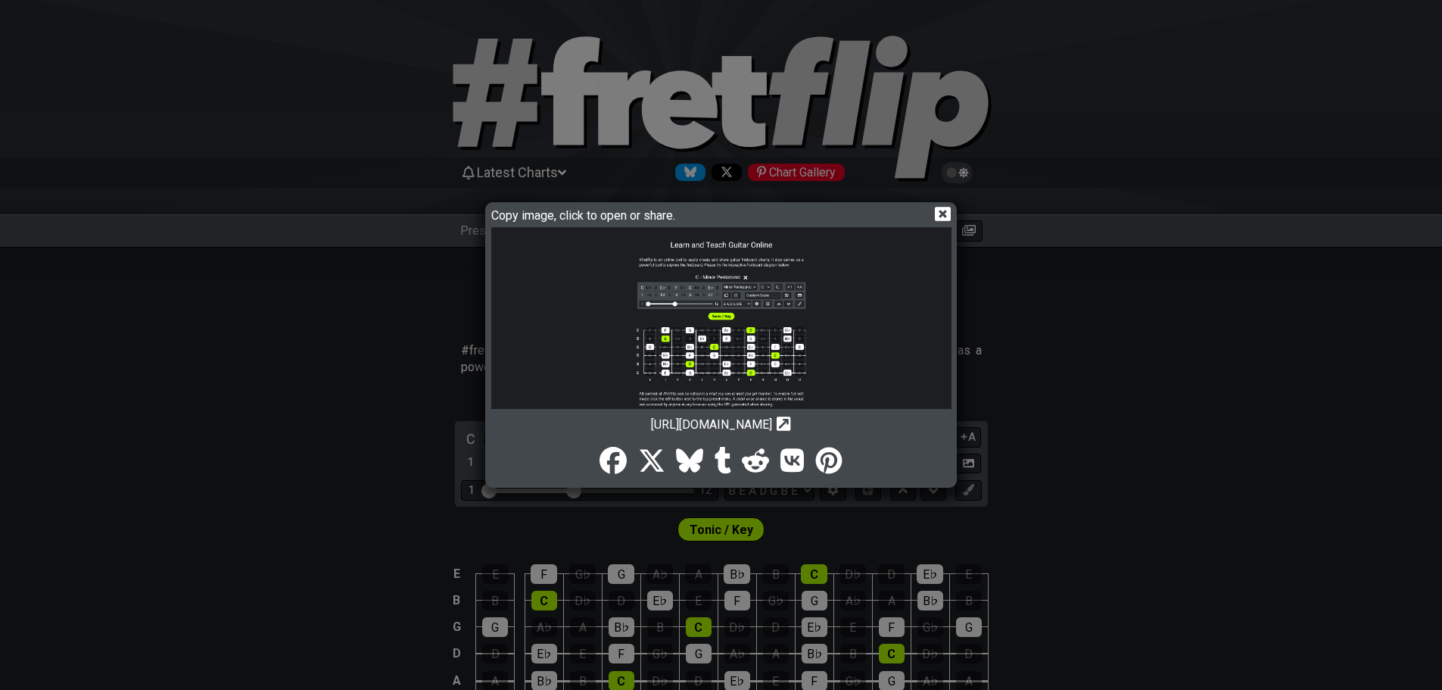
click at [945, 216] on icon at bounding box center [943, 214] width 16 height 16
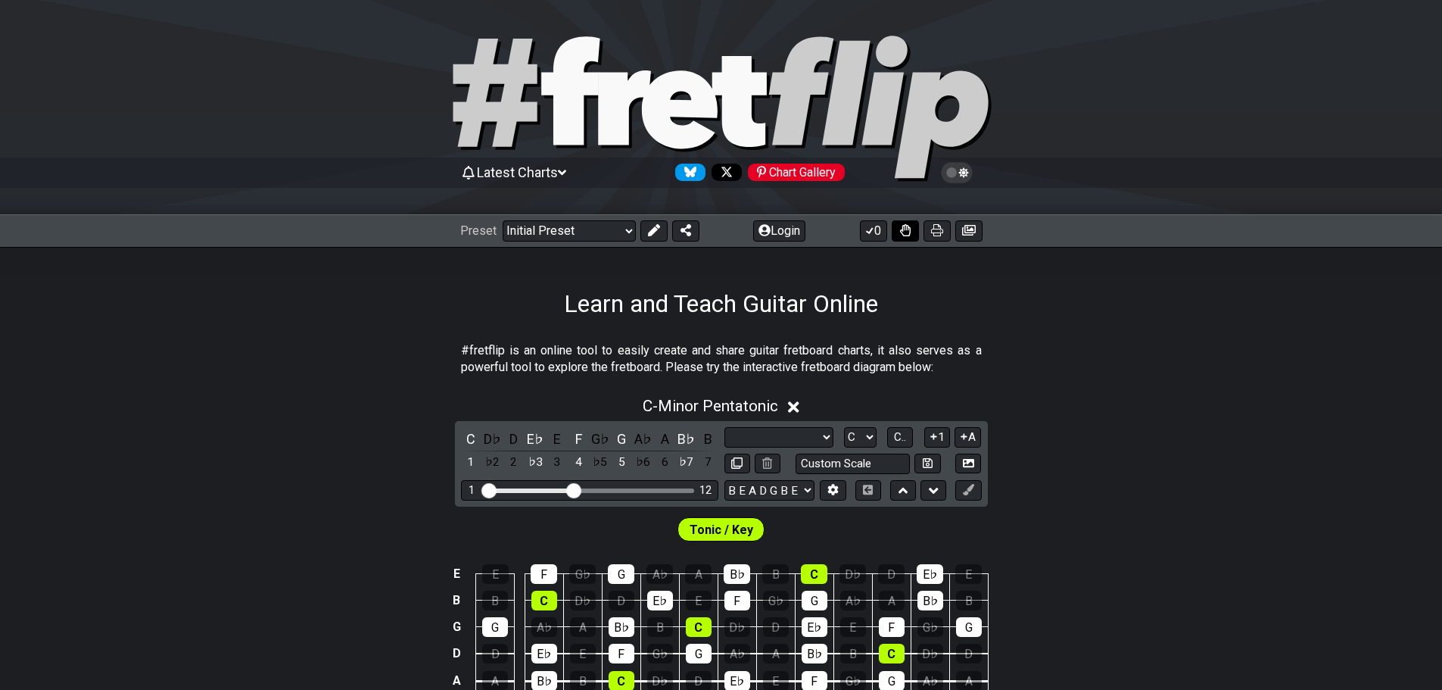
click at [908, 231] on icon at bounding box center [905, 230] width 11 height 12
select select "Minor Pentatonic"
select select "E A D G B E"
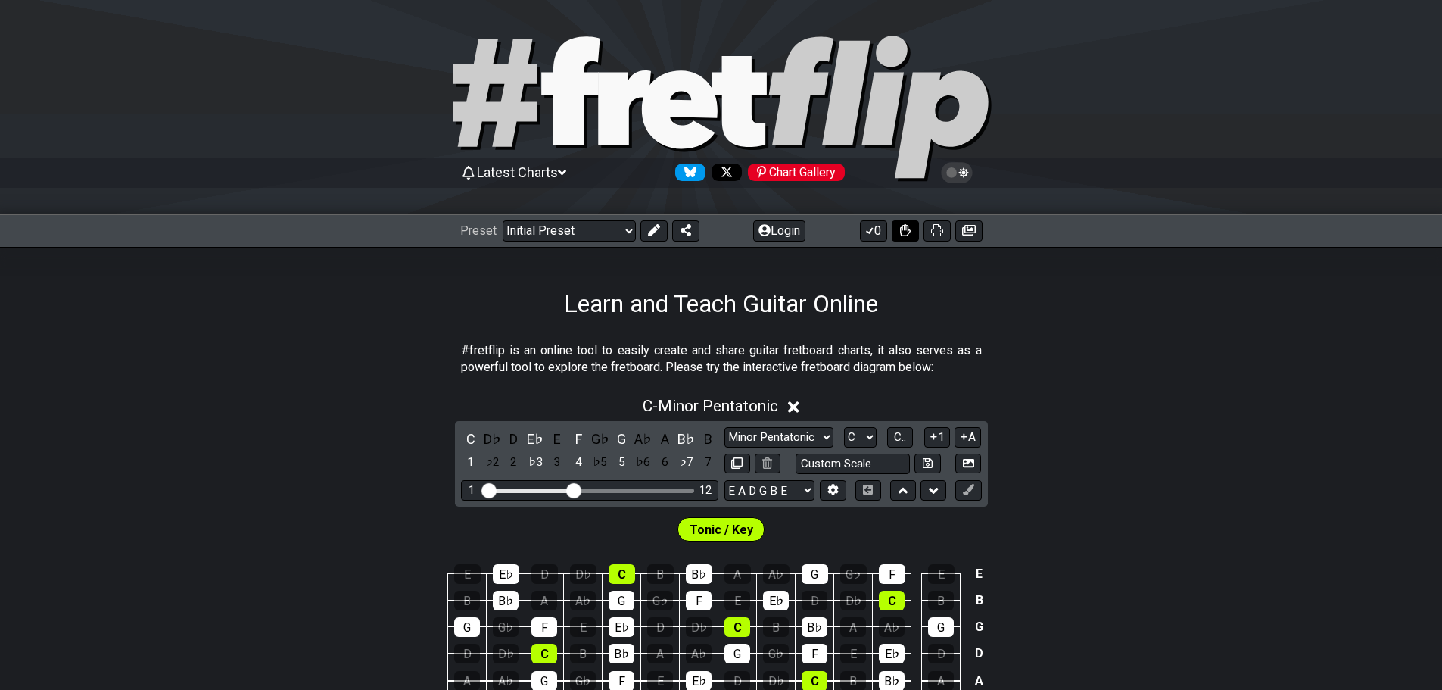
click at [905, 229] on icon at bounding box center [905, 230] width 11 height 12
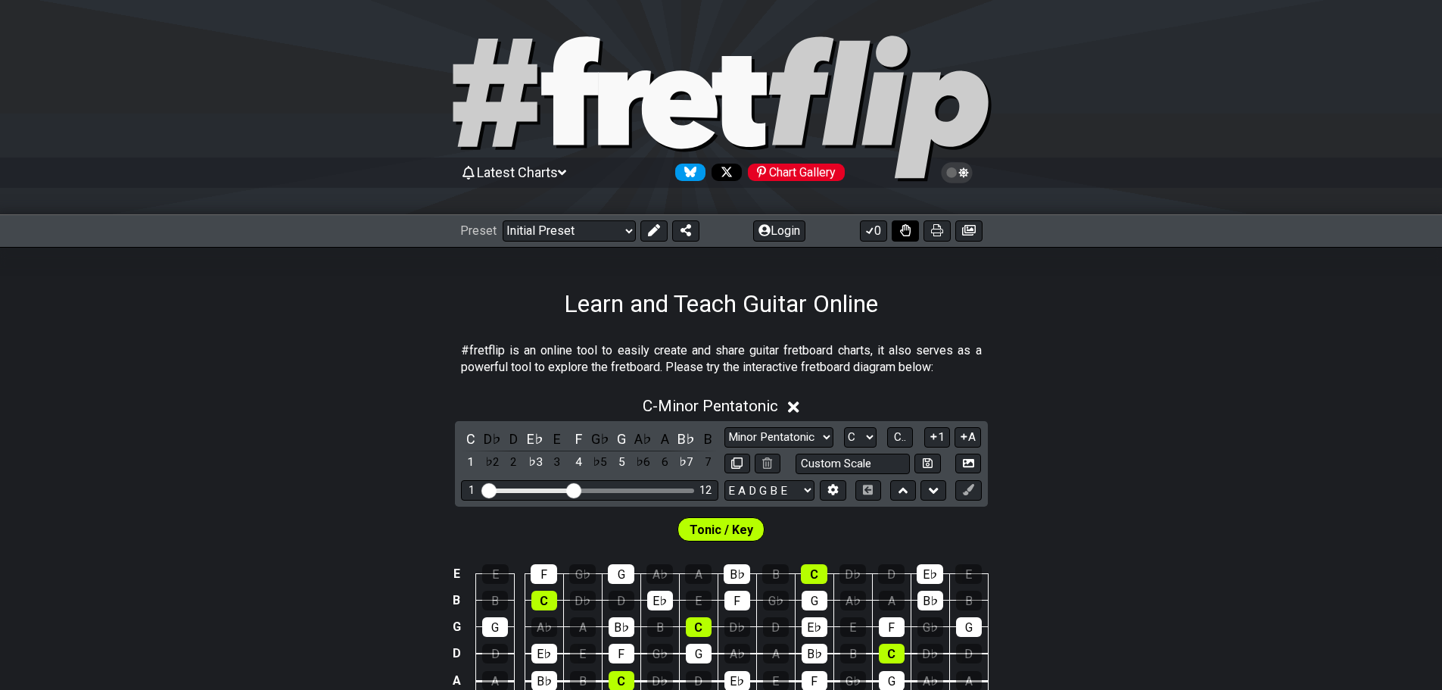
click at [905, 229] on icon at bounding box center [905, 230] width 11 height 12
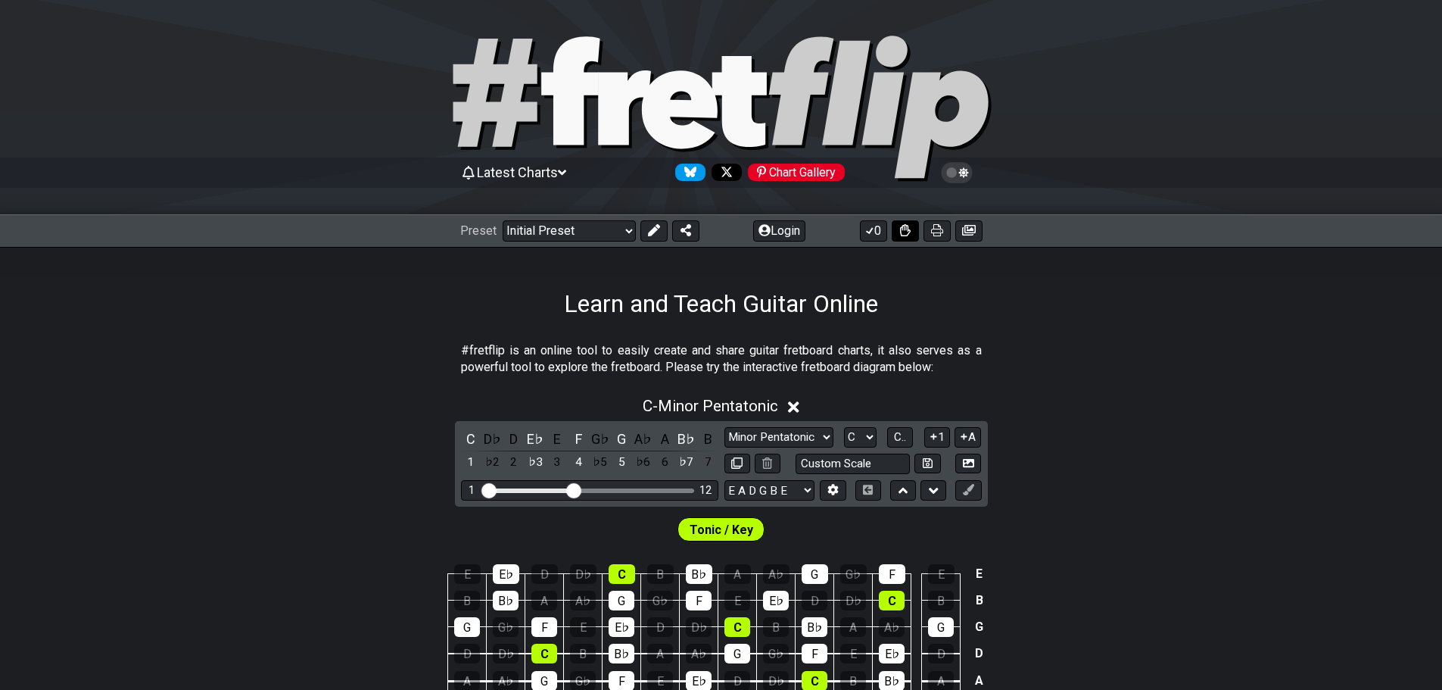
click at [905, 229] on icon at bounding box center [905, 230] width 11 height 12
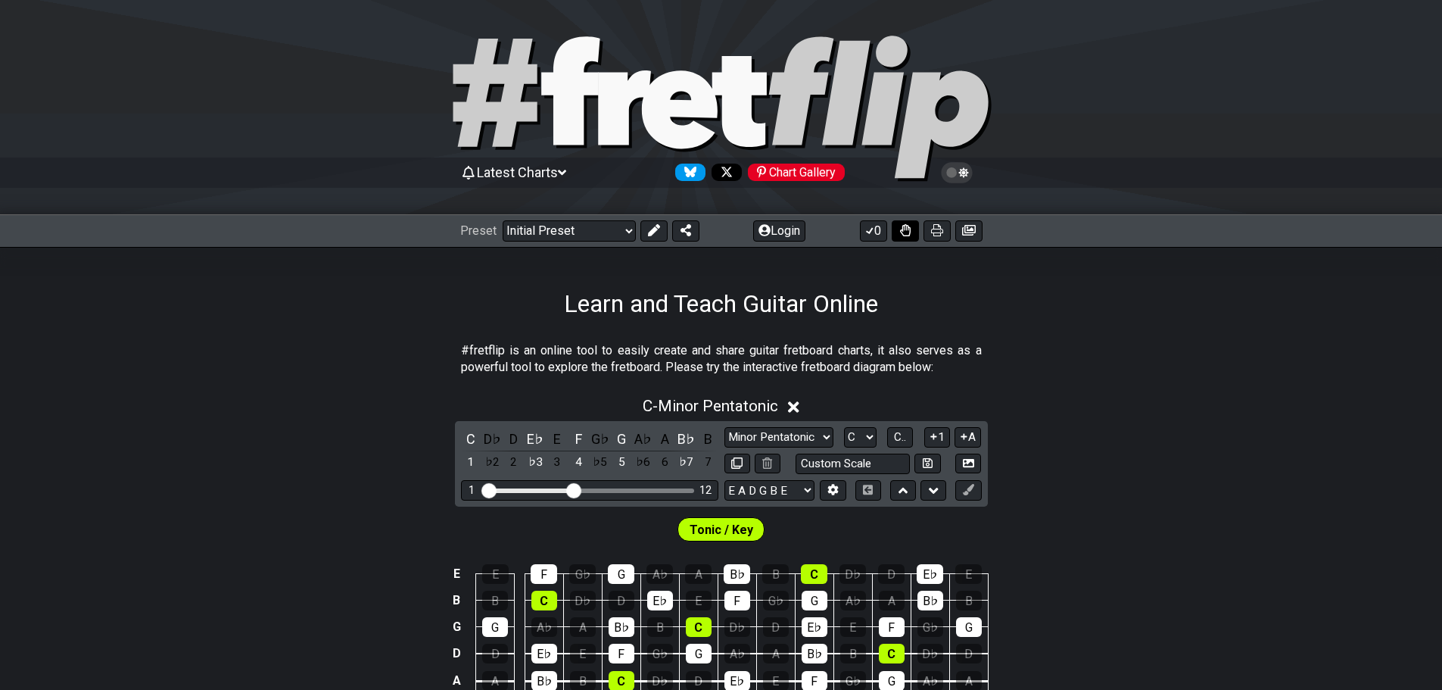
click at [909, 235] on icon at bounding box center [905, 230] width 11 height 12
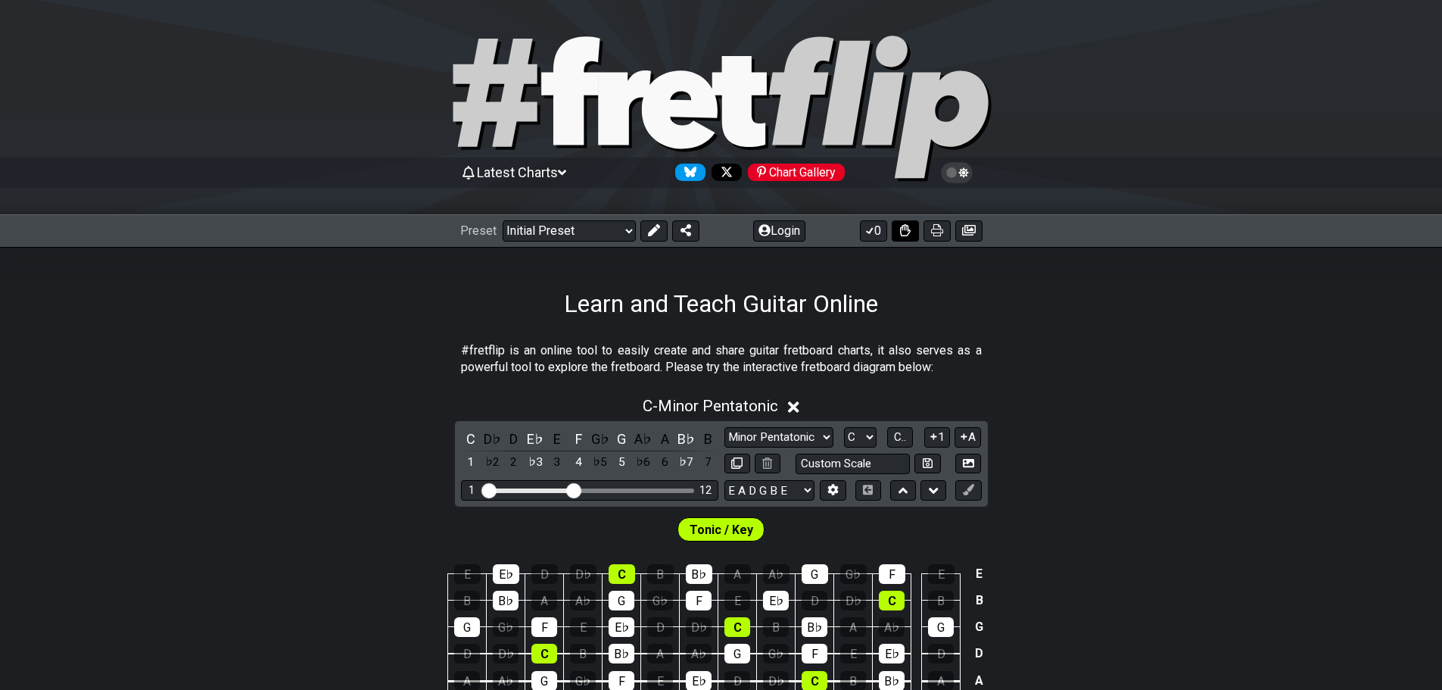
click at [909, 235] on icon at bounding box center [905, 230] width 11 height 12
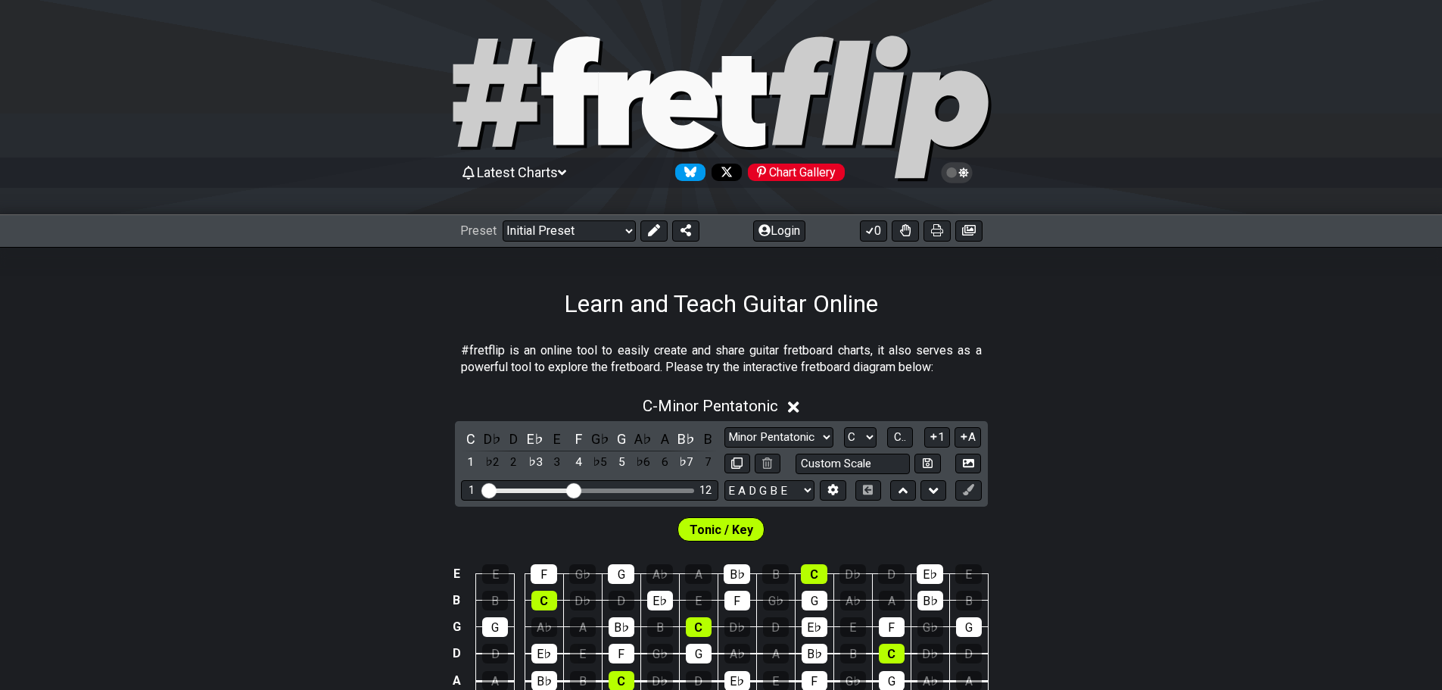
scroll to position [303, 0]
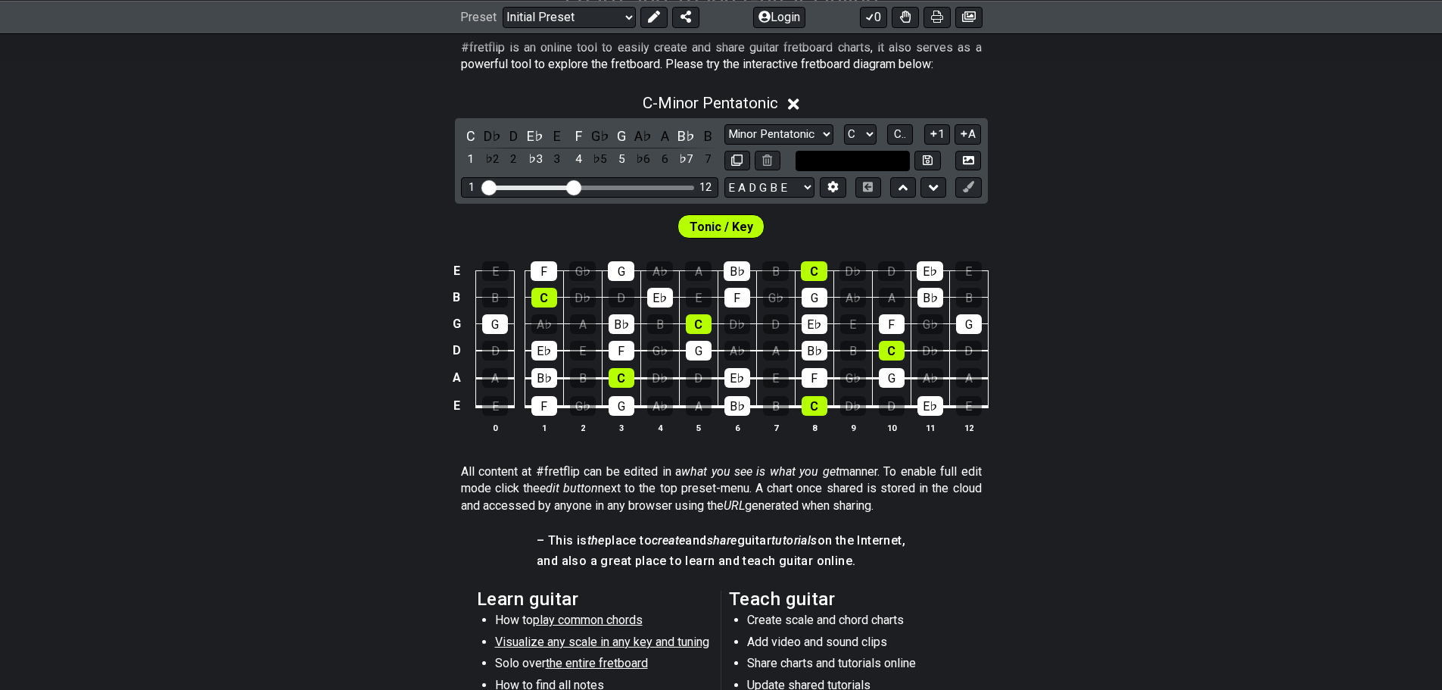
click at [857, 152] on input "text" at bounding box center [853, 161] width 115 height 20
type input "Custom Scale"
click at [790, 136] on select "Minor Pentatonic Click to edit Minor Pentatonic Major Pentatonic Minor Blues Ma…" at bounding box center [779, 134] width 109 height 20
click at [1046, 229] on div "Tonic / Key" at bounding box center [721, 223] width 1442 height 38
click at [866, 139] on select "A♭ A A♯ B♭ B C C♯ D♭ D D♯ E♭ E F F♯ G♭ G G♯" at bounding box center [860, 134] width 33 height 20
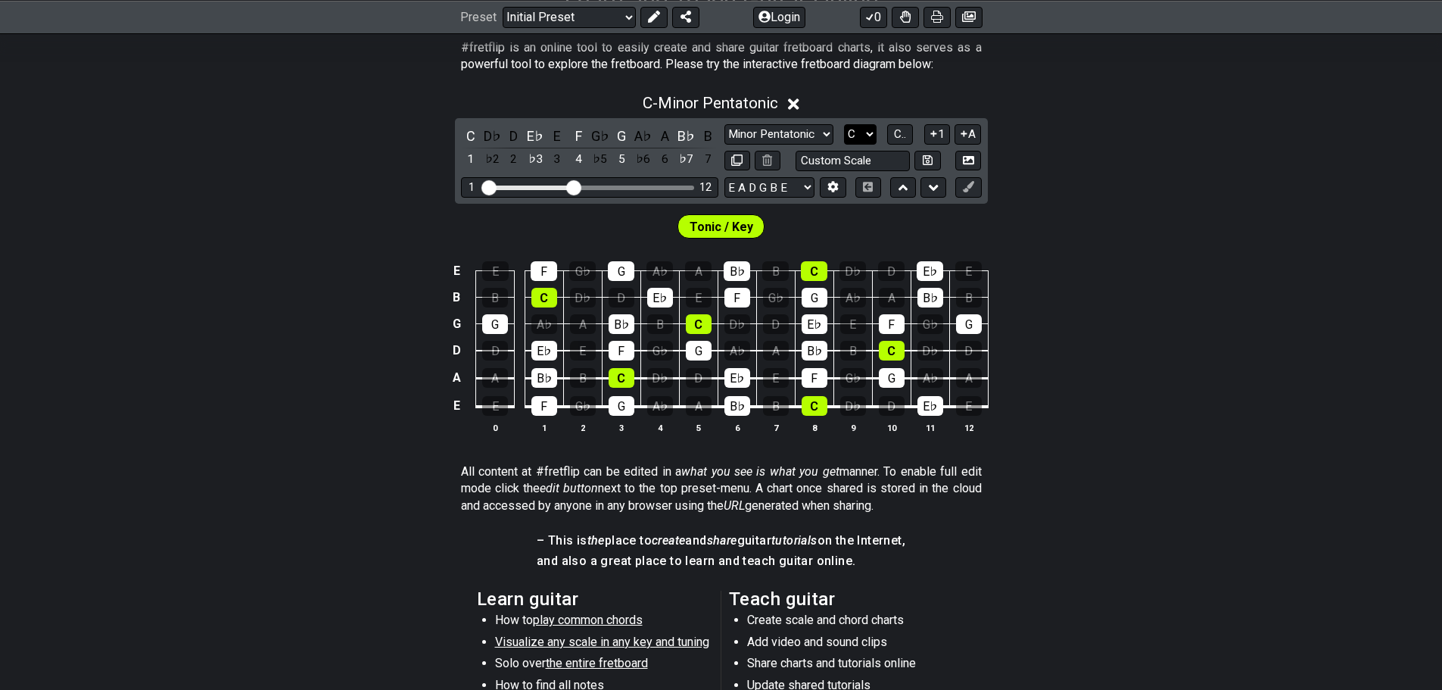
click at [866, 139] on select "A♭ A A♯ B♭ B C C♯ D♭ D D♯ E♭ E F F♯ G♭ G G♯" at bounding box center [860, 134] width 33 height 20
click at [899, 136] on span "C.." at bounding box center [900, 134] width 12 height 14
click at [899, 136] on span "1..7" at bounding box center [900, 134] width 18 height 14
click at [874, 135] on select "A♭ A A♯ B♭ B C C♯ D♭ D D♯ E♭ E F F♯ G♭ G G♯" at bounding box center [860, 134] width 33 height 20
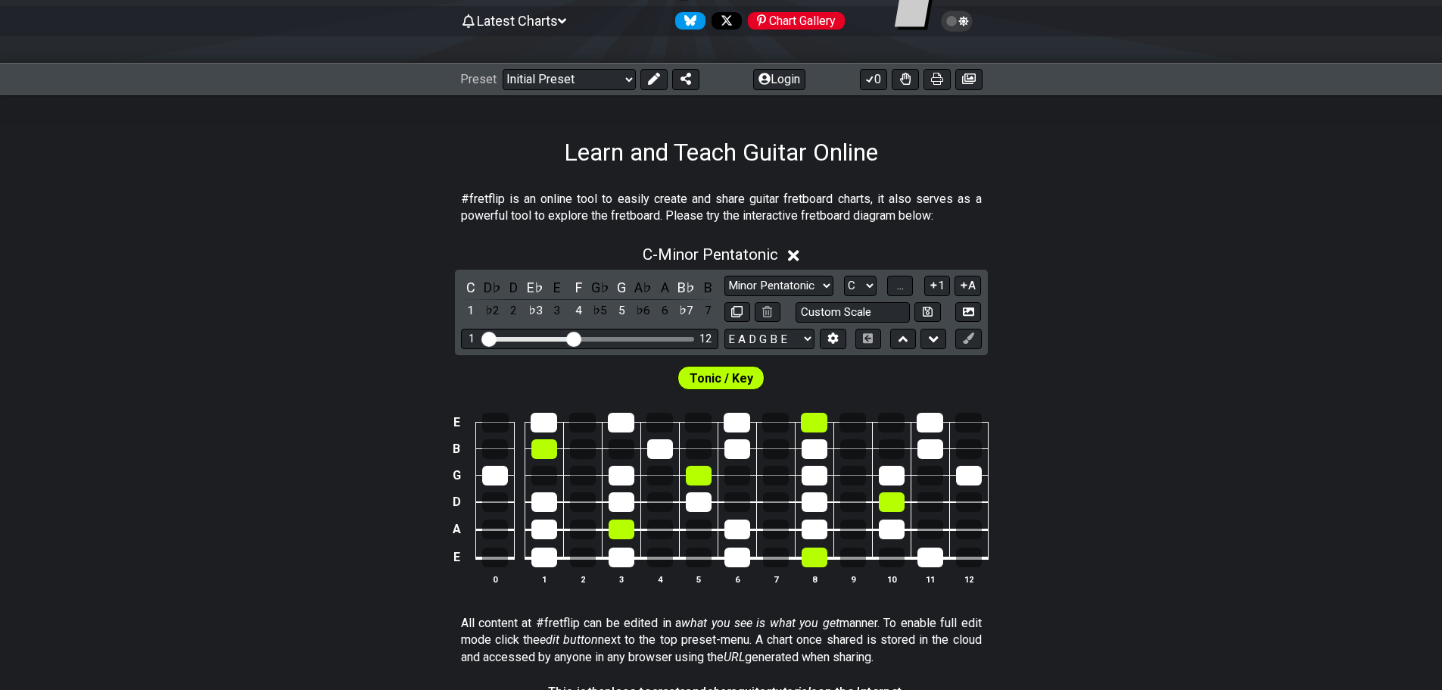
scroll to position [0, 0]
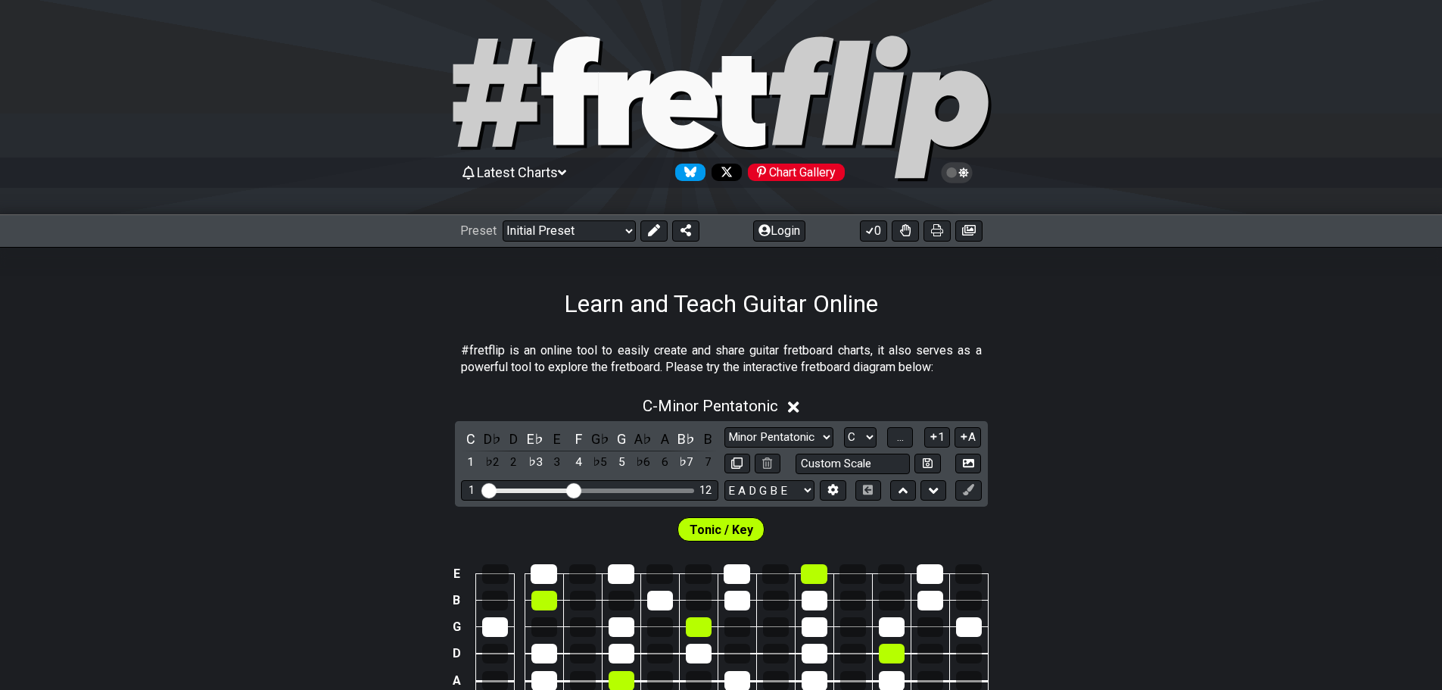
click at [566, 176] on icon at bounding box center [562, 173] width 8 height 14
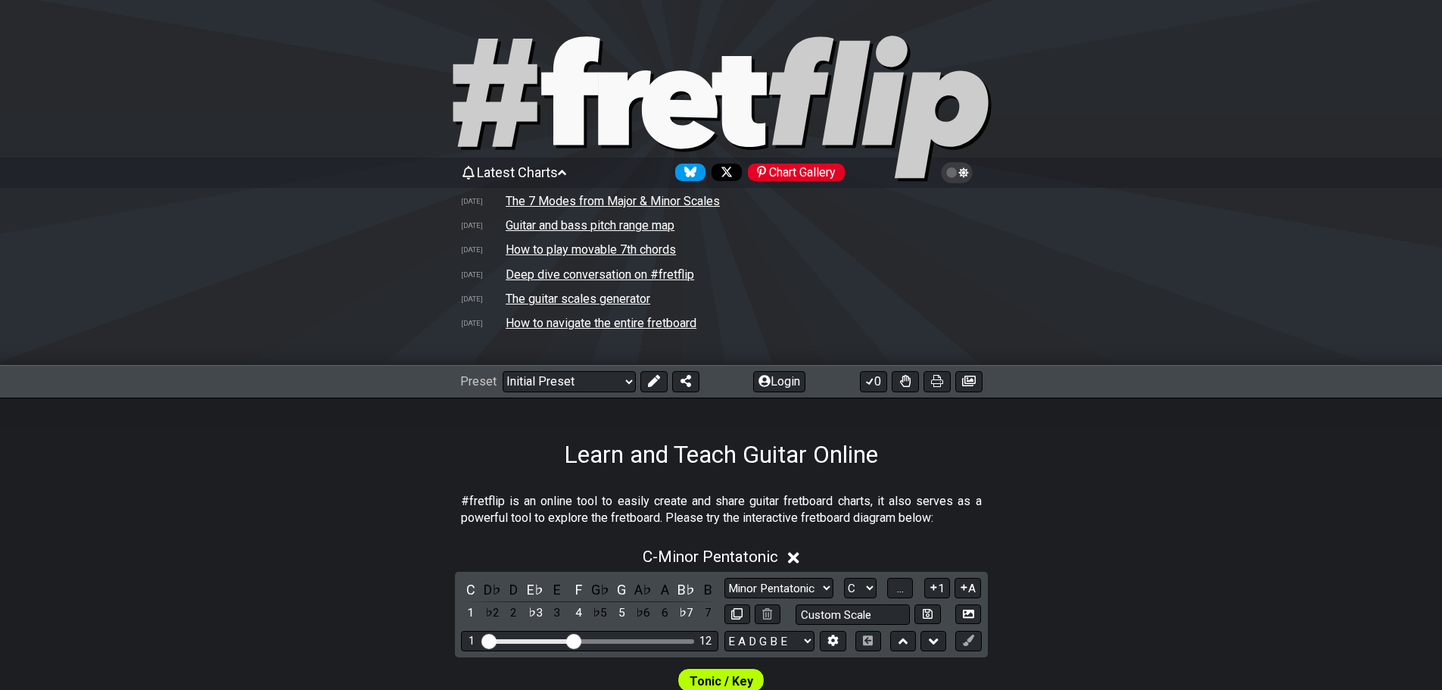
click at [566, 176] on icon at bounding box center [562, 173] width 8 height 14
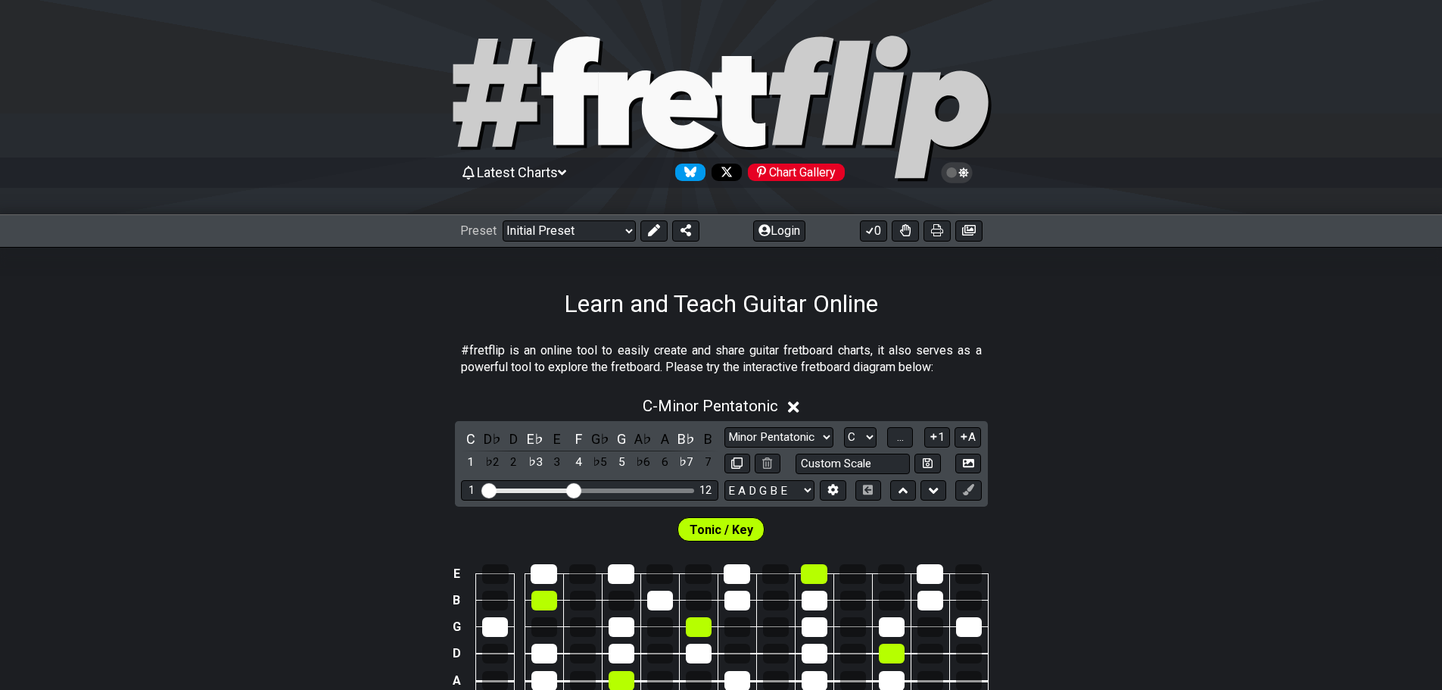
click at [1313, 150] on div at bounding box center [721, 110] width 1442 height 154
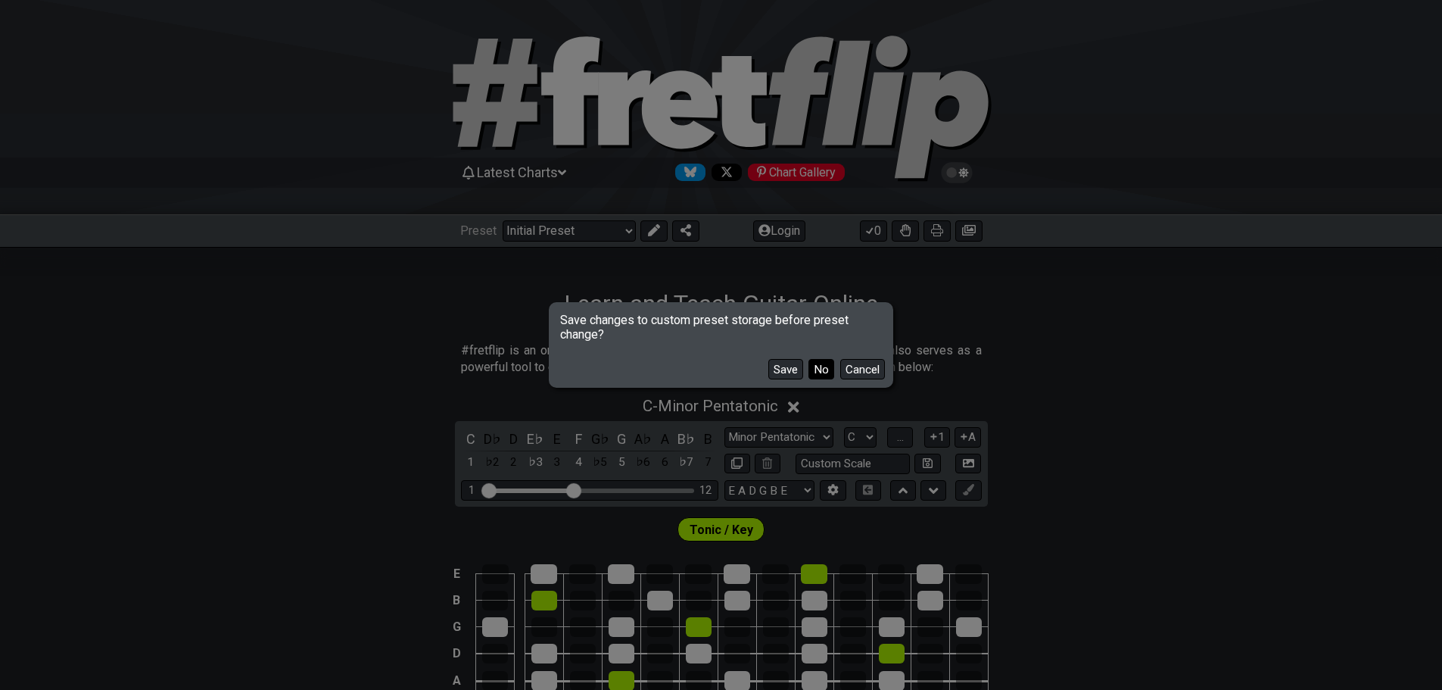
drag, startPoint x: 787, startPoint y: 369, endPoint x: 815, endPoint y: 369, distance: 27.3
click at [815, 369] on div "Save No Cancel" at bounding box center [721, 363] width 339 height 44
click at [815, 369] on button "No" at bounding box center [822, 369] width 26 height 20
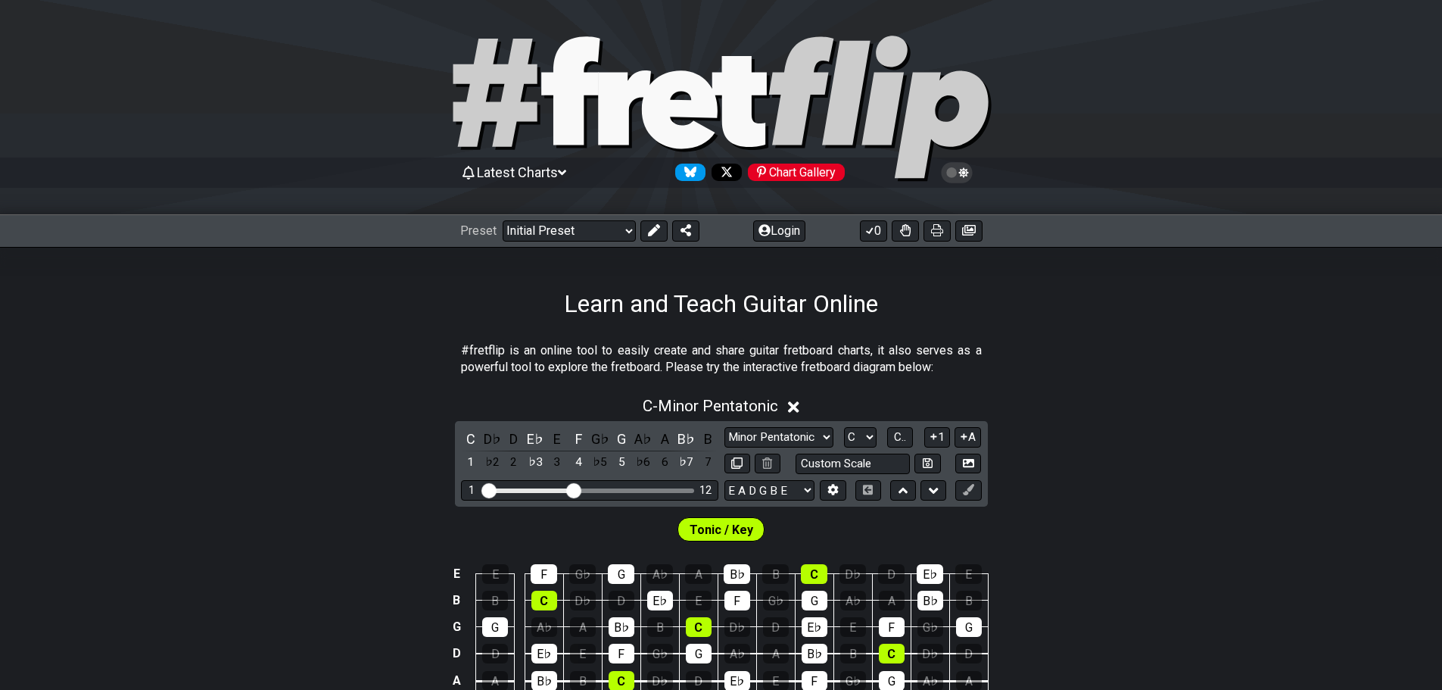
click at [566, 173] on icon at bounding box center [562, 172] width 8 height 5
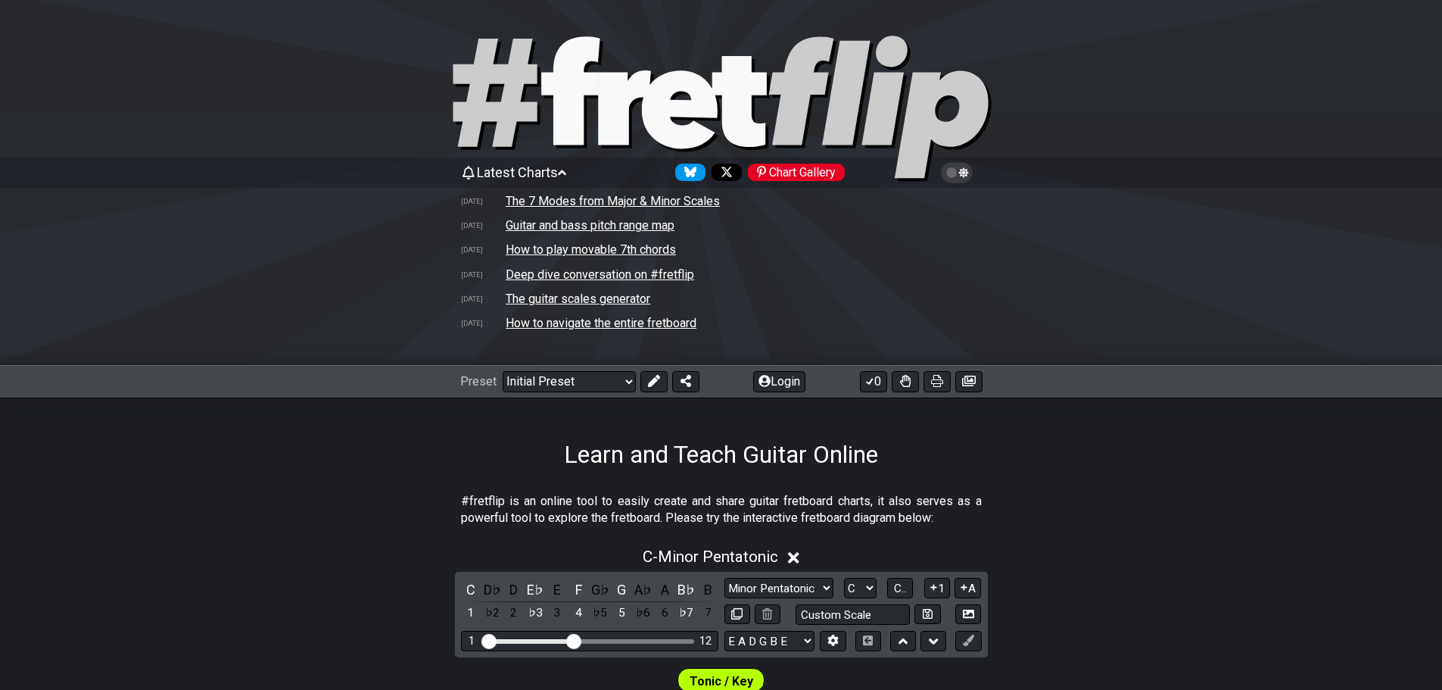
click at [566, 175] on icon at bounding box center [562, 173] width 8 height 14
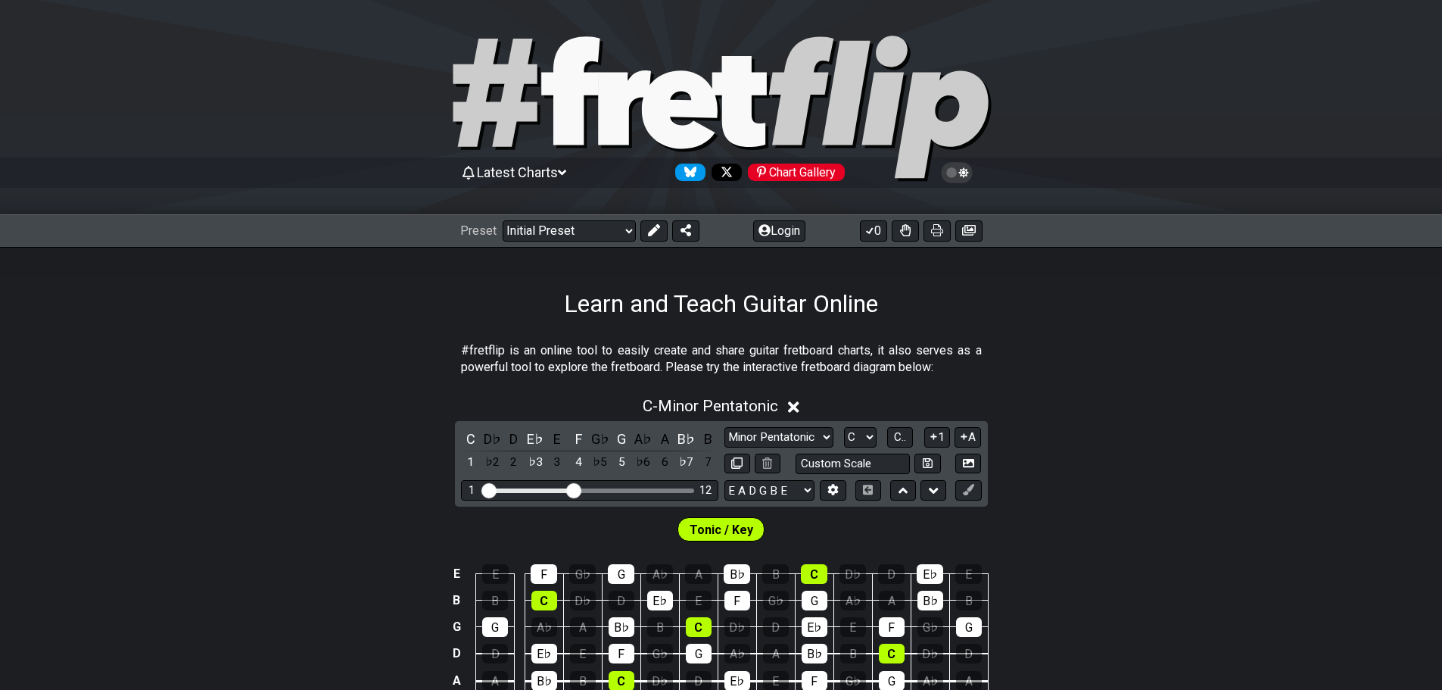
drag, startPoint x: 952, startPoint y: 371, endPoint x: 473, endPoint y: 344, distance: 479.2
click at [473, 344] on p "#fretflip is an online tool to easily create and share guitar fretboard charts,…" at bounding box center [721, 359] width 521 height 34
drag, startPoint x: 473, startPoint y: 344, endPoint x: 685, endPoint y: 334, distance: 212.2
drag, startPoint x: 565, startPoint y: 301, endPoint x: 926, endPoint y: 301, distance: 361.1
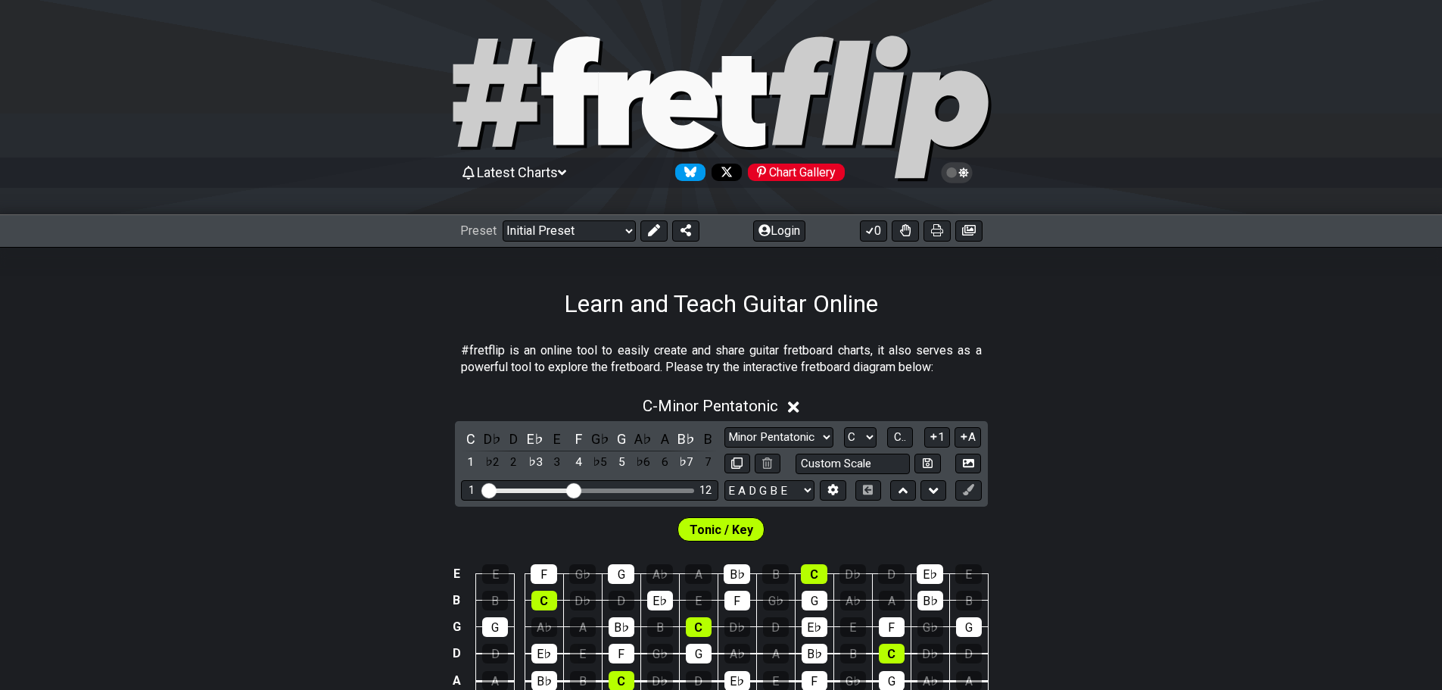
click at [926, 301] on div "Learn and Teach Guitar Online" at bounding box center [721, 282] width 1442 height 71
click at [362, 129] on div at bounding box center [721, 110] width 1442 height 154
drag, startPoint x: 907, startPoint y: 301, endPoint x: 580, endPoint y: 281, distance: 327.7
click at [580, 281] on div "Learn and Teach Guitar Online" at bounding box center [721, 282] width 1442 height 71
